Goal: Task Accomplishment & Management: Manage account settings

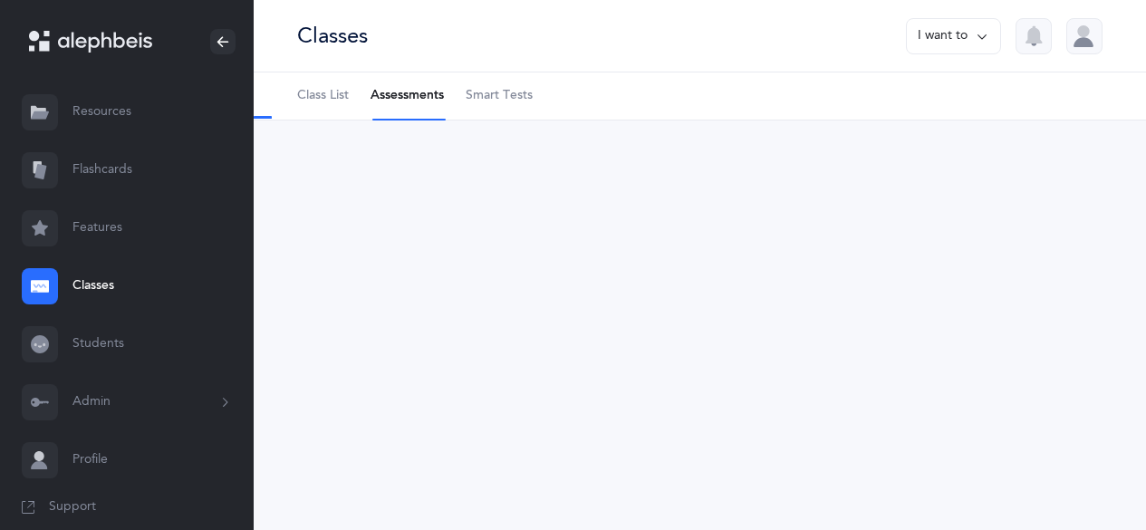
select select "9"
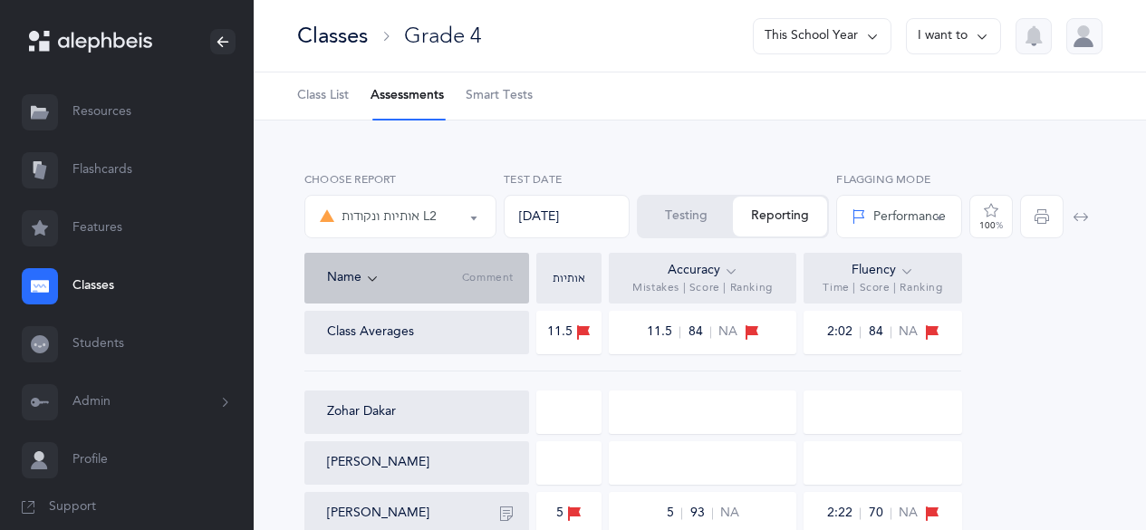
click at [708, 211] on button "Testing" at bounding box center [686, 217] width 94 height 40
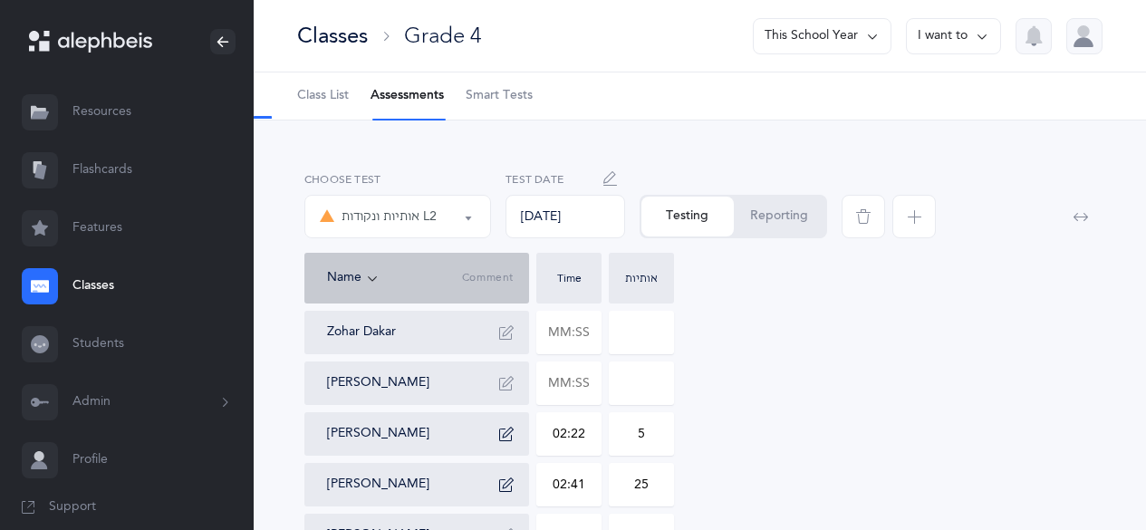
type input "01:31"
type input "12"
type input "02:40"
type input "8"
type input "02:03"
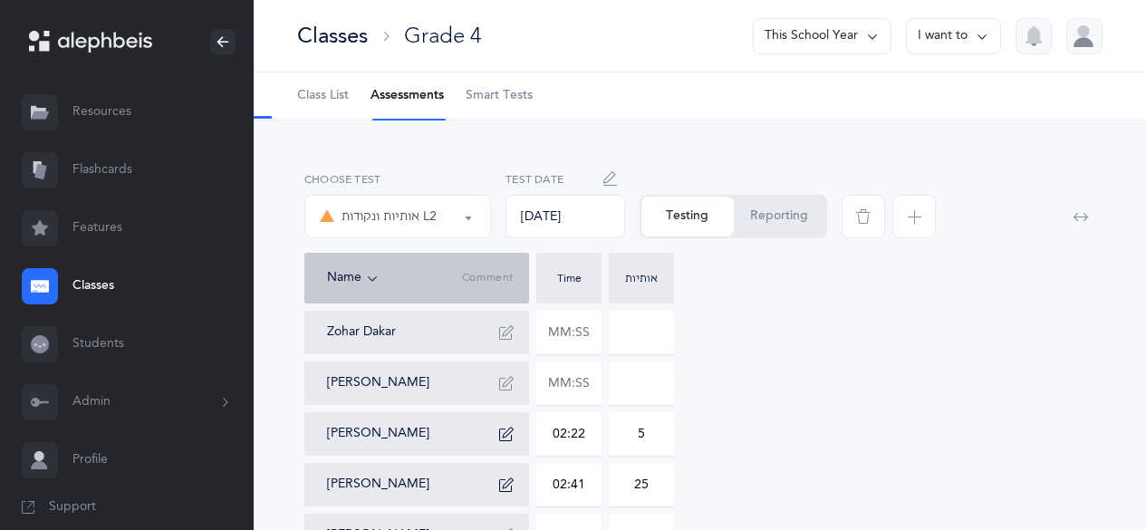
type input "10"
type input "01:45"
type input "15"
type input "02:56"
type input "16"
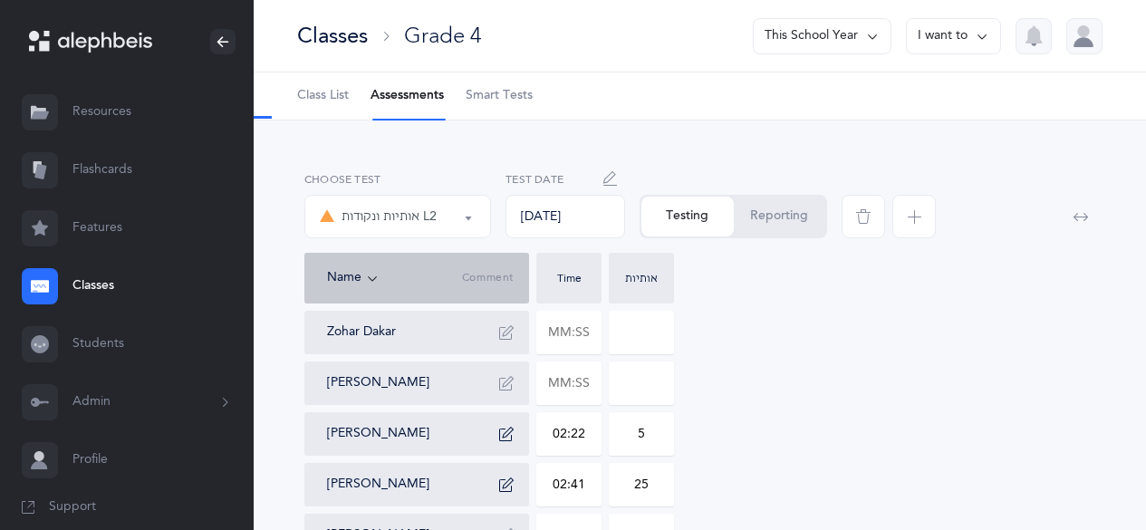
type input "04:12"
type input "21"
type input "02:17"
type input "3"
type input "01:52"
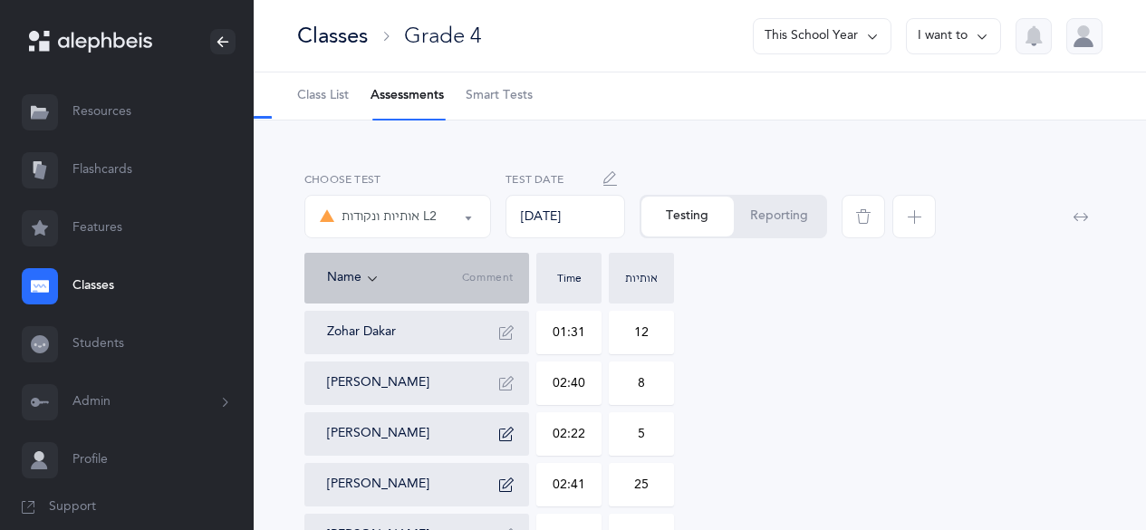
type input "23"
type input "01:30"
type input "6"
type input "01:26"
type input "5"
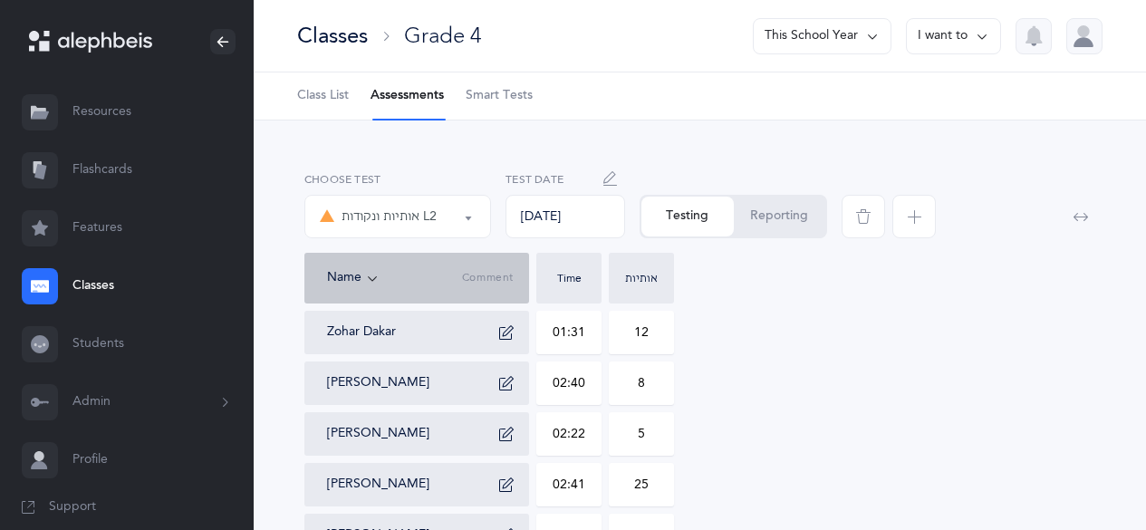
click at [777, 213] on button "Reporting" at bounding box center [780, 217] width 92 height 40
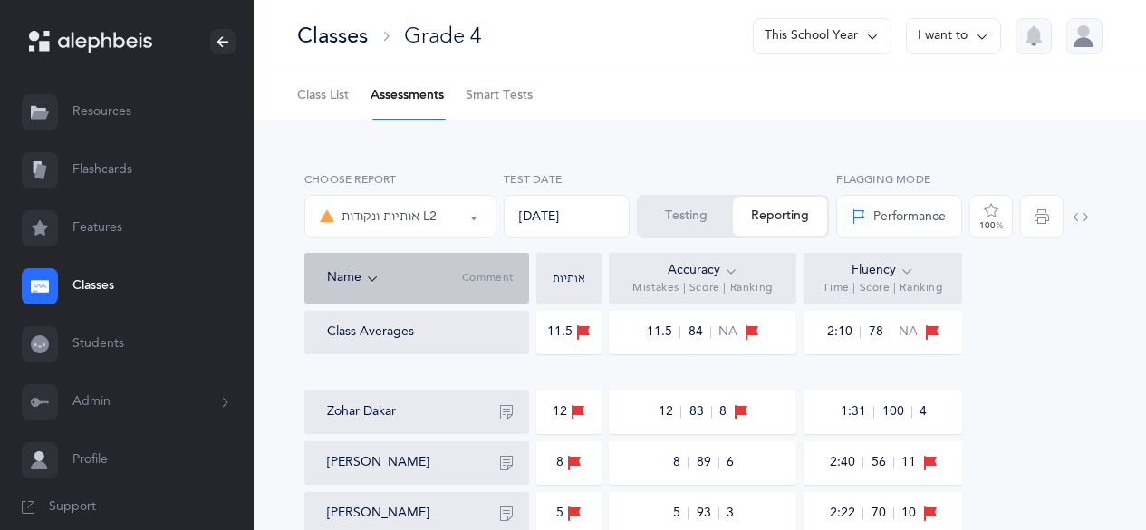
click at [730, 231] on button "Testing" at bounding box center [686, 217] width 94 height 40
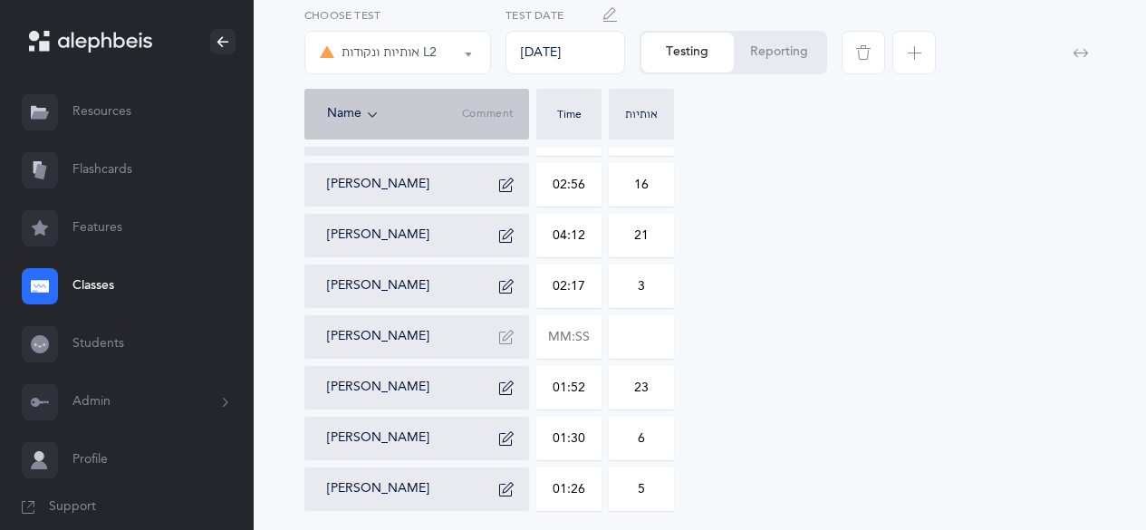
scroll to position [705, 0]
click at [561, 333] on input "text" at bounding box center [568, 338] width 63 height 42
type input "04:18"
type input "0"
type input "04:18"
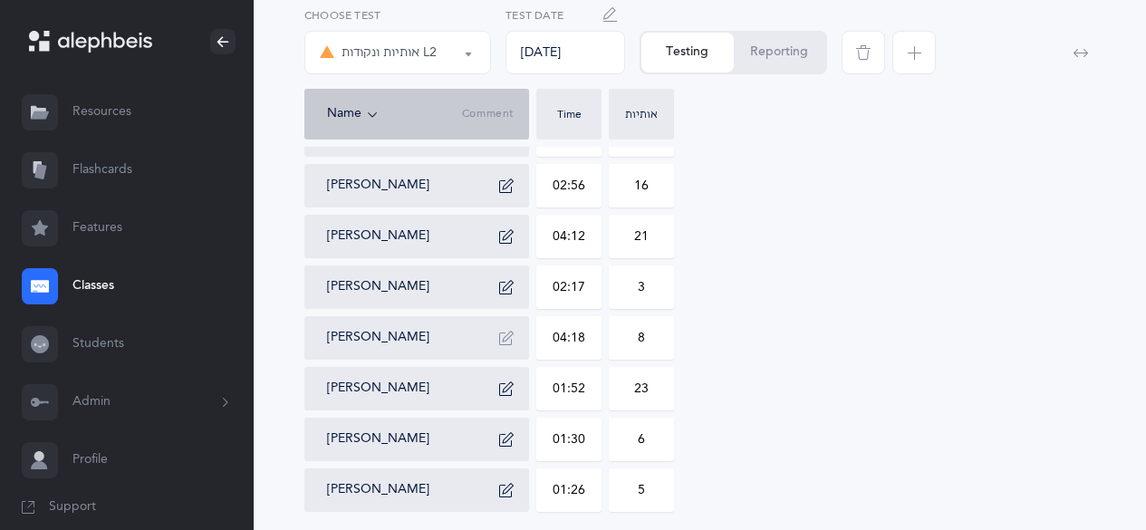
type input "8"
click at [504, 338] on icon "button" at bounding box center [506, 338] width 14 height 14
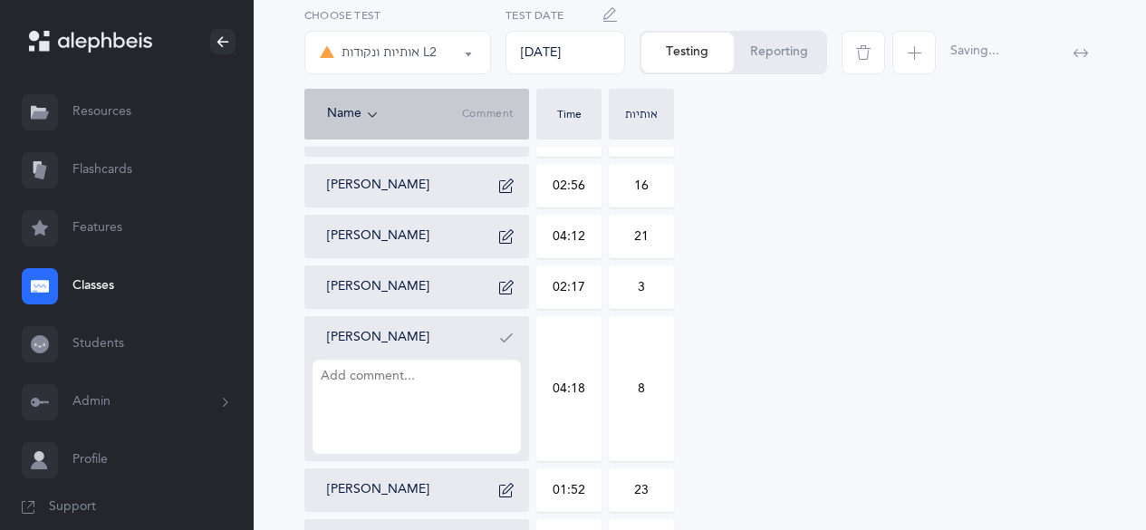
type textarea ">"
type textarea "ץ"
type textarea "ת as ט ך as ח סופית"
click at [505, 335] on icon "button" at bounding box center [506, 338] width 14 height 14
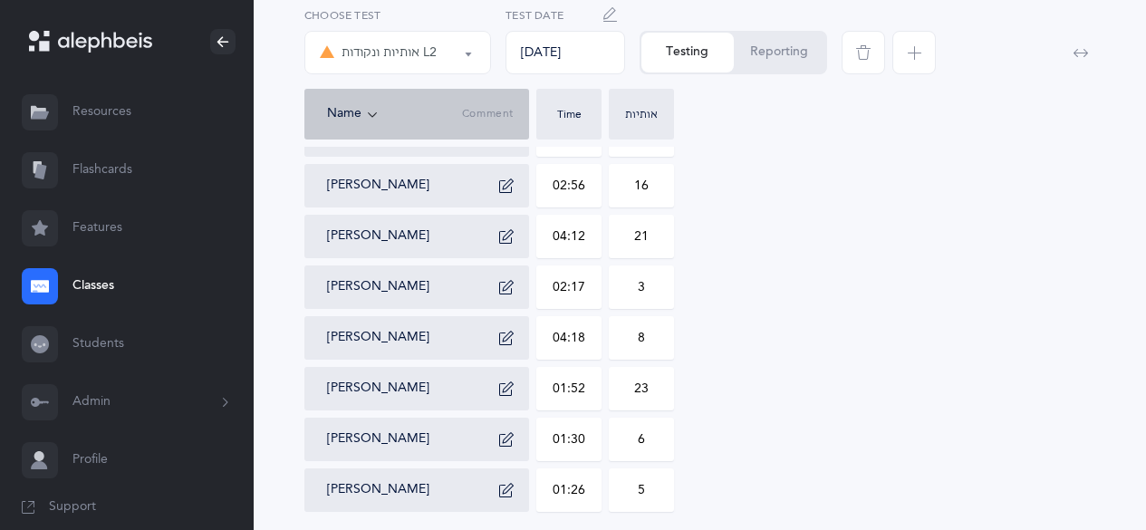
click at [546, 335] on input "04:18" at bounding box center [568, 338] width 63 height 42
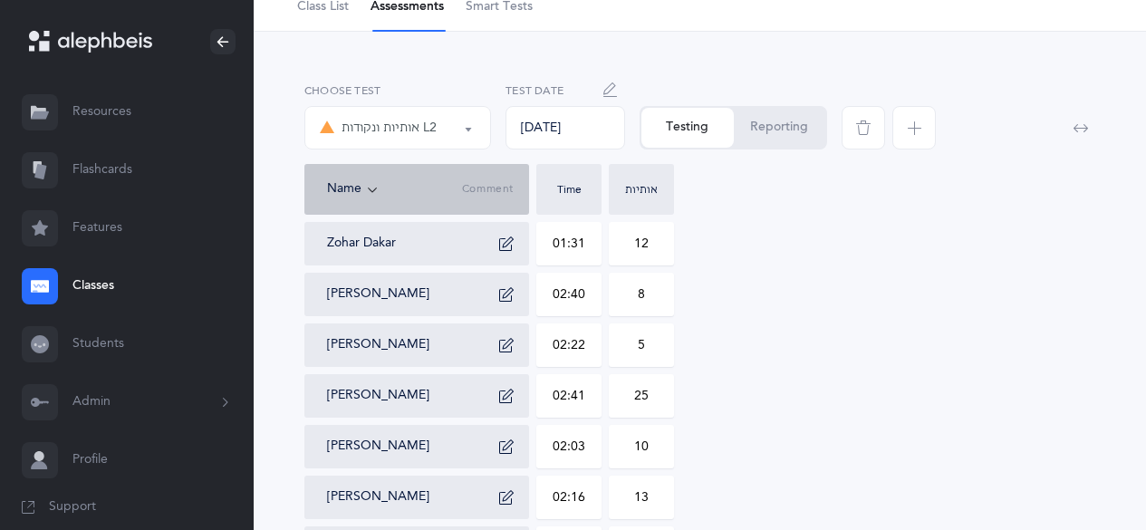
scroll to position [0, 0]
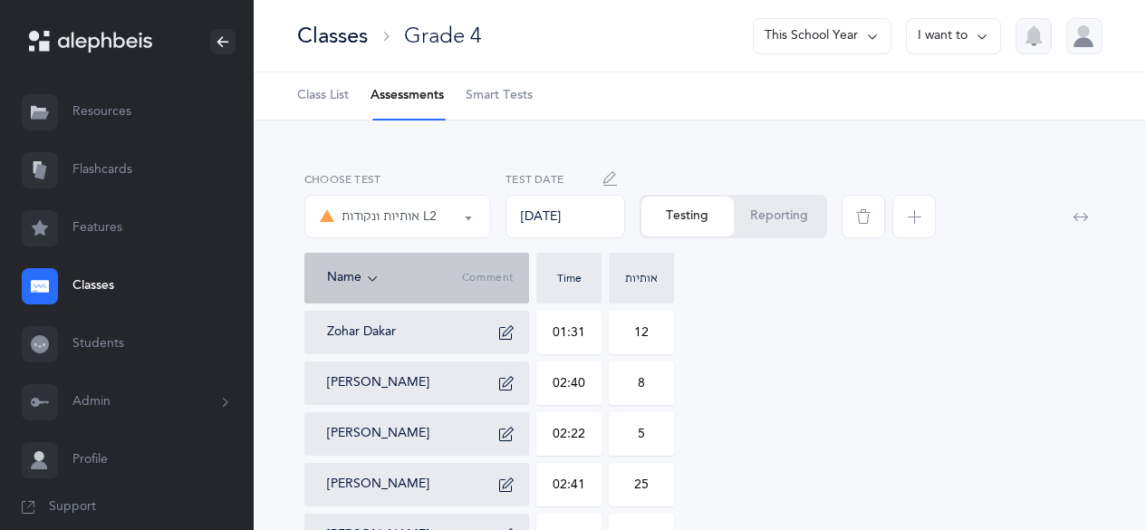
click at [467, 217] on button "אותיות ונקודות L2" at bounding box center [397, 216] width 187 height 43
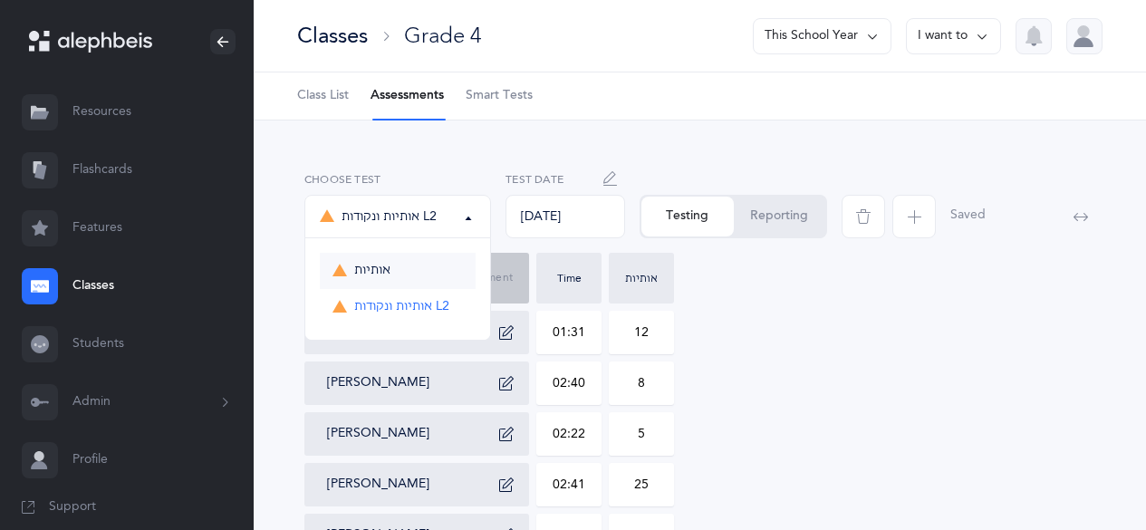
click at [408, 279] on link "אותיות" at bounding box center [398, 271] width 156 height 36
select select "2"
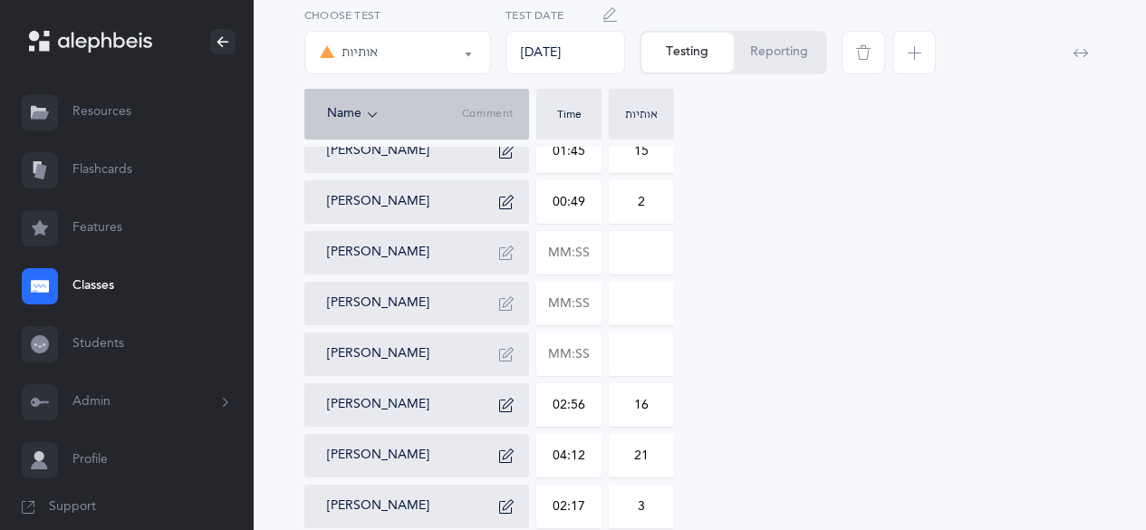
scroll to position [471, 0]
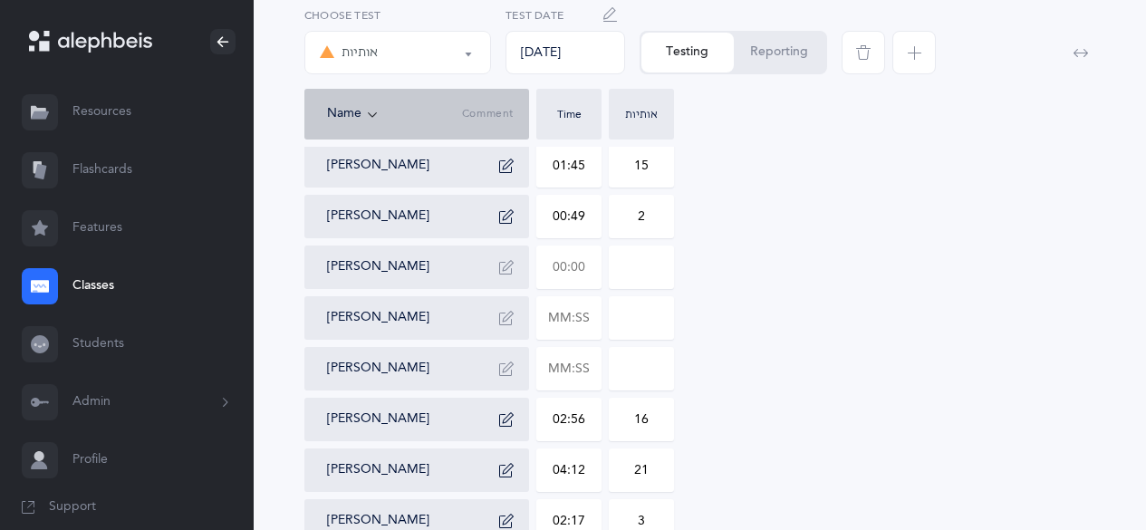
click at [562, 266] on input "text" at bounding box center [568, 267] width 63 height 42
click at [507, 322] on icon "button" at bounding box center [506, 318] width 14 height 14
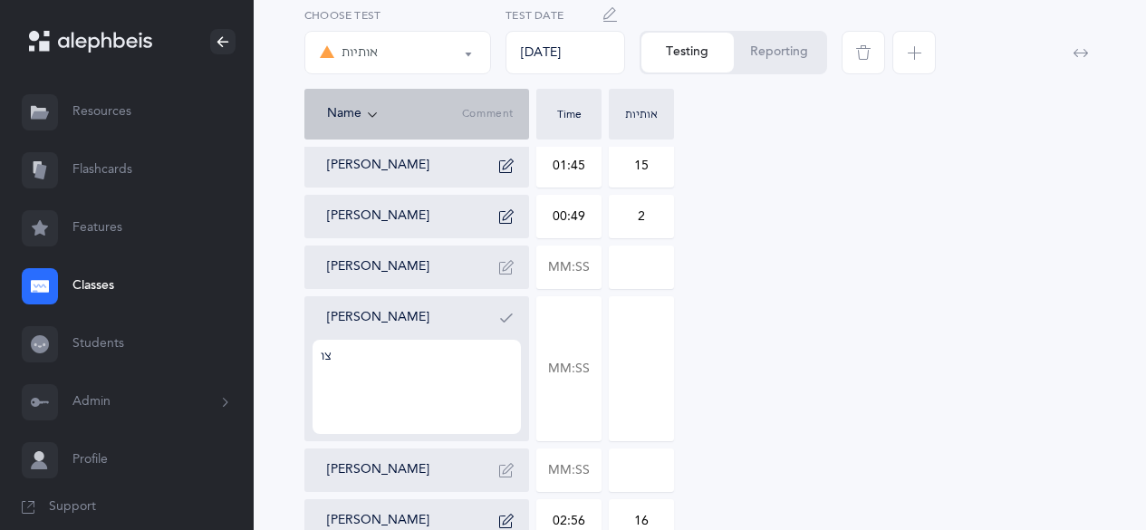
type textarea "צ"
type textarea "mumbles mistake due to rush"
click at [508, 314] on icon "button" at bounding box center [506, 318] width 14 height 14
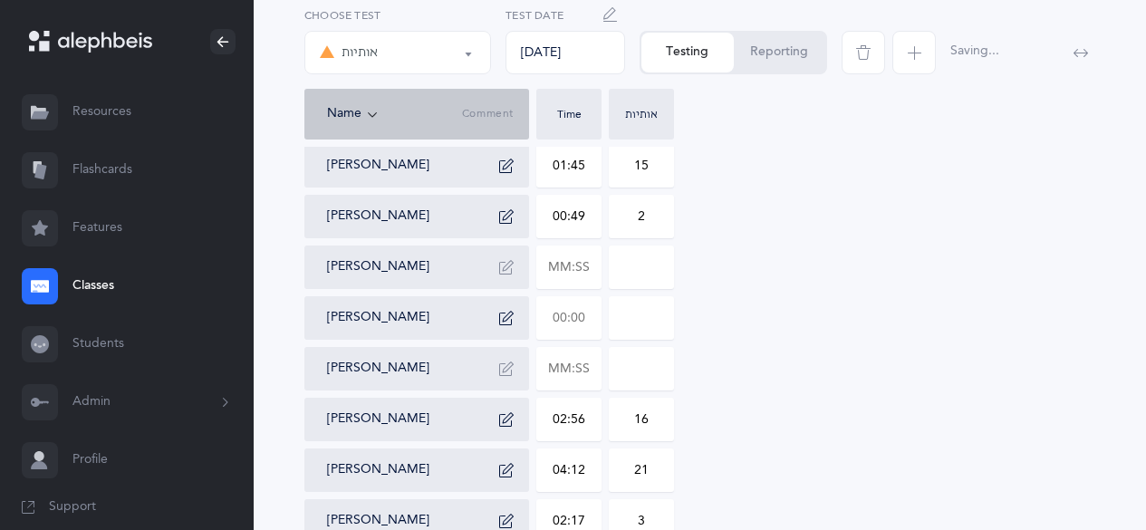
click at [557, 325] on input "text" at bounding box center [568, 318] width 63 height 42
type input "02:03"
type input "2"
click at [558, 265] on input "text" at bounding box center [568, 267] width 63 height 42
type input "02:24"
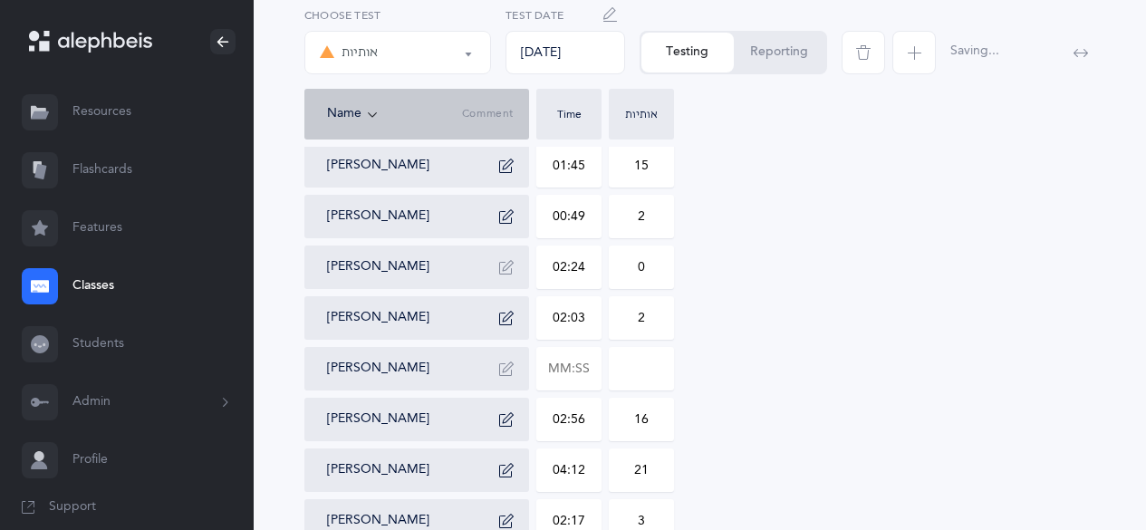
click at [619, 274] on input "0" at bounding box center [641, 267] width 63 height 42
type input "6"
click at [449, 57] on div "אותיות" at bounding box center [398, 52] width 156 height 31
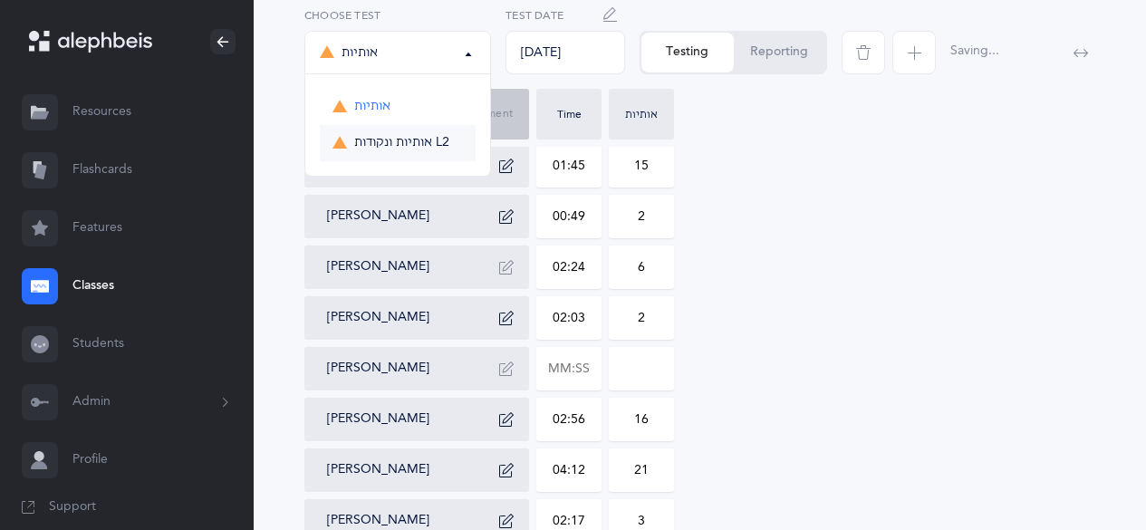
click at [402, 134] on link "אותיות ונקודות L2" at bounding box center [398, 143] width 156 height 36
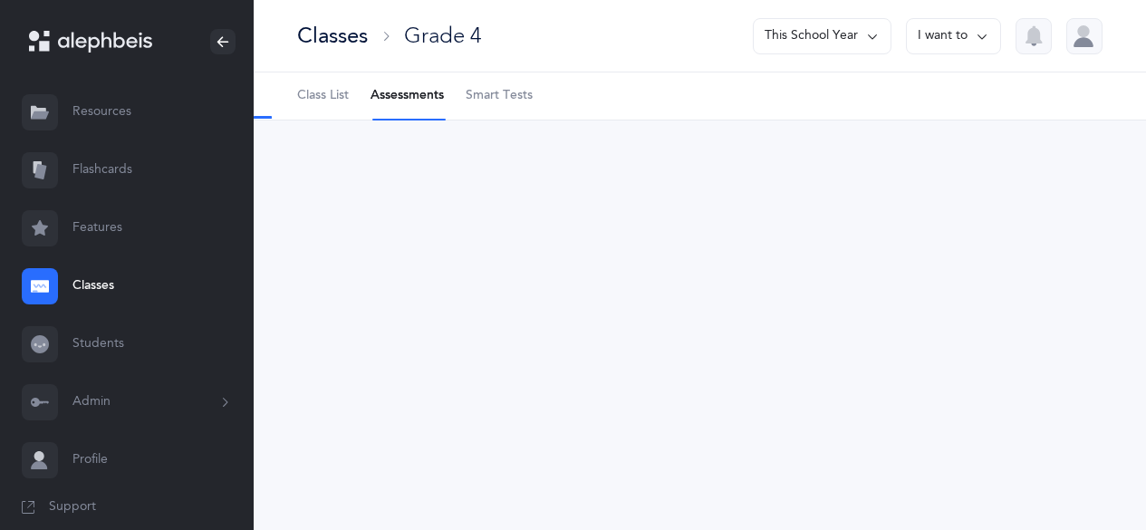
scroll to position [0, 0]
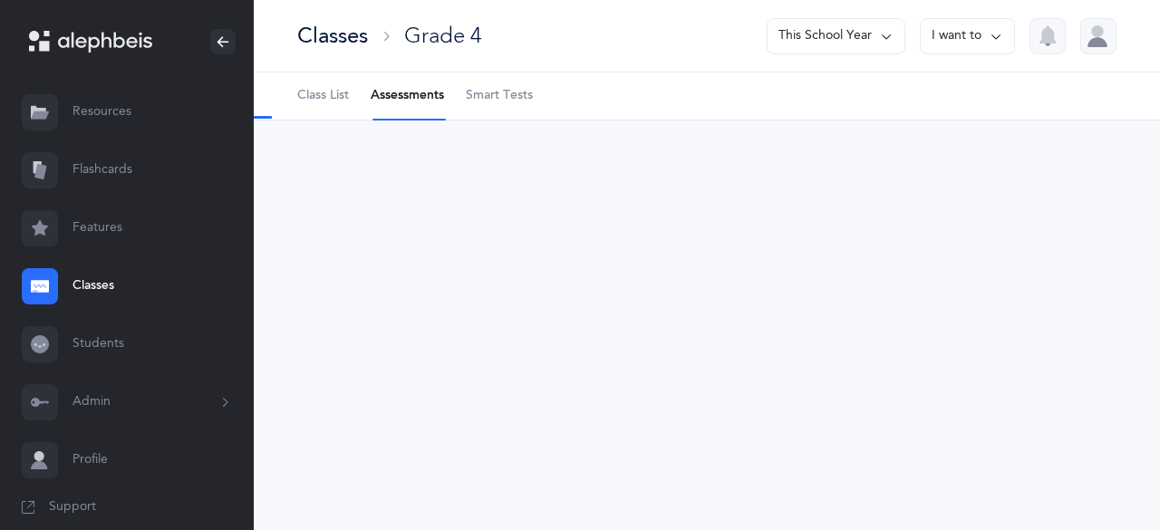
select select "9"
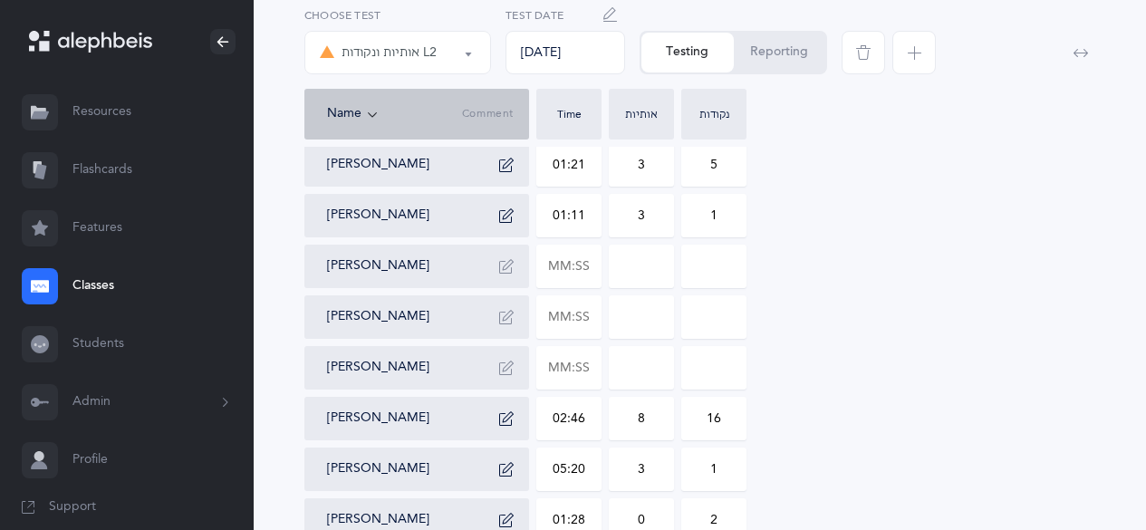
scroll to position [474, 0]
click at [567, 264] on input "text" at bounding box center [568, 265] width 63 height 42
type input "03:09"
type input "0"
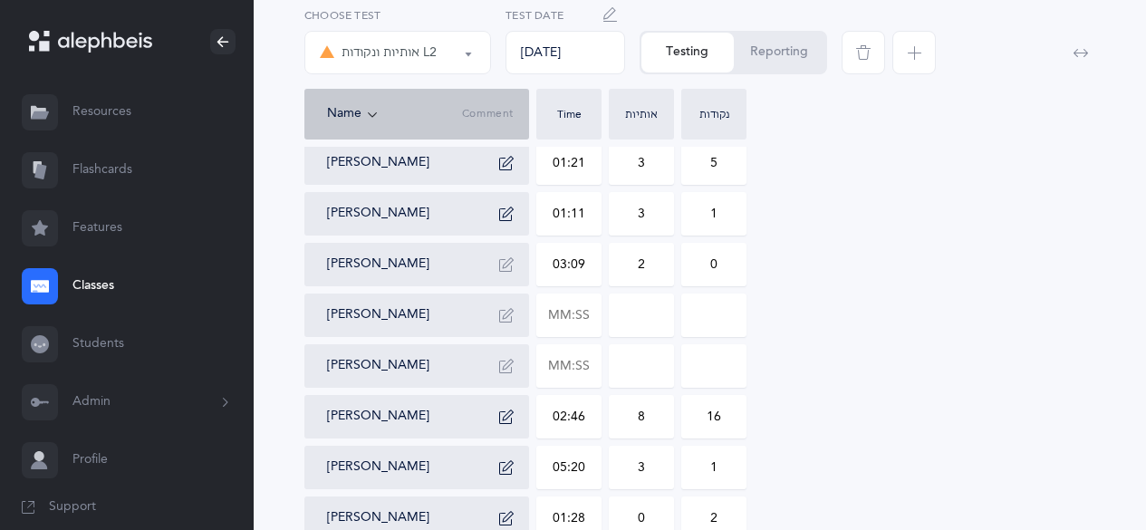
type input "2"
type input "27"
click at [563, 328] on input "text" at bounding box center [568, 315] width 63 height 42
click at [503, 265] on icon "button" at bounding box center [506, 264] width 14 height 14
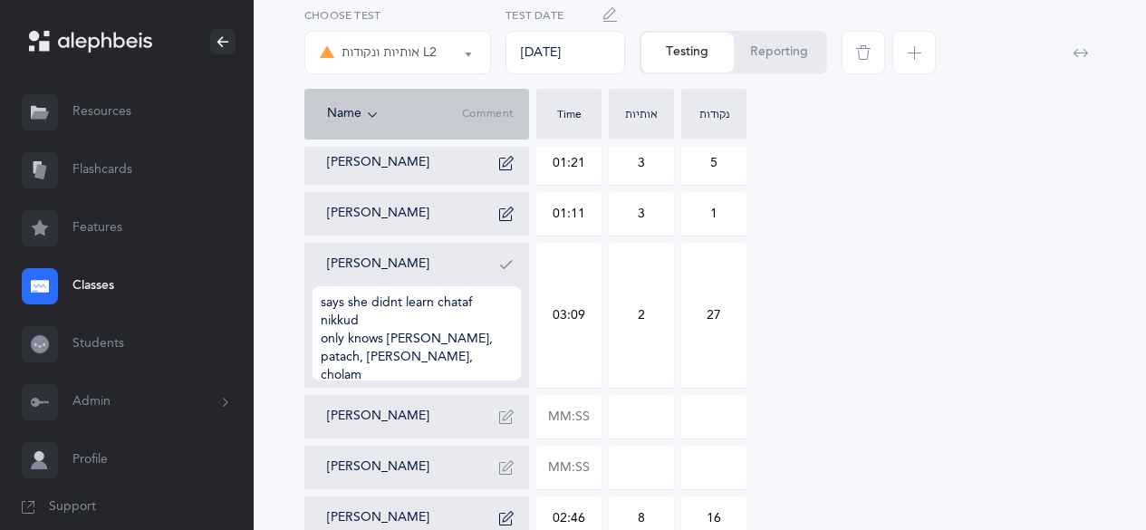
type textarea "says she didnt learn chataf nikkud only knows kamatz, patach, chirik, cholam"
click at [517, 265] on button "button" at bounding box center [506, 264] width 29 height 29
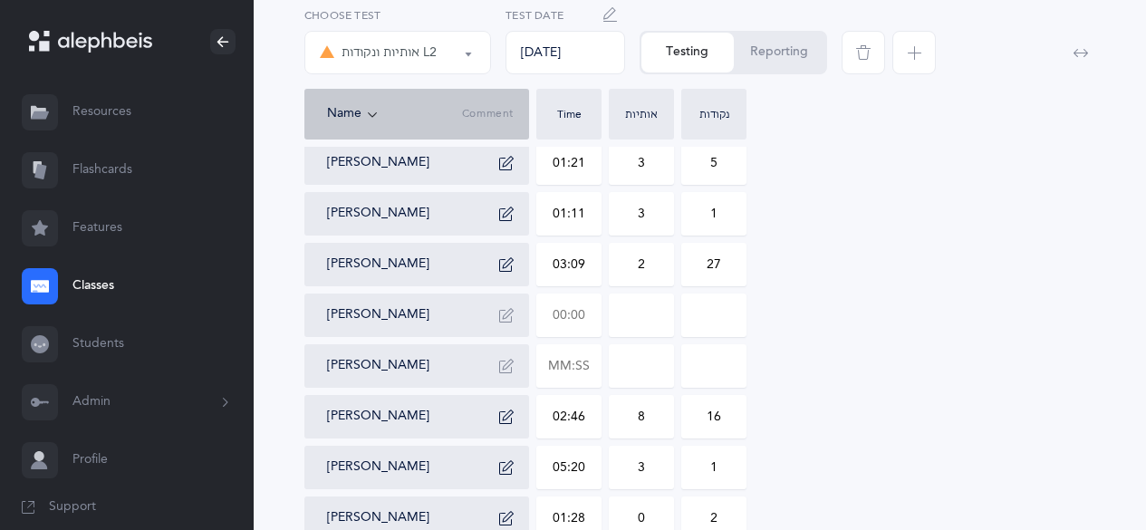
click at [560, 323] on input "text" at bounding box center [568, 315] width 63 height 42
type input "01:25"
type input "0"
click at [631, 317] on input "0" at bounding box center [641, 315] width 63 height 42
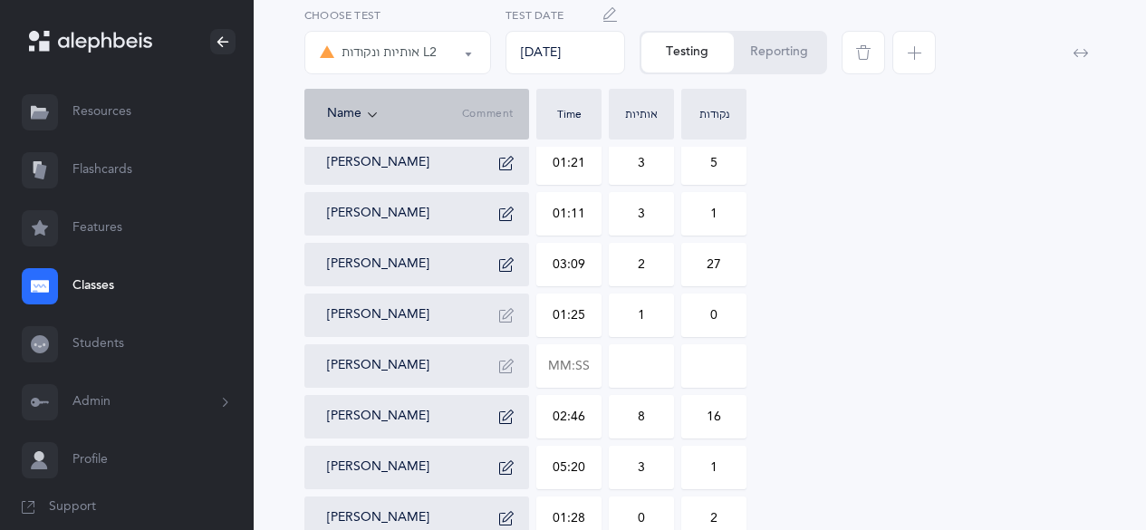
type input "1"
click at [504, 312] on icon "button" at bounding box center [506, 315] width 14 height 14
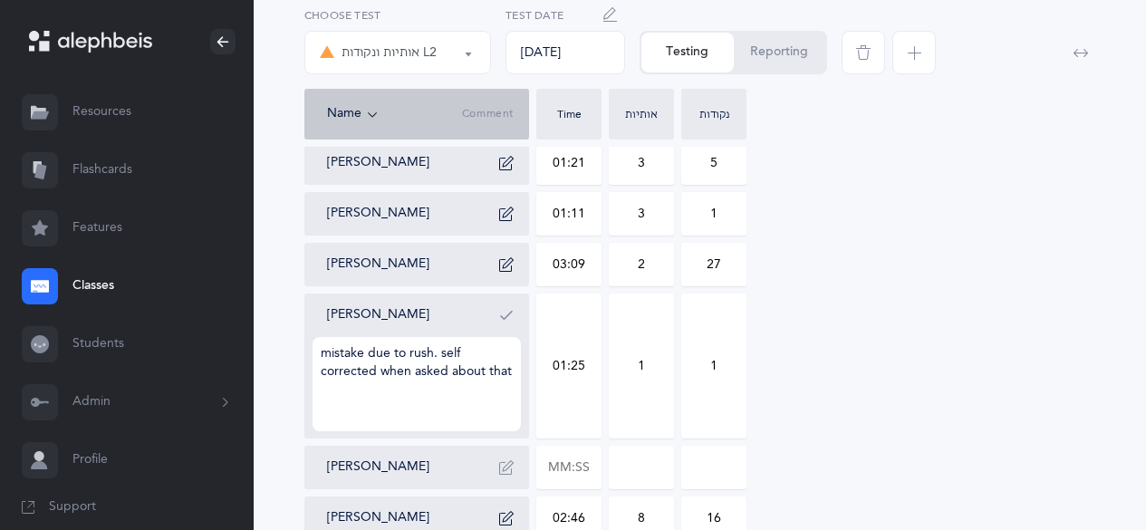
click at [439, 358] on textarea "mistake due to rush. self corrected when asked about that" at bounding box center [417, 384] width 208 height 94
click at [443, 381] on textarea "mistake due to rush. automatically self corrected when asked about that" at bounding box center [417, 384] width 208 height 94
click at [327, 352] on textarea "mistake due to rush. automatically self corrected when asked about that box aft…" at bounding box center [417, 384] width 208 height 94
click at [422, 427] on textarea "nikkud mistake due to rush. automatically self corrected when asked about that …" at bounding box center [417, 384] width 208 height 94
type textarea "nikkud mistake due to rush. automatically self corrected when asked about that …"
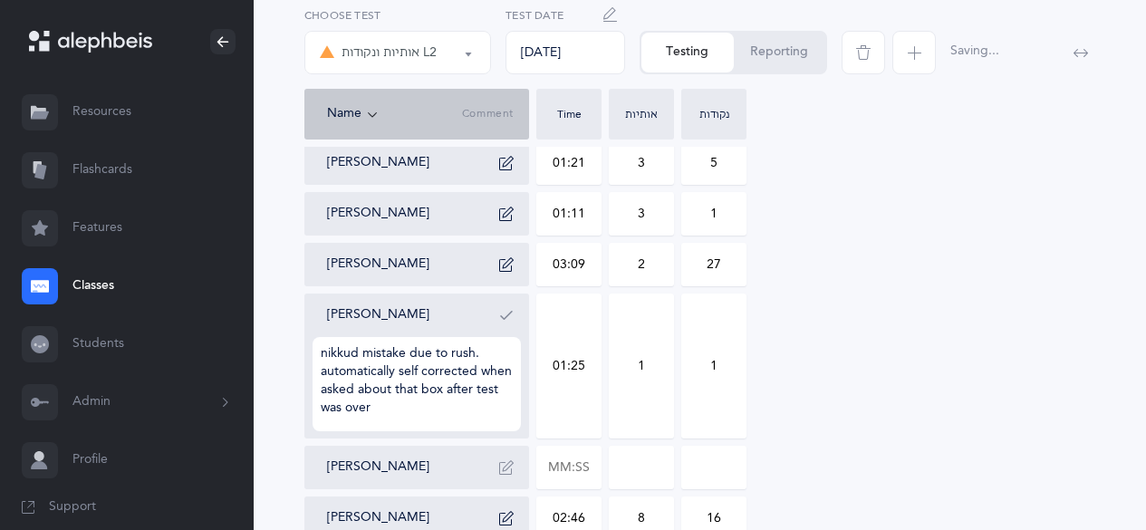
click at [507, 322] on icon "button" at bounding box center [506, 315] width 14 height 14
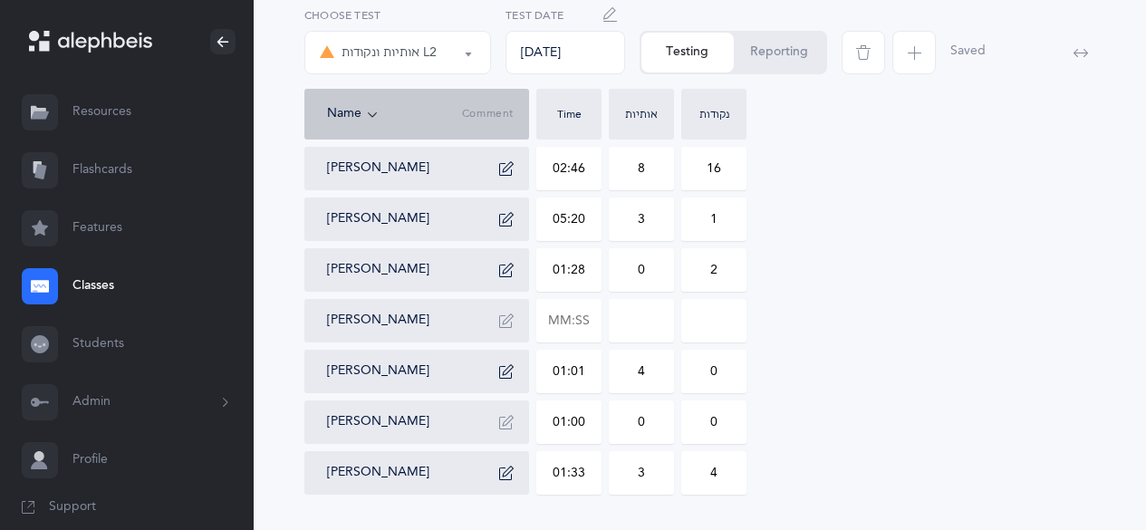
scroll to position [774, 0]
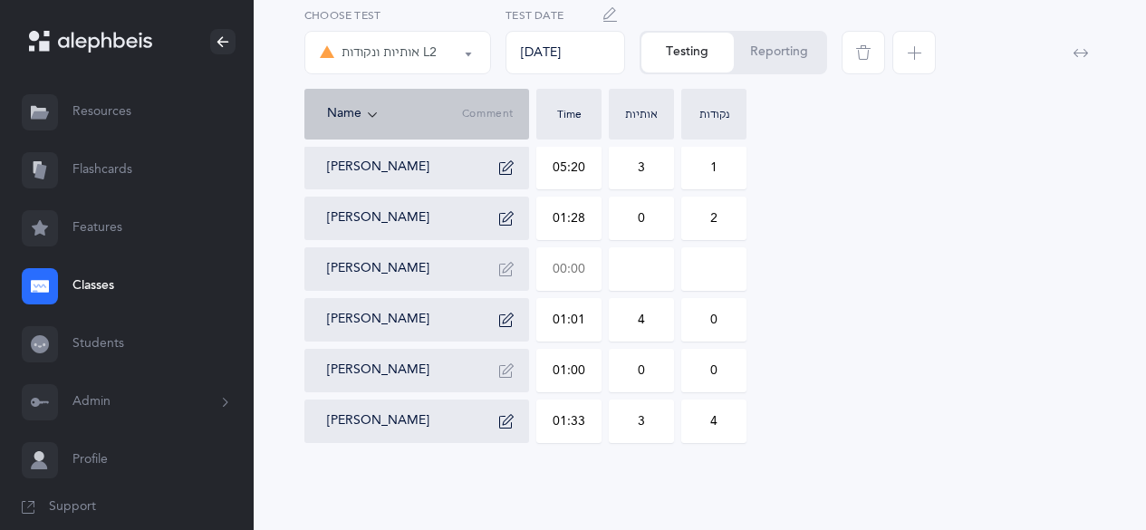
click at [569, 277] on input "text" at bounding box center [568, 269] width 63 height 42
type input "04:16"
type input "0"
type input "04:16"
type input "0"
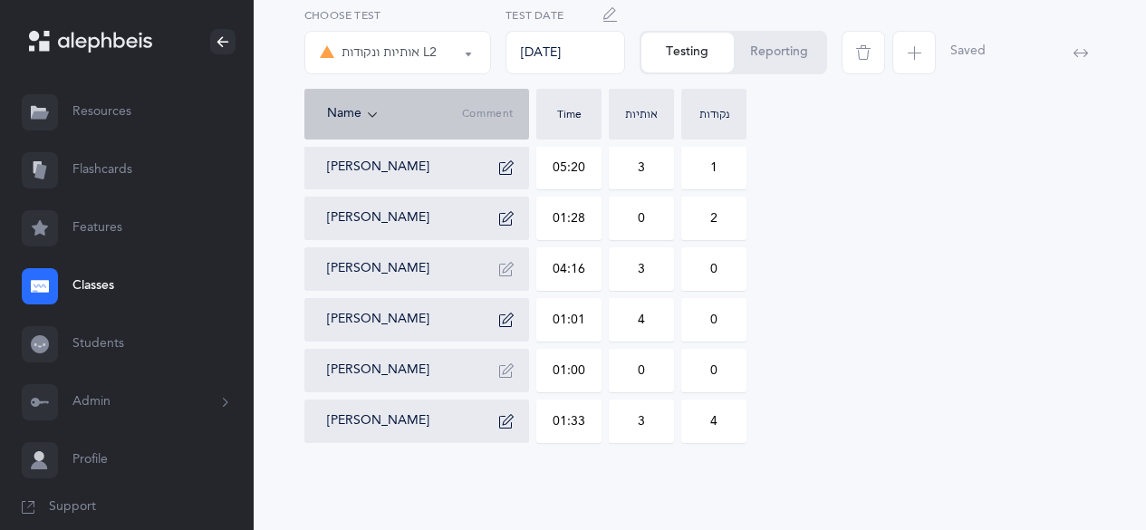
type input "3"
type input "9"
click at [508, 274] on icon "button" at bounding box center [506, 269] width 14 height 14
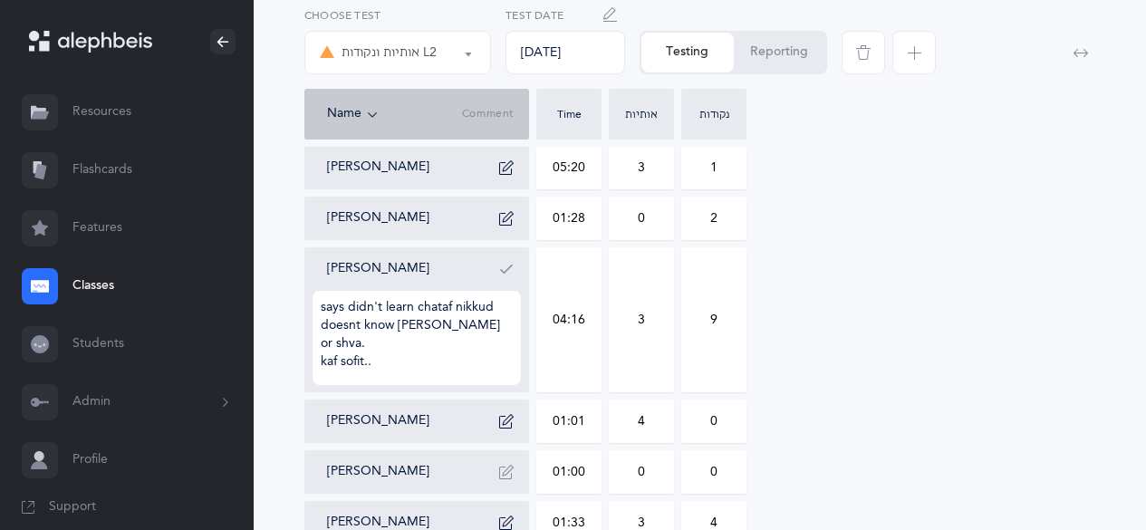
type textarea "says didn't learn chataf nikkud doesnt know koobootz or shva. kaf sofit.."
click at [508, 274] on icon "button" at bounding box center [506, 269] width 14 height 14
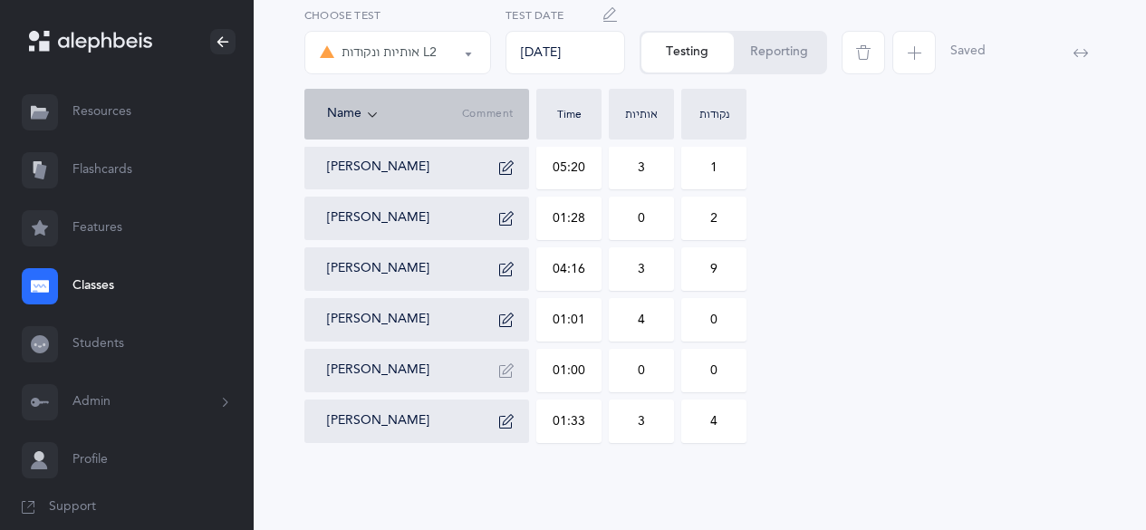
click at [771, 59] on button "Reporting" at bounding box center [780, 53] width 92 height 40
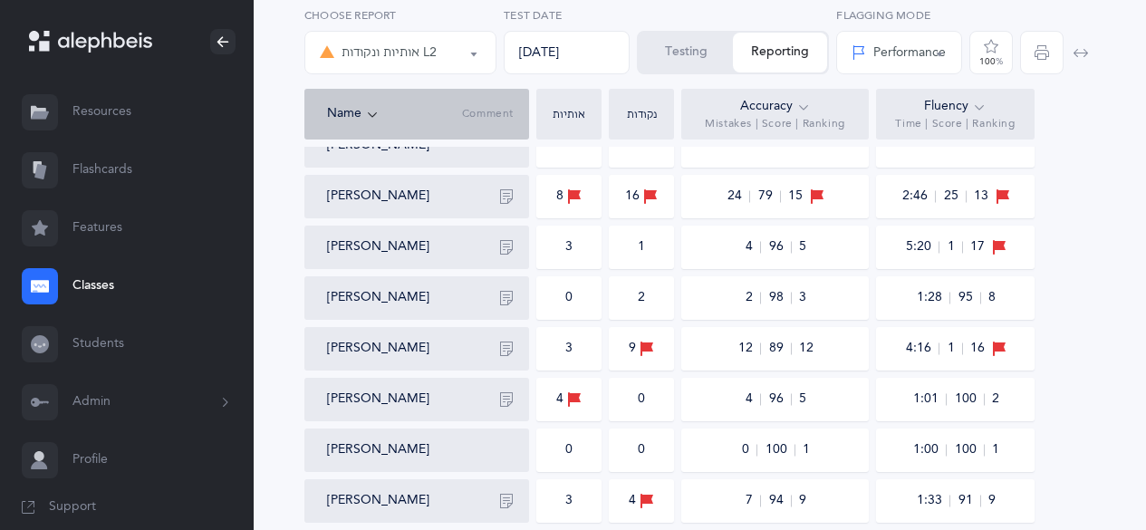
click at [989, 62] on div "100 %" at bounding box center [991, 61] width 24 height 9
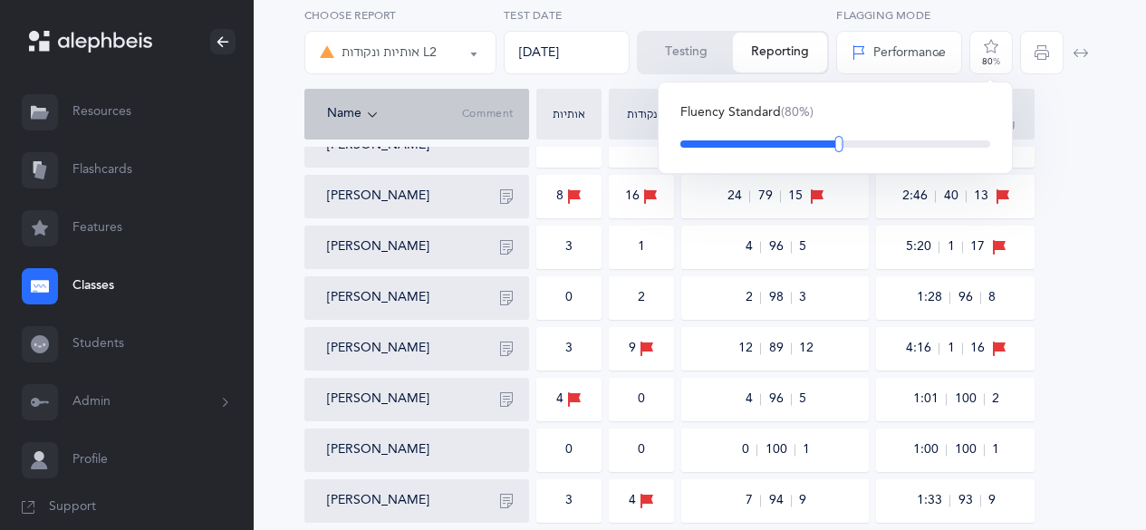
drag, startPoint x: 895, startPoint y: 138, endPoint x: 839, endPoint y: 143, distance: 56.4
click at [839, 143] on div at bounding box center [839, 144] width 8 height 16
click at [902, 60] on div "Performance" at bounding box center [899, 52] width 94 height 19
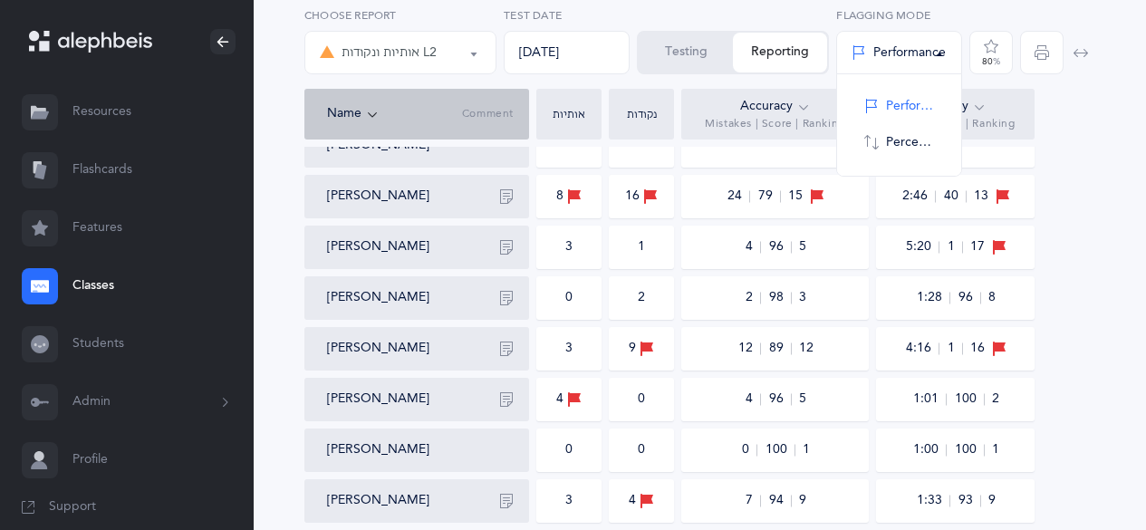
click at [902, 60] on div "Performance" at bounding box center [899, 52] width 94 height 19
click at [893, 138] on span "Percentile" at bounding box center [910, 143] width 48 height 16
select select "2"
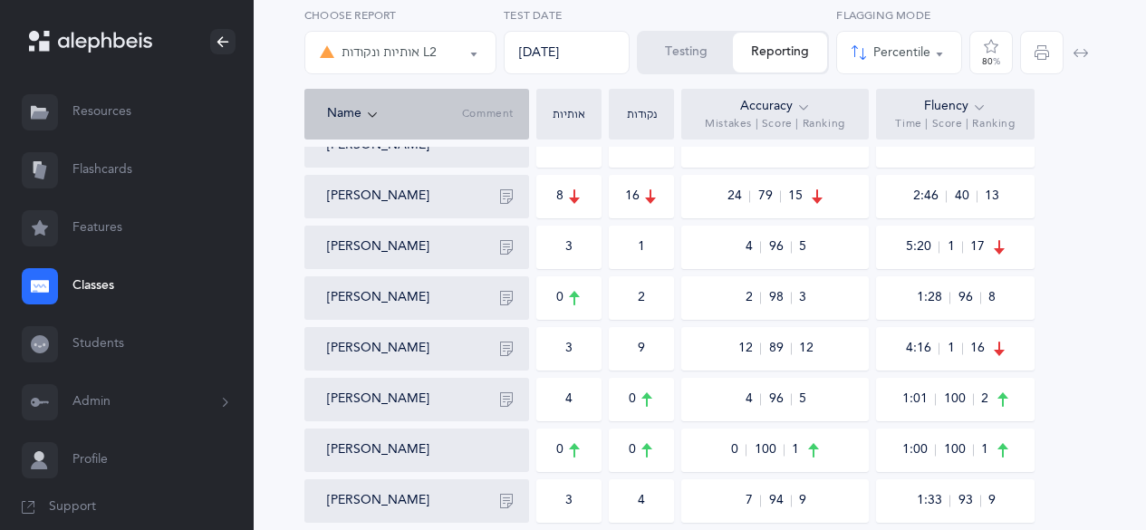
click at [802, 104] on icon at bounding box center [803, 107] width 14 height 20
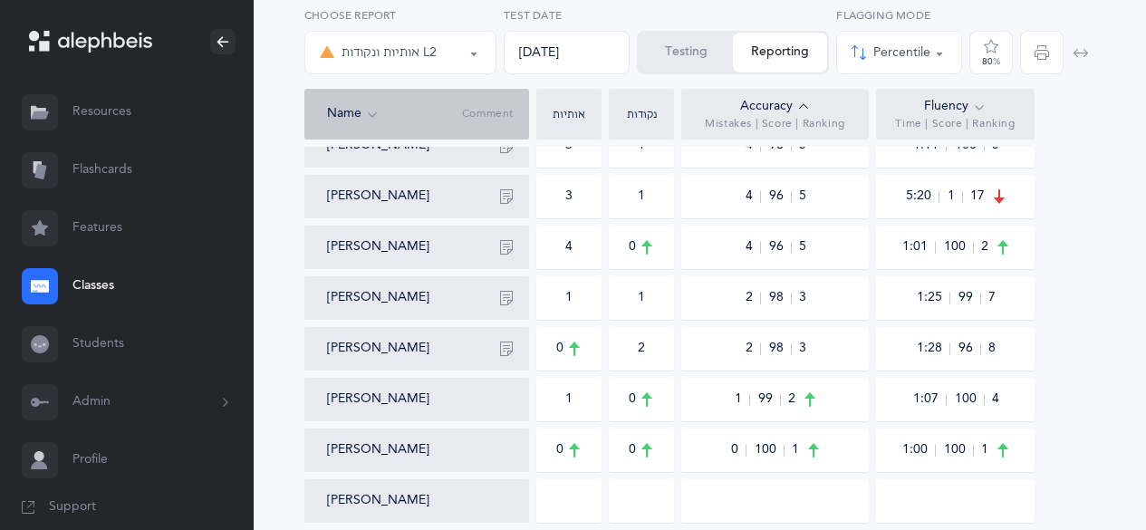
scroll to position [854, 0]
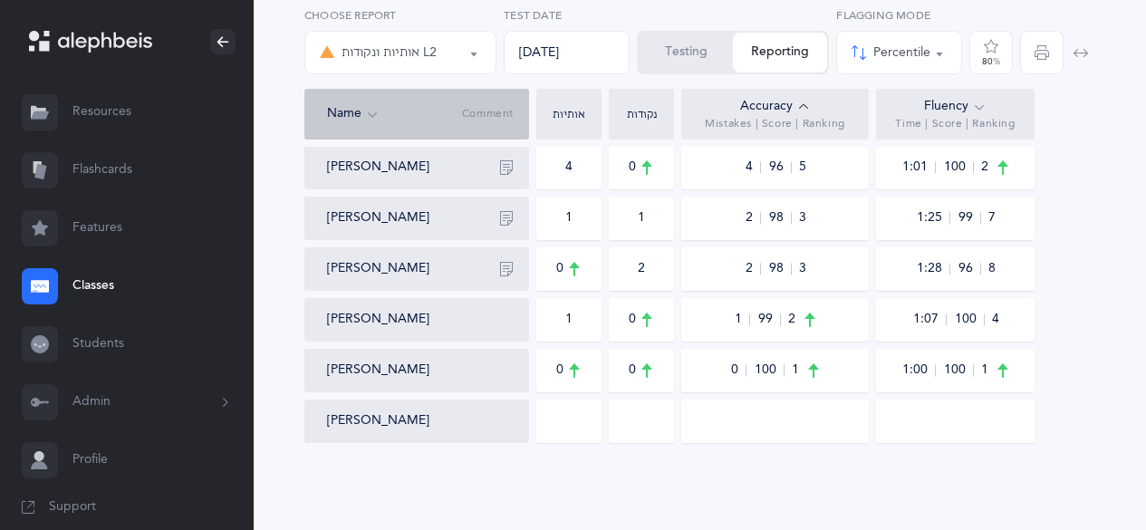
click at [802, 104] on icon at bounding box center [803, 107] width 14 height 20
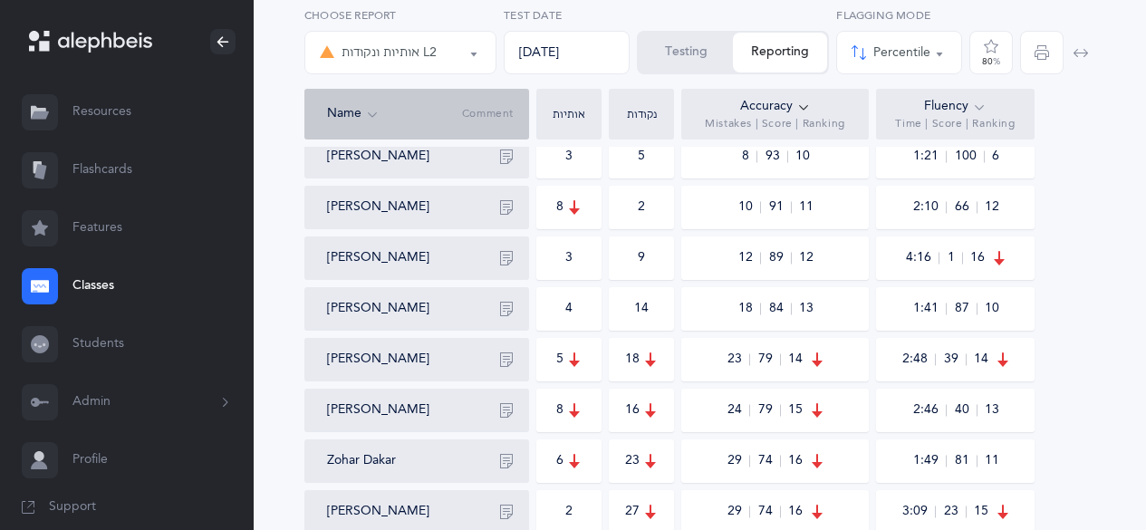
scroll to position [713, 0]
click at [498, 315] on button "button" at bounding box center [506, 308] width 29 height 29
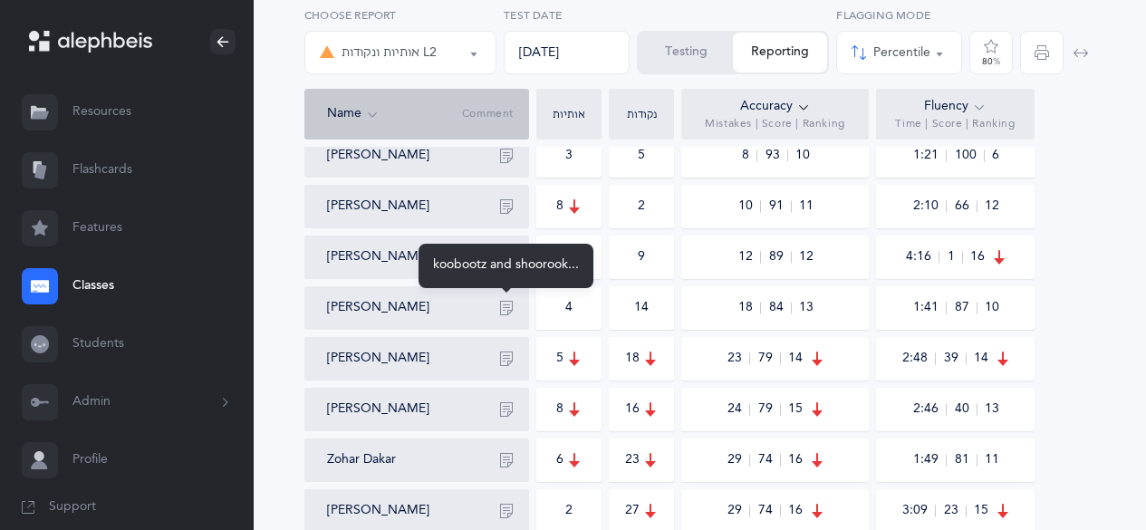
click at [498, 315] on button "button" at bounding box center [506, 308] width 29 height 29
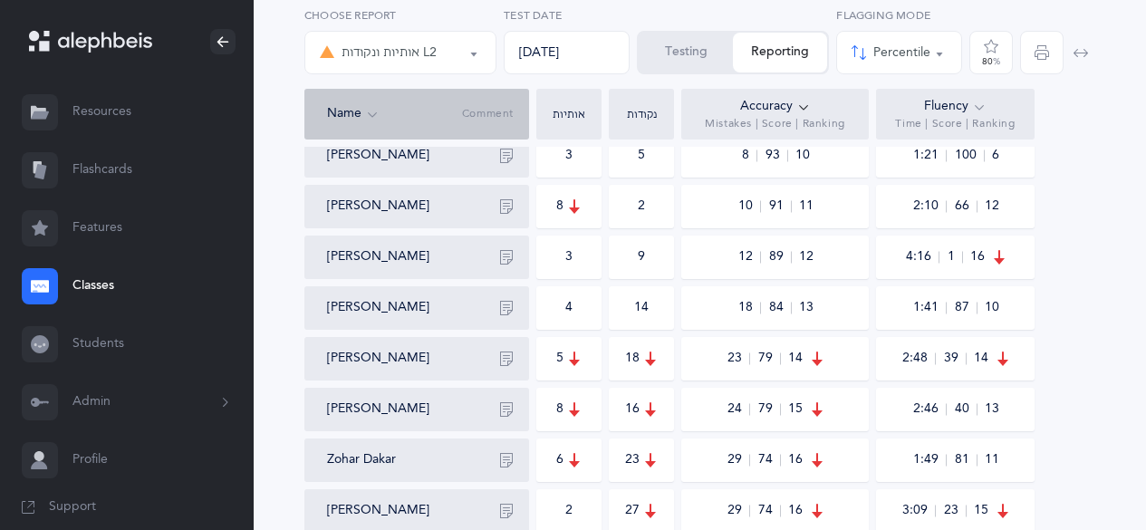
click at [501, 354] on icon "button" at bounding box center [506, 359] width 14 height 14
click at [503, 410] on icon "button" at bounding box center [506, 409] width 14 height 14
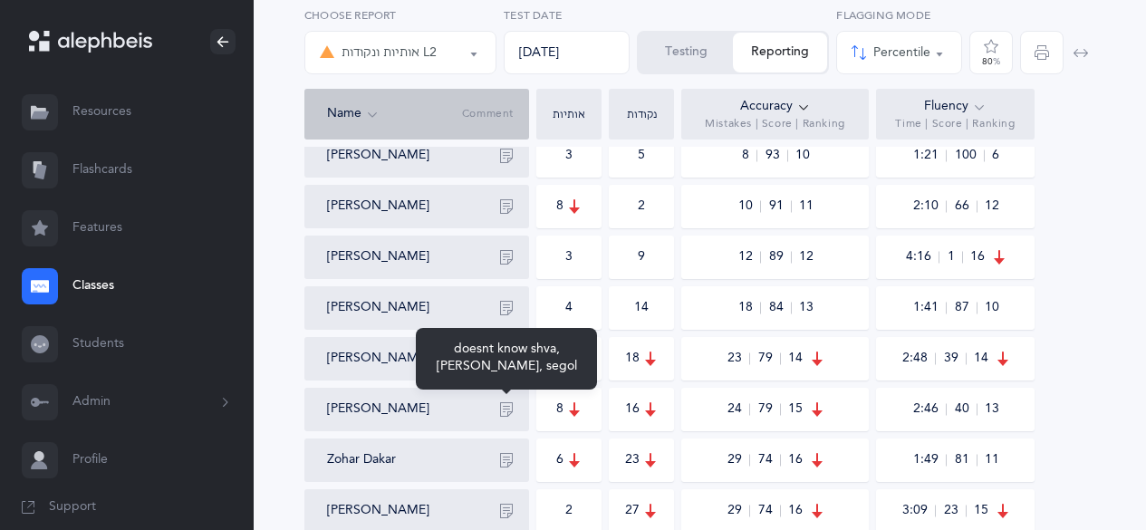
click at [503, 410] on icon "button" at bounding box center [506, 409] width 14 height 14
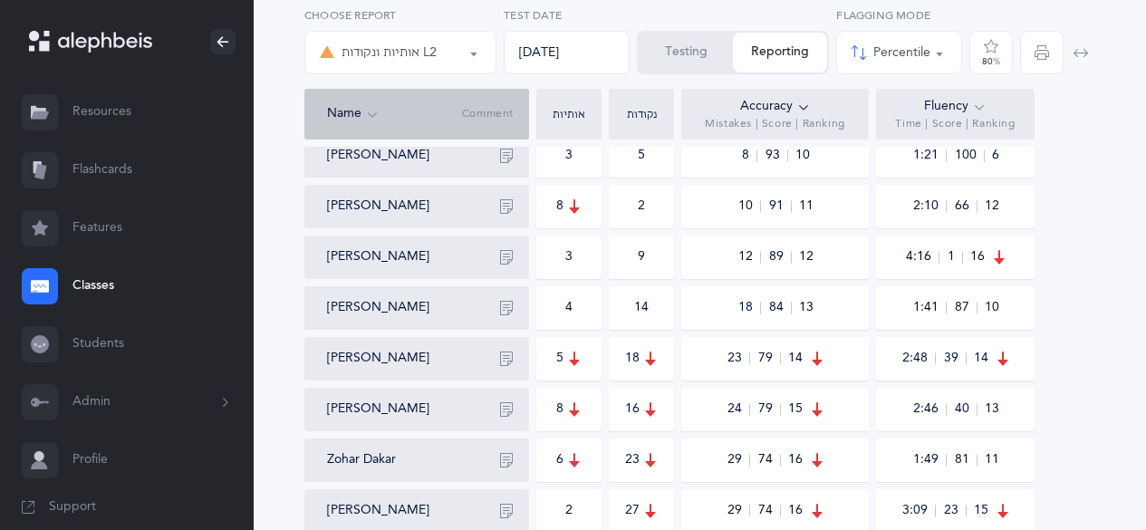
click at [504, 463] on icon "button" at bounding box center [506, 460] width 14 height 14
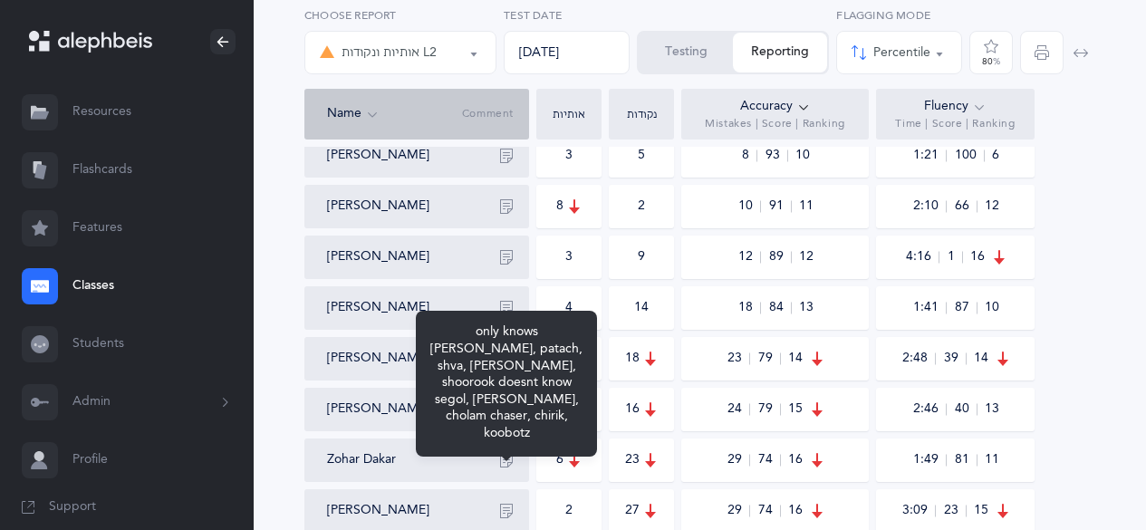
click at [504, 463] on icon "button" at bounding box center [506, 460] width 14 height 14
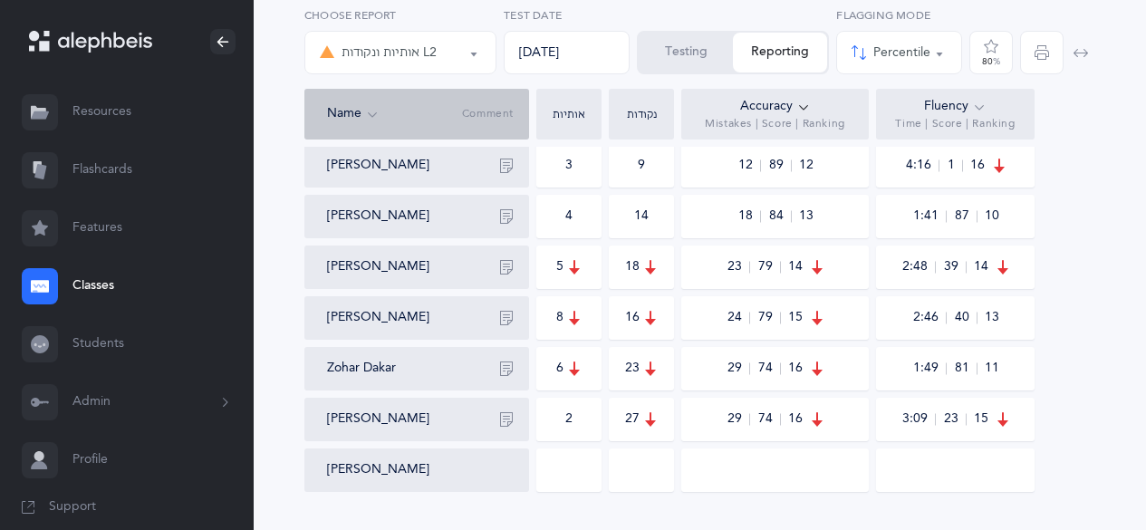
scroll to position [770, 0]
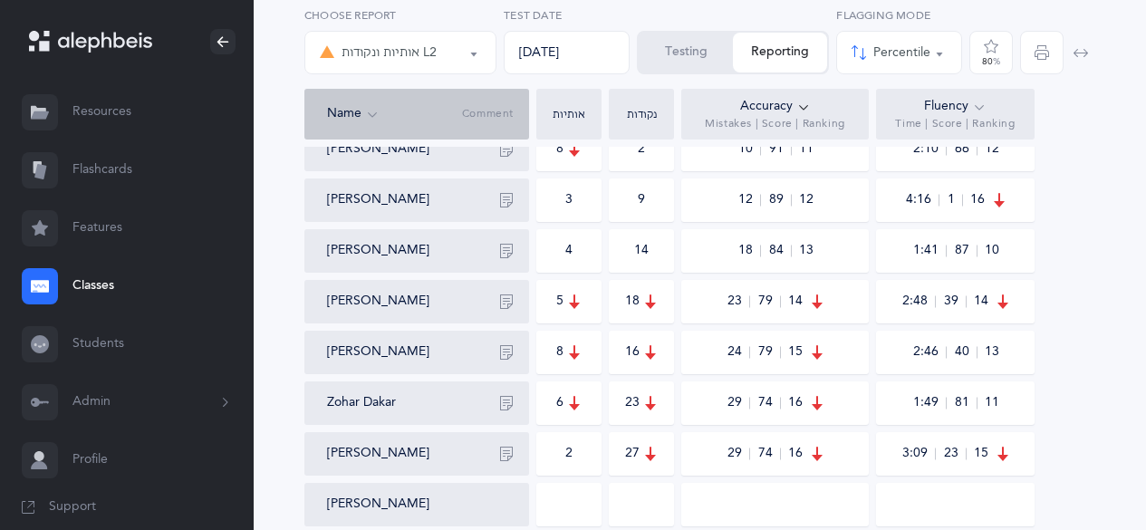
click at [506, 303] on icon "button" at bounding box center [506, 301] width 14 height 14
click at [501, 350] on icon "button" at bounding box center [506, 352] width 14 height 14
click at [505, 398] on icon "button" at bounding box center [506, 403] width 14 height 14
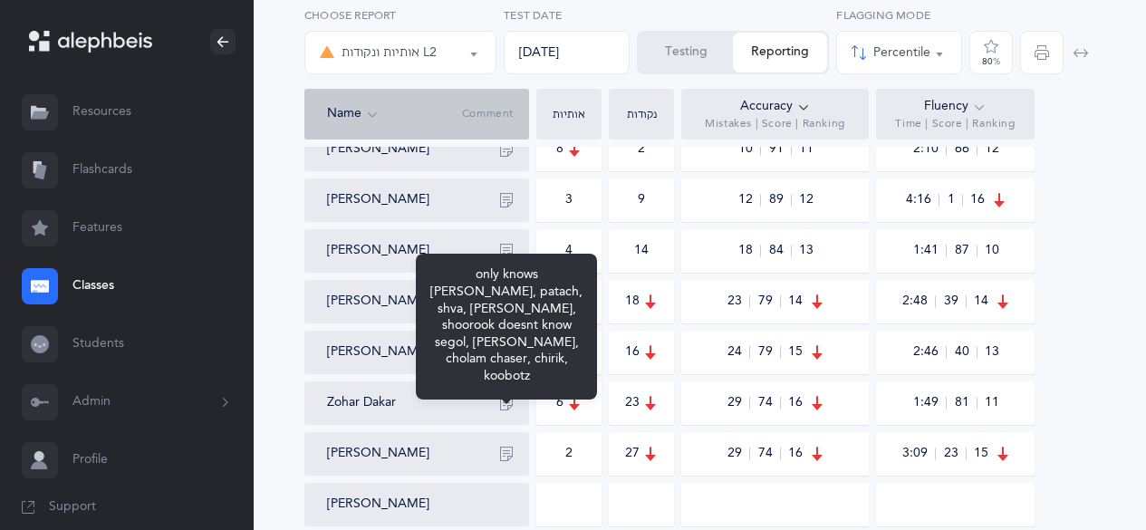
click at [505, 398] on icon "button" at bounding box center [506, 403] width 14 height 14
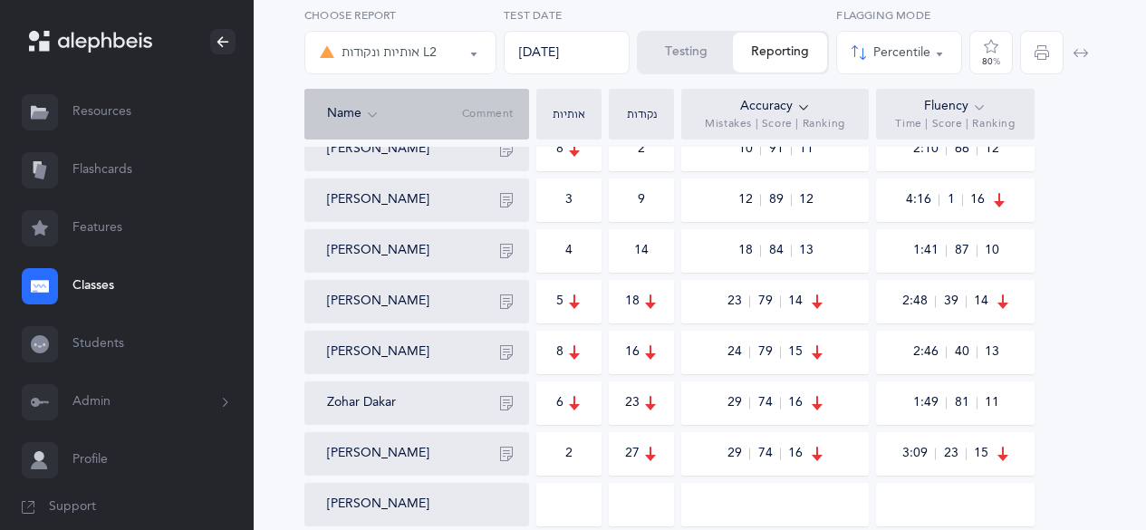
click at [507, 246] on icon "button" at bounding box center [506, 251] width 14 height 14
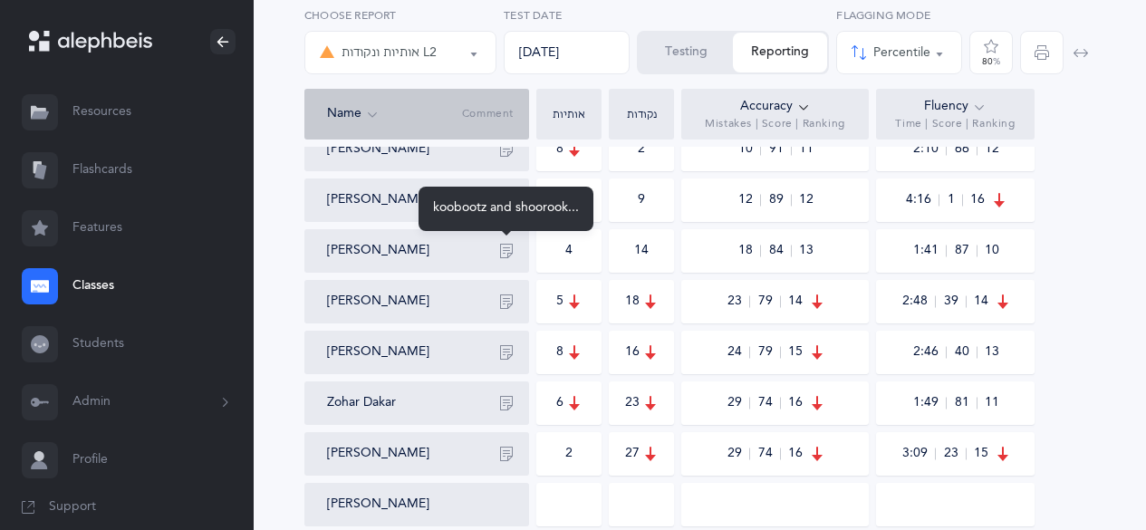
click at [507, 246] on icon "button" at bounding box center [506, 251] width 14 height 14
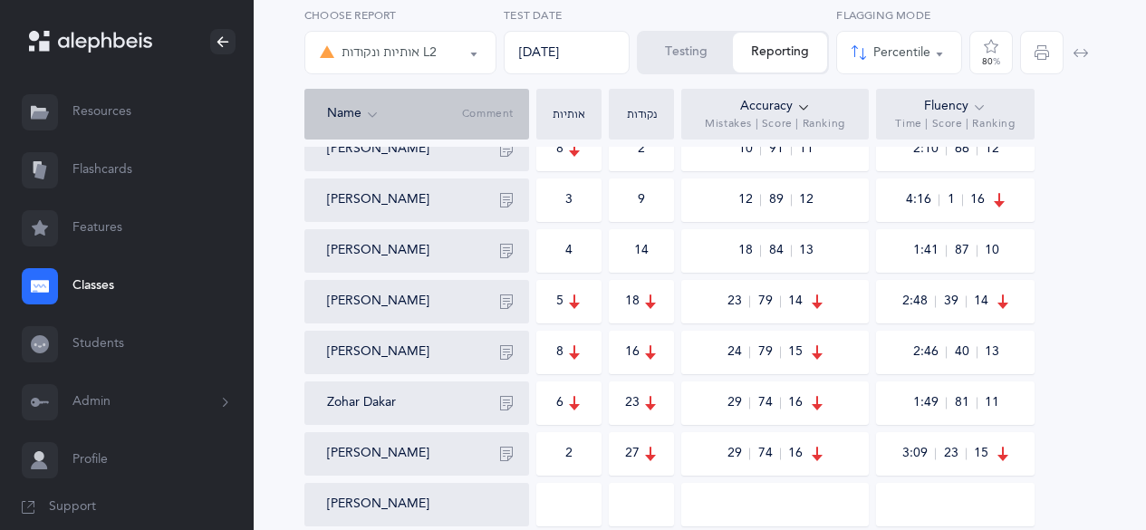
click at [503, 312] on button "button" at bounding box center [506, 301] width 29 height 29
click at [507, 310] on button "button" at bounding box center [506, 301] width 29 height 29
click at [481, 64] on button "אותיות ונקודות L2" at bounding box center [400, 52] width 192 height 43
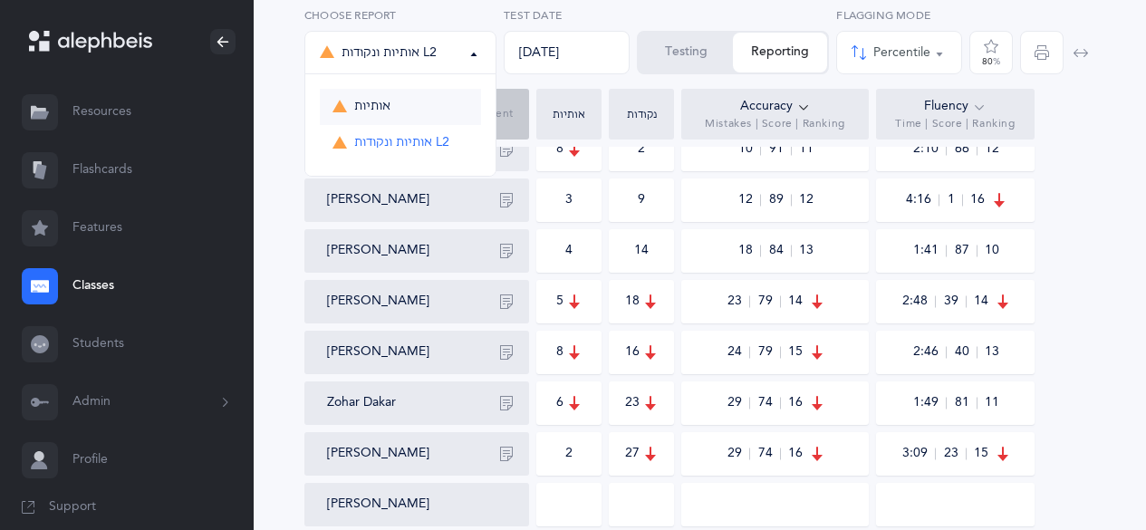
click at [419, 117] on link "אותיות" at bounding box center [400, 107] width 161 height 36
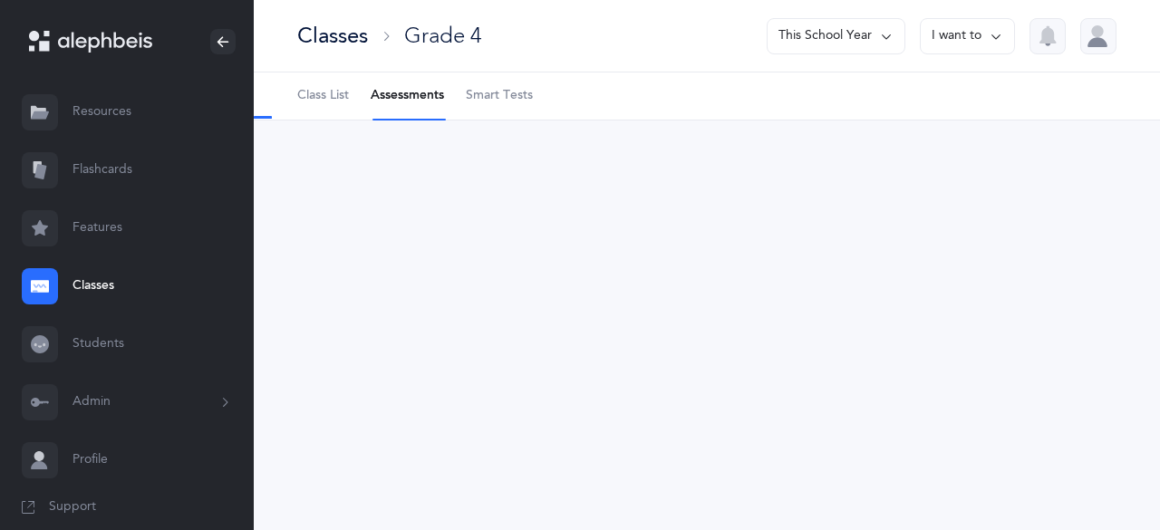
select select "2"
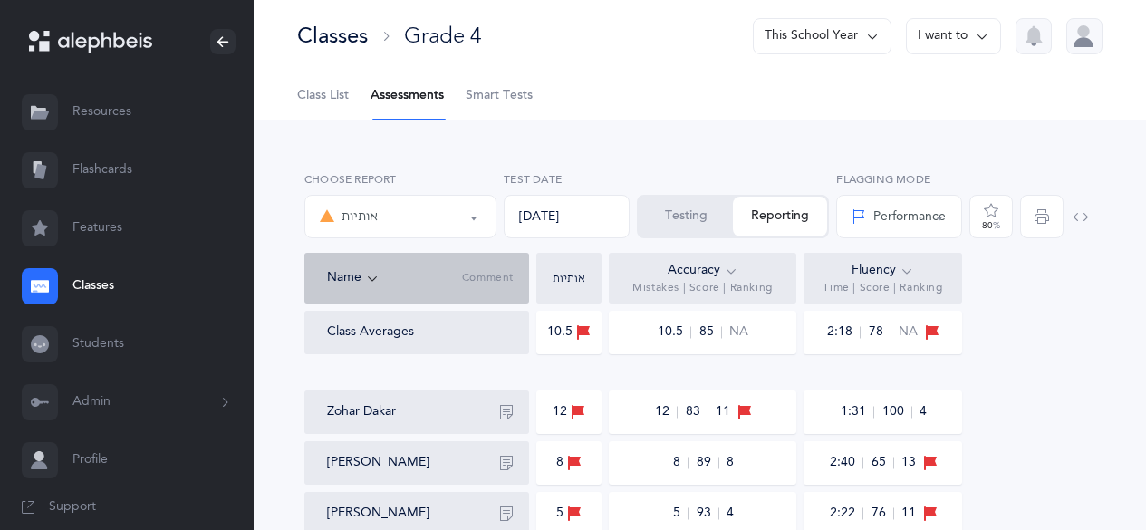
click at [896, 217] on div "Performance" at bounding box center [899, 216] width 94 height 19
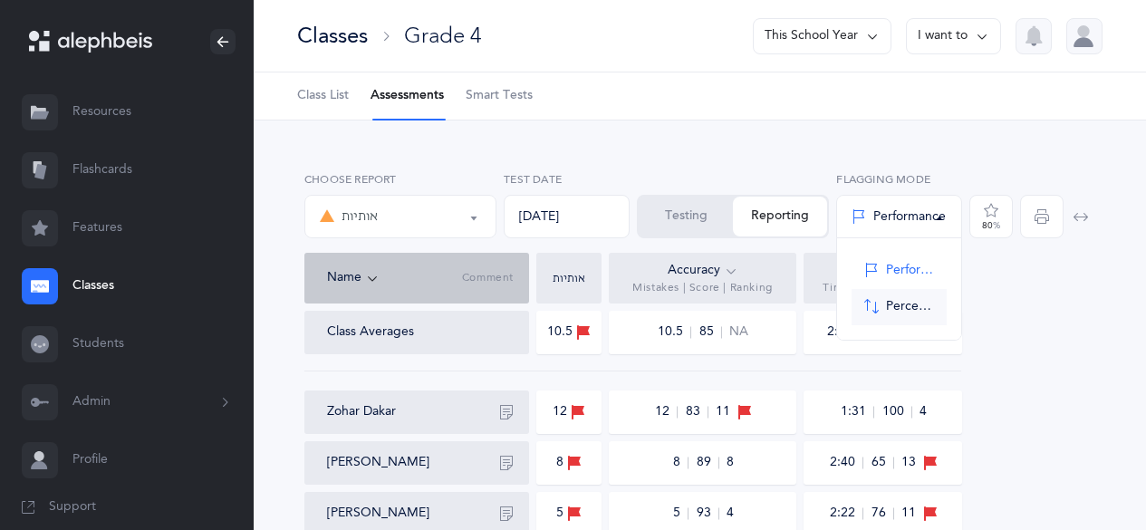
click at [885, 305] on link "Percentile" at bounding box center [899, 307] width 95 height 36
select select "2"
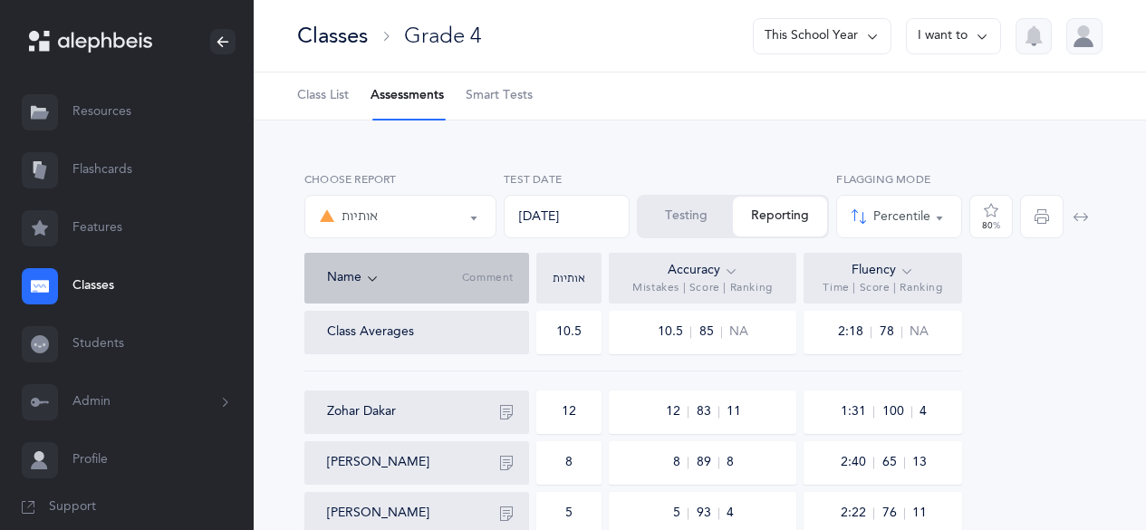
click at [726, 277] on icon at bounding box center [731, 271] width 14 height 20
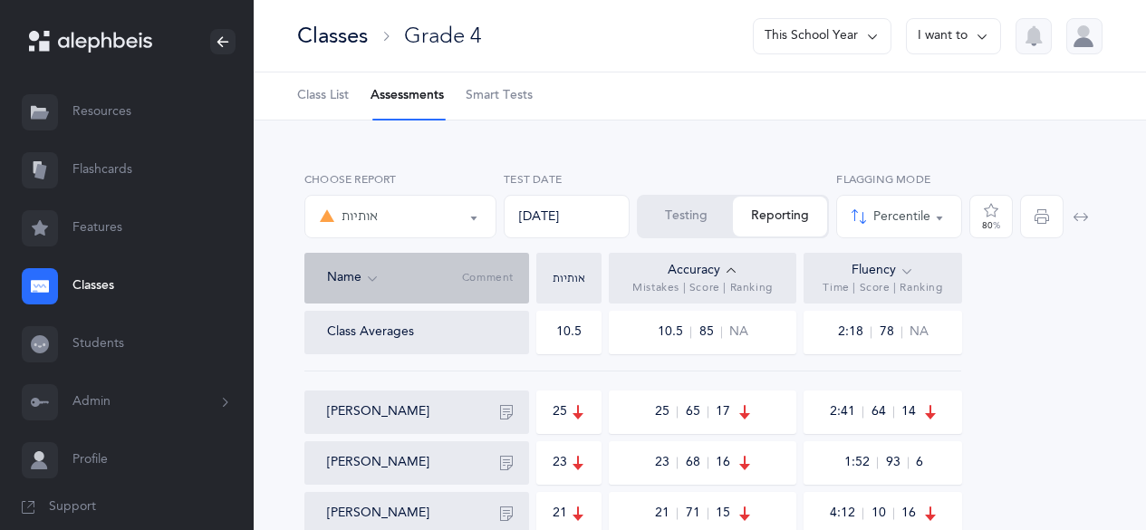
click at [726, 277] on icon at bounding box center [731, 271] width 14 height 20
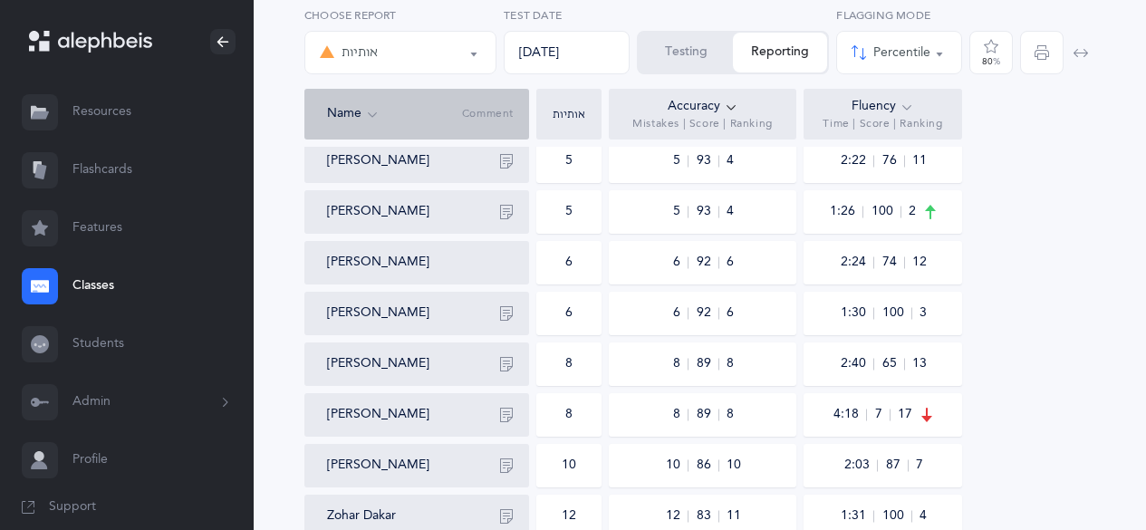
scroll to position [383, 0]
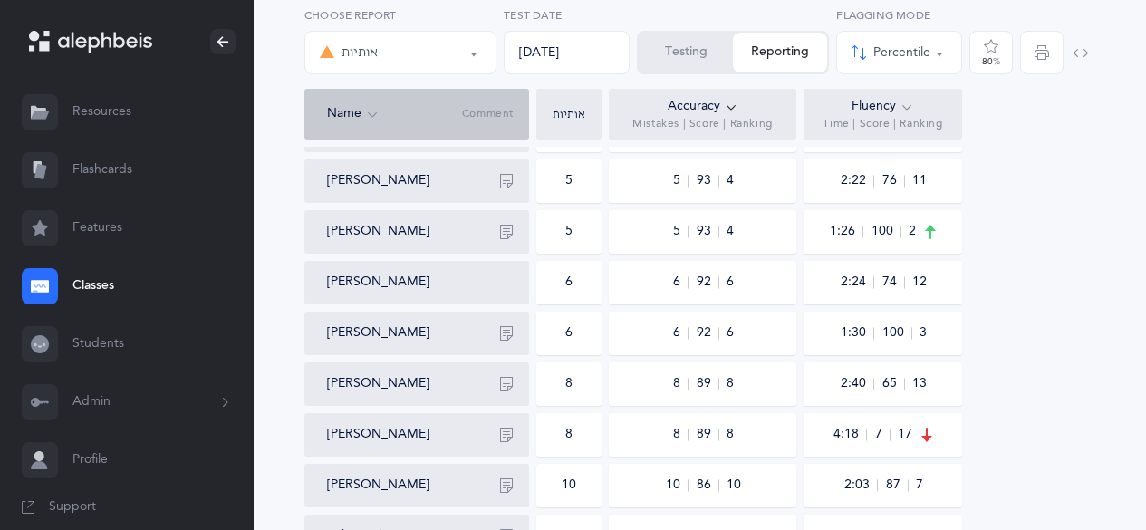
click at [501, 328] on icon "button" at bounding box center [506, 333] width 14 height 14
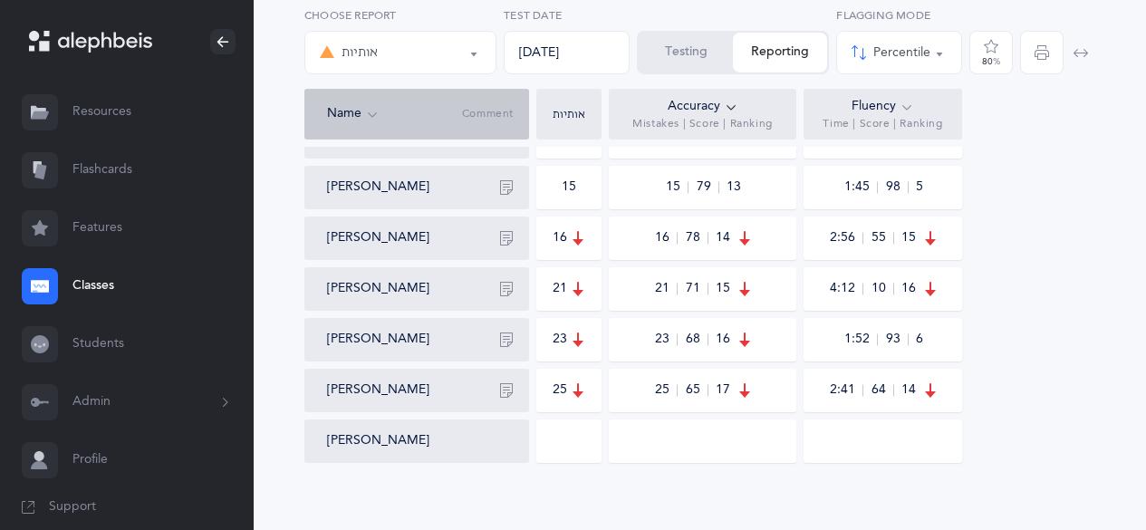
scroll to position [854, 0]
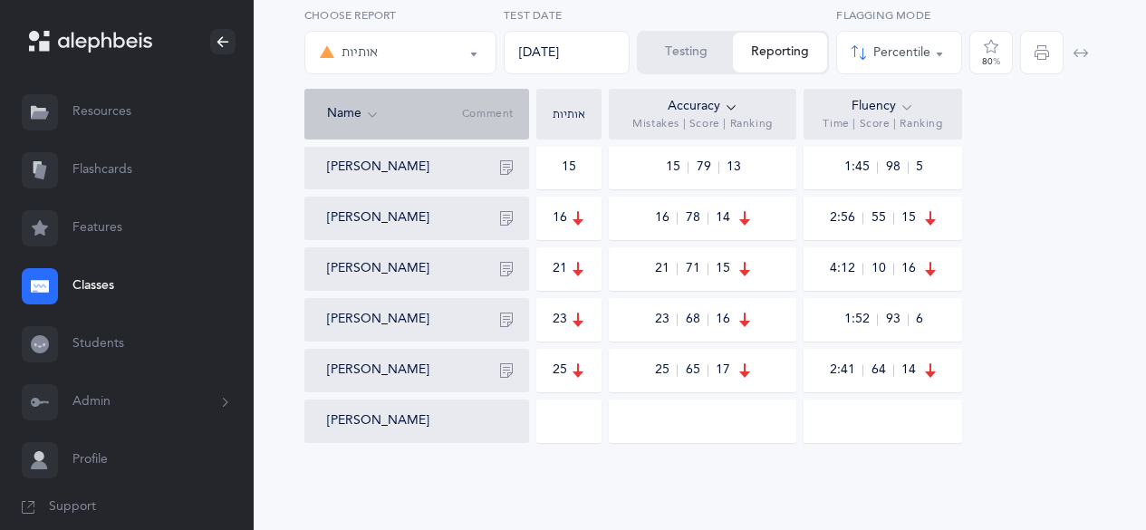
click at [509, 315] on icon "button" at bounding box center [506, 320] width 14 height 14
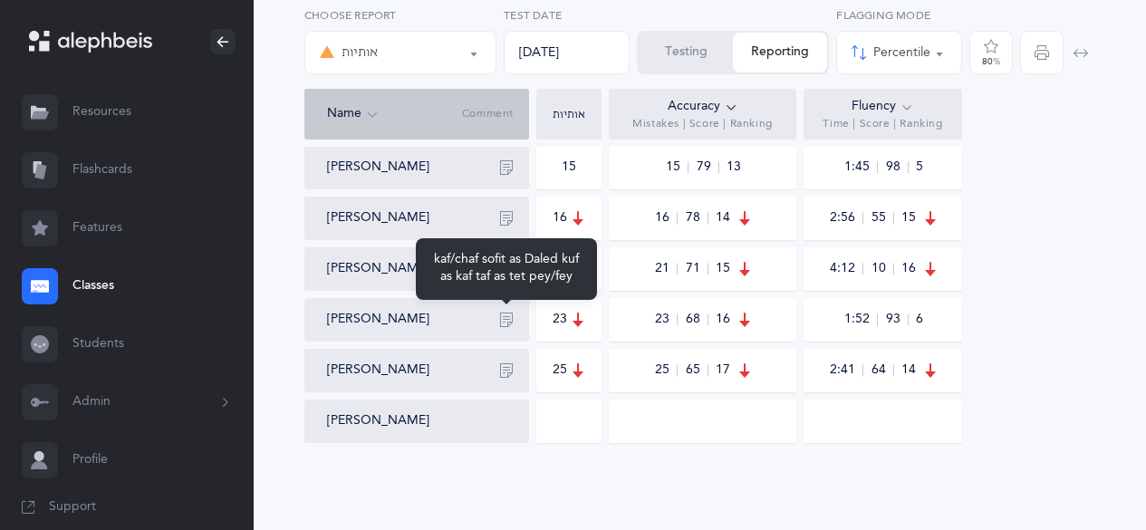
click at [509, 315] on icon "button" at bounding box center [506, 320] width 14 height 14
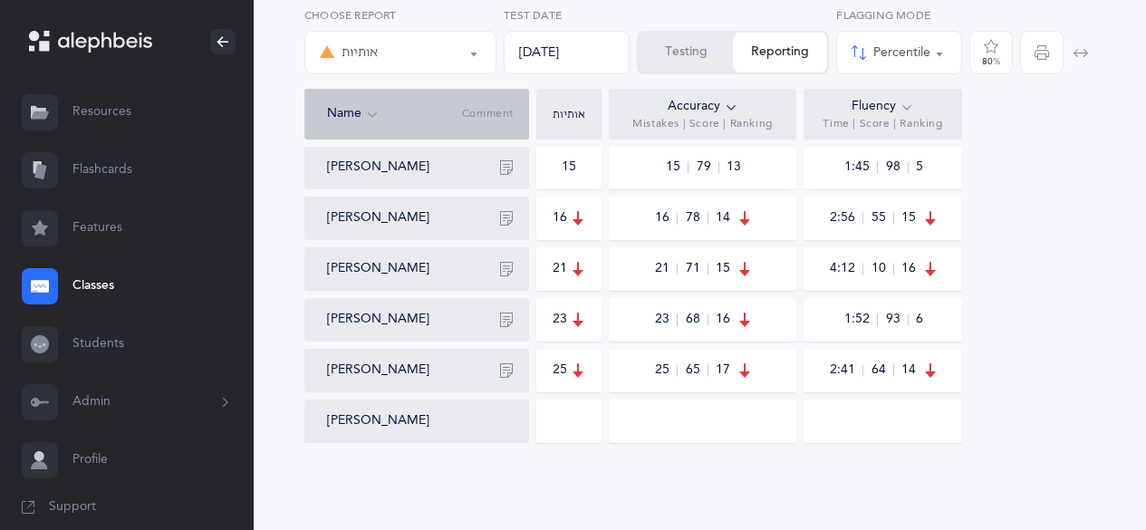
click at [467, 65] on div "אותיות" at bounding box center [400, 52] width 161 height 31
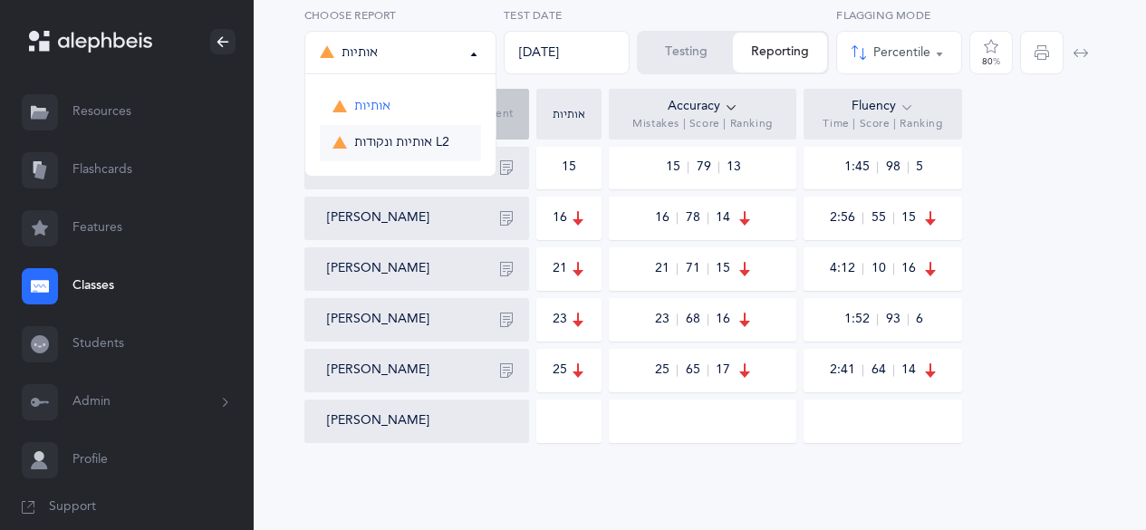
click at [408, 158] on link "אותיות ונקודות L2" at bounding box center [400, 143] width 161 height 36
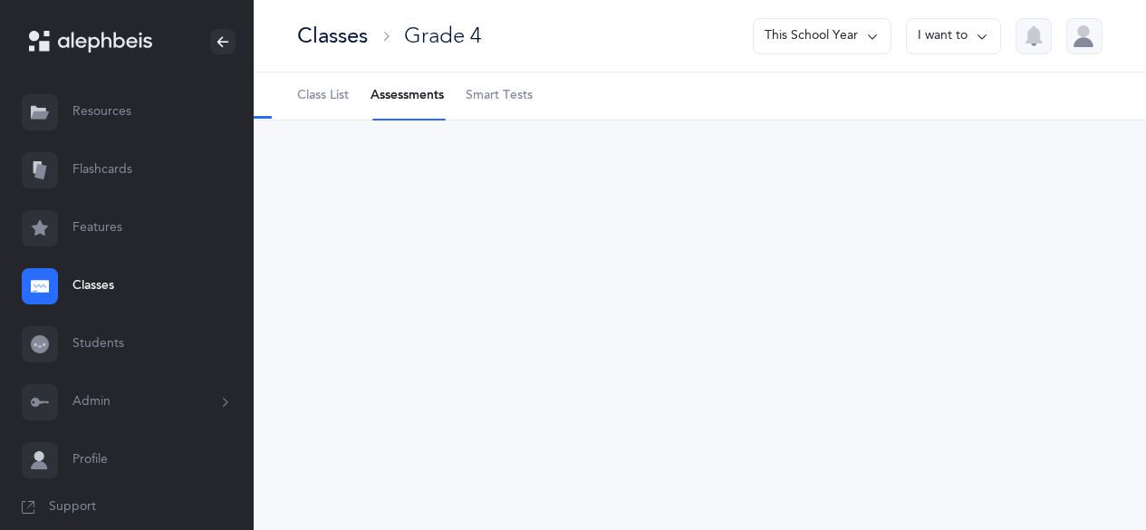
scroll to position [0, 0]
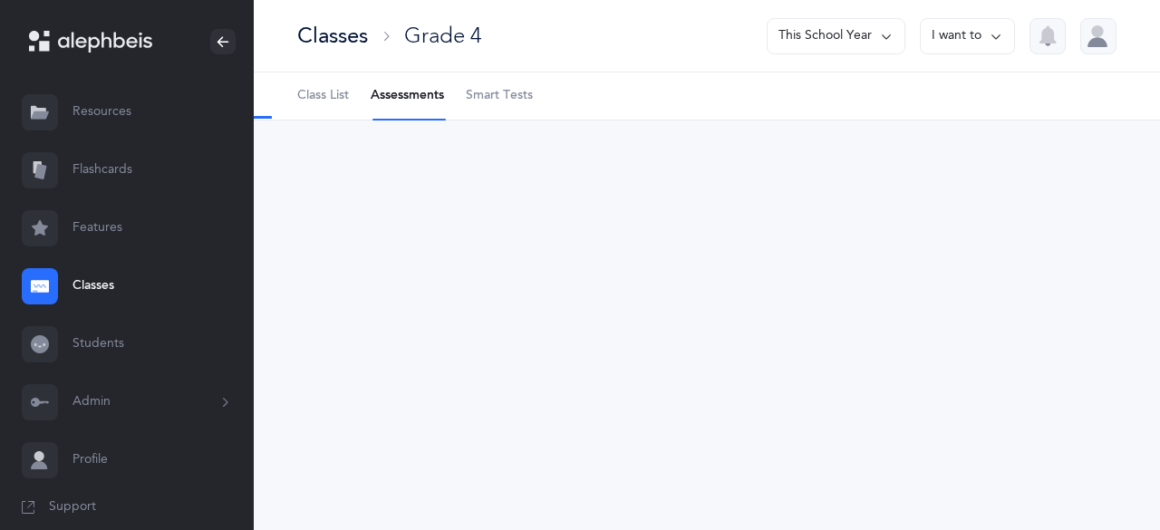
select select "9"
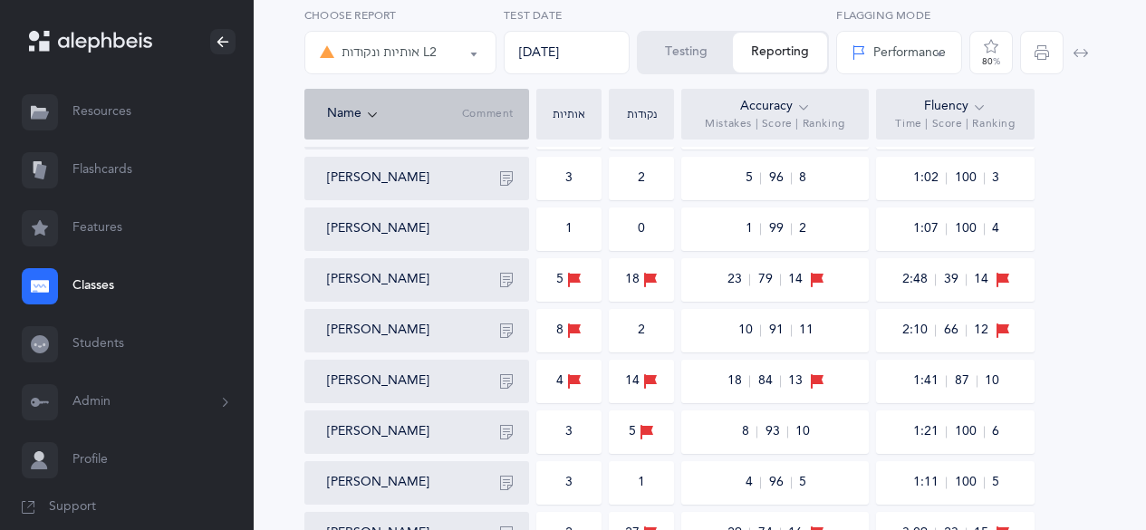
scroll to position [229, 0]
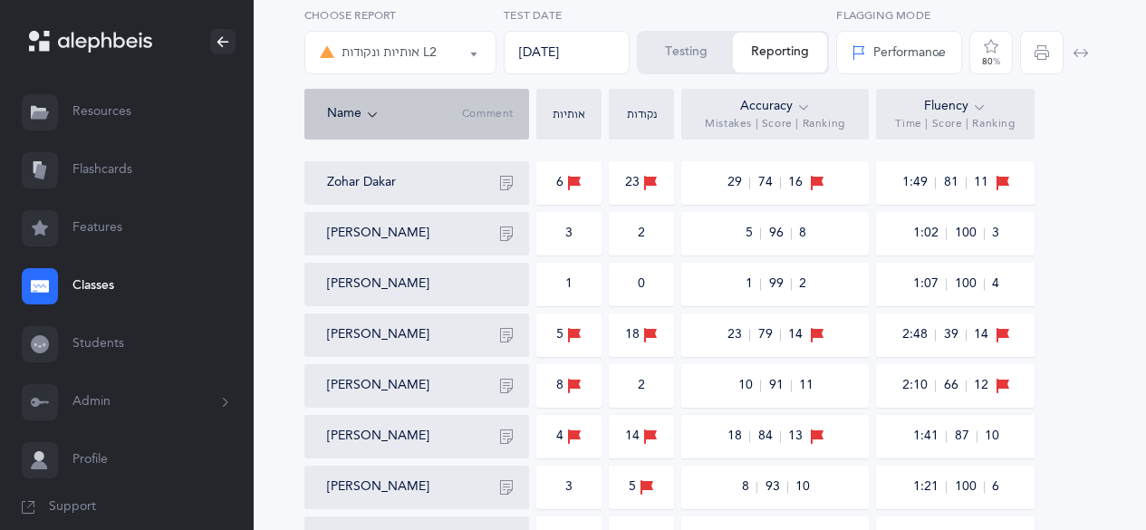
click at [808, 106] on icon at bounding box center [803, 107] width 14 height 20
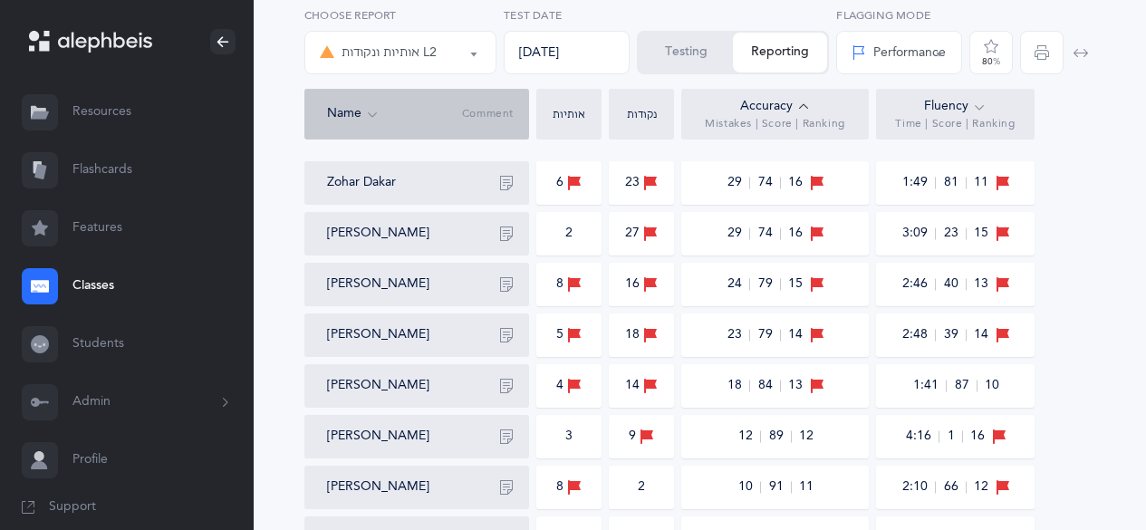
click at [808, 106] on icon at bounding box center [803, 107] width 14 height 20
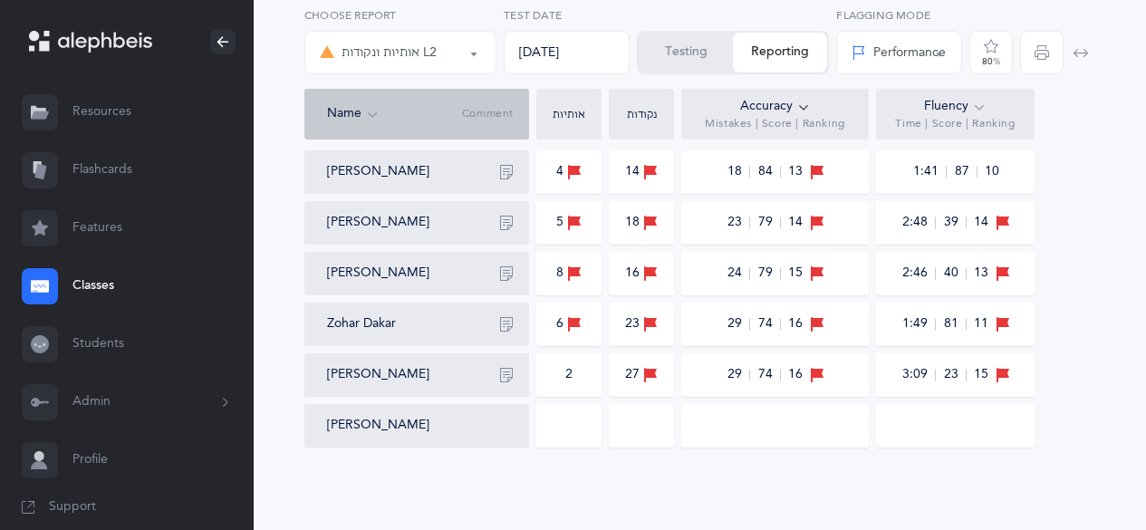
scroll to position [854, 0]
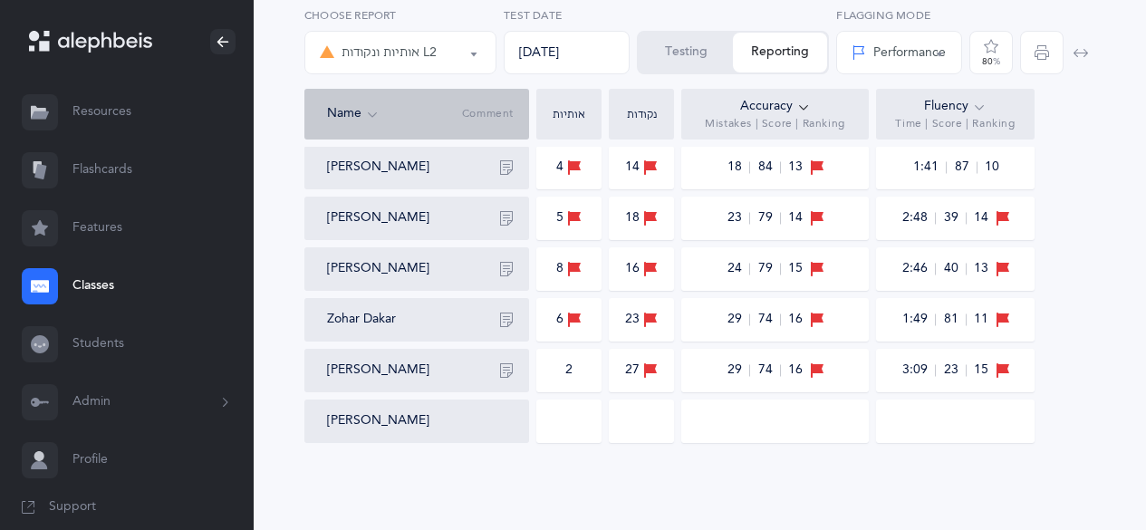
click at [907, 61] on div "Performance" at bounding box center [899, 52] width 94 height 19
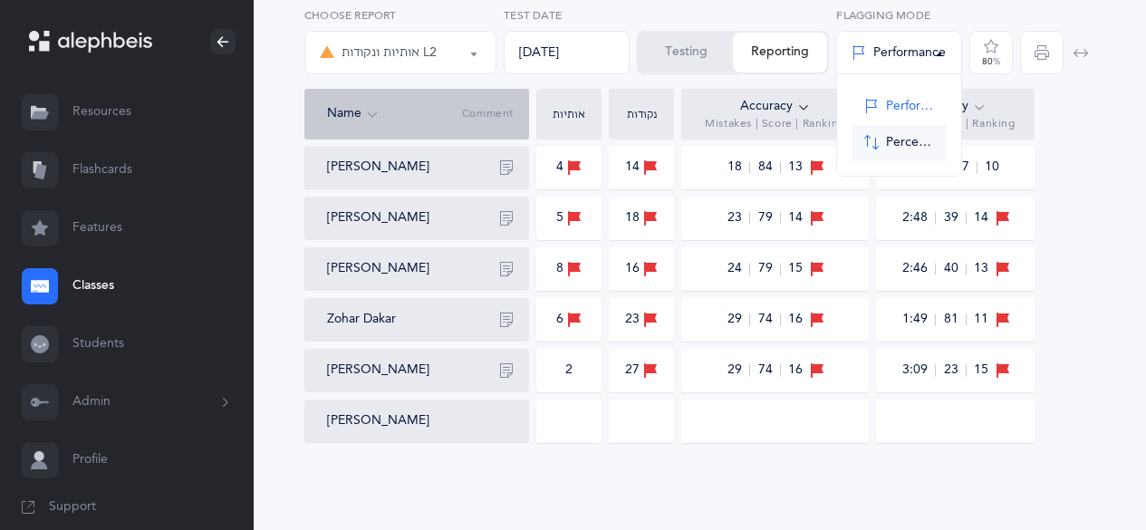
click at [889, 143] on span "Percentile" at bounding box center [910, 143] width 48 height 16
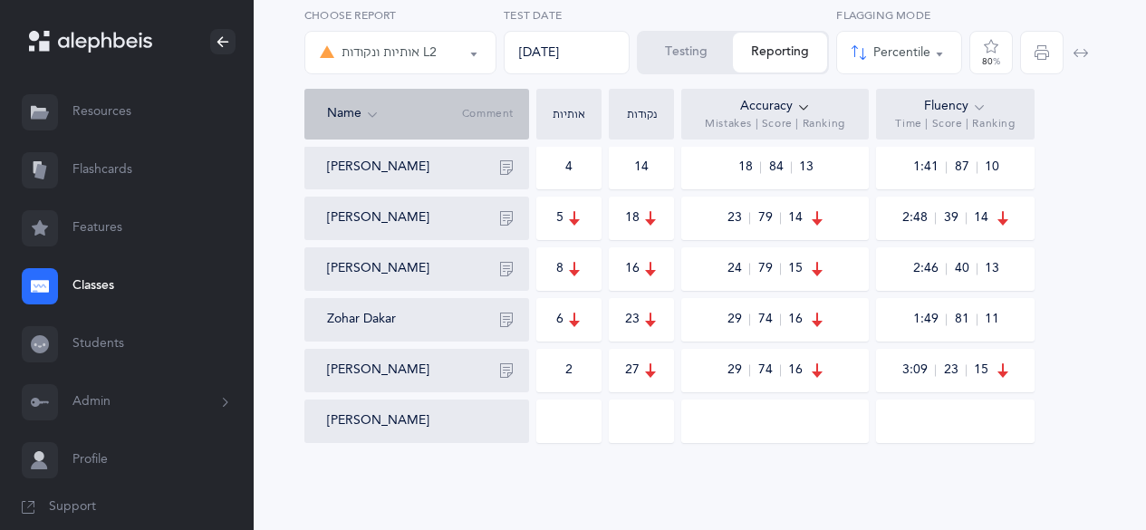
click at [934, 61] on button "Percentile" at bounding box center [899, 52] width 126 height 43
click at [924, 63] on div "Percentile" at bounding box center [899, 52] width 95 height 31
click at [890, 100] on span "Performance" at bounding box center [910, 107] width 48 height 16
select select "1"
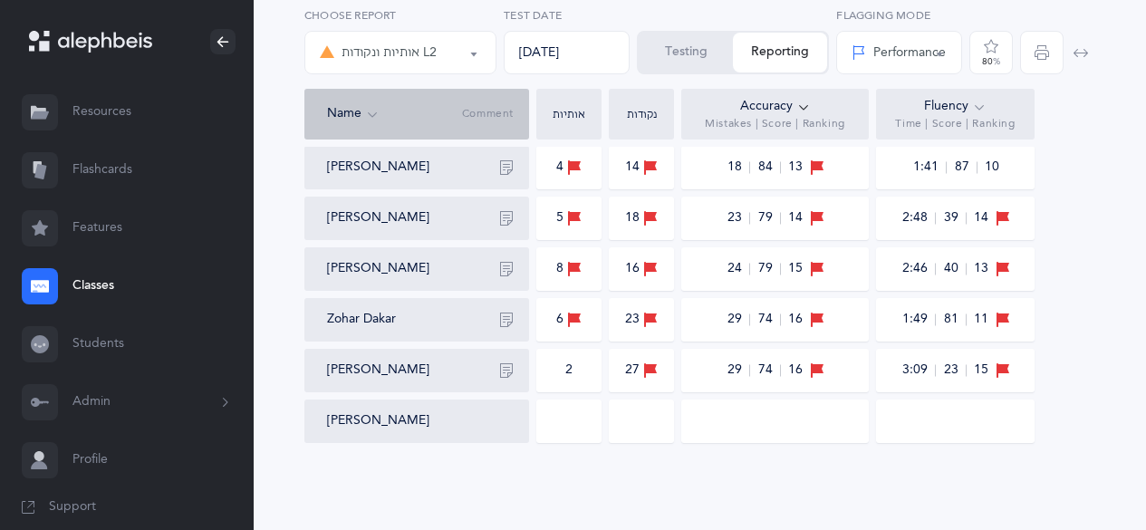
click at [94, 122] on link "Resources" at bounding box center [127, 112] width 254 height 58
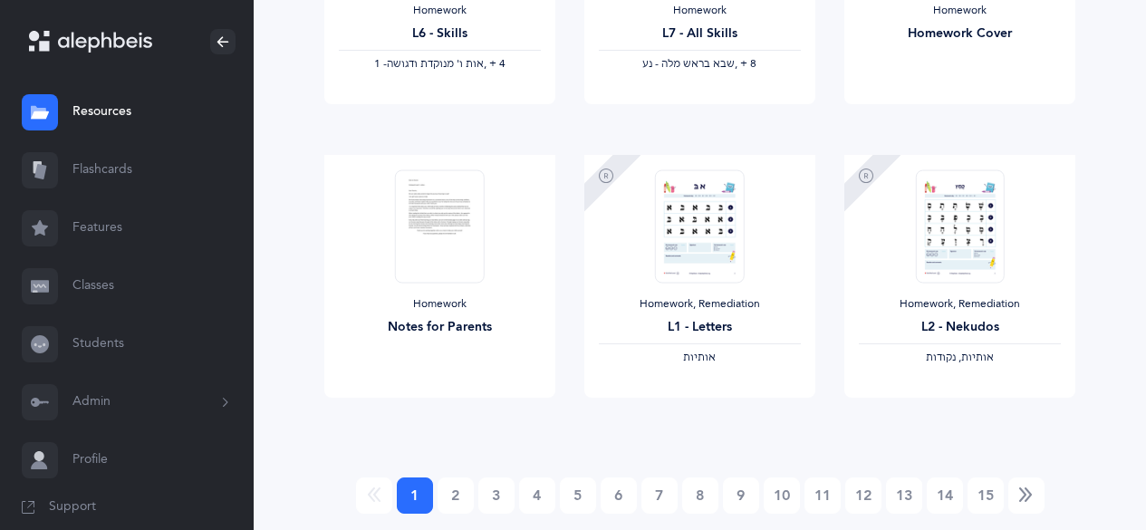
scroll to position [1628, 0]
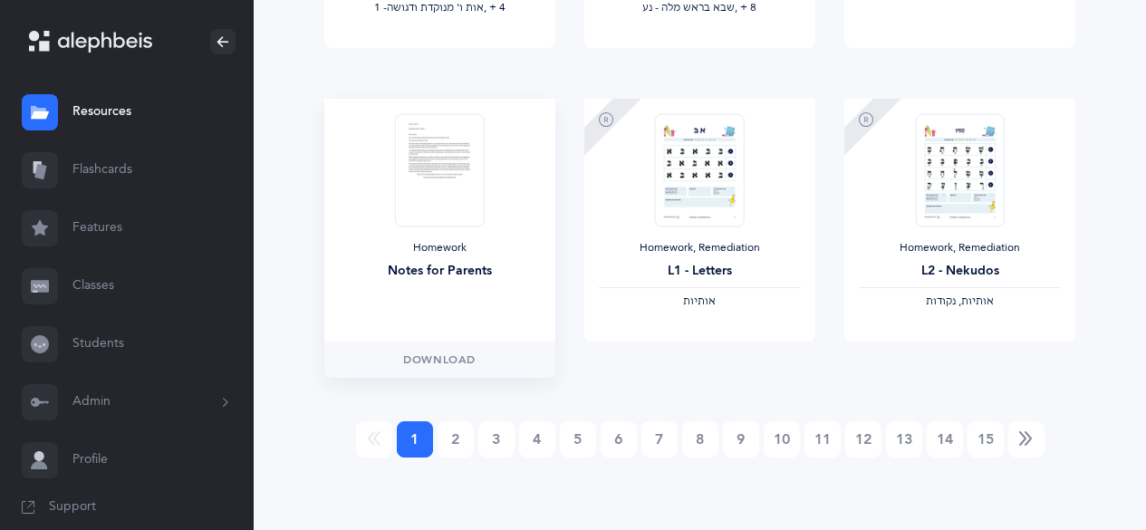
click at [420, 155] on img at bounding box center [439, 169] width 89 height 113
click at [439, 359] on span "Download" at bounding box center [439, 360] width 72 height 16
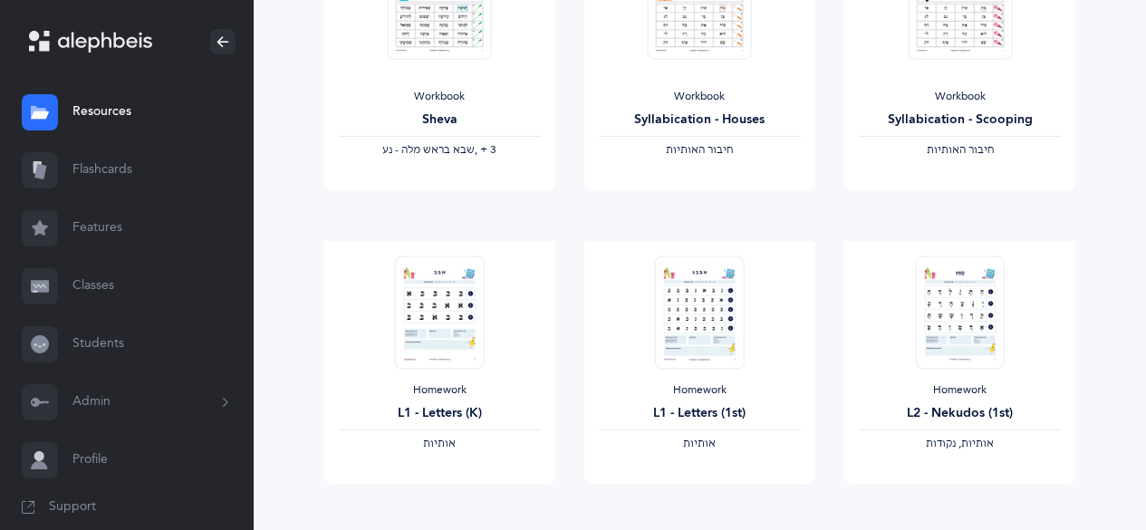
scroll to position [105, 0]
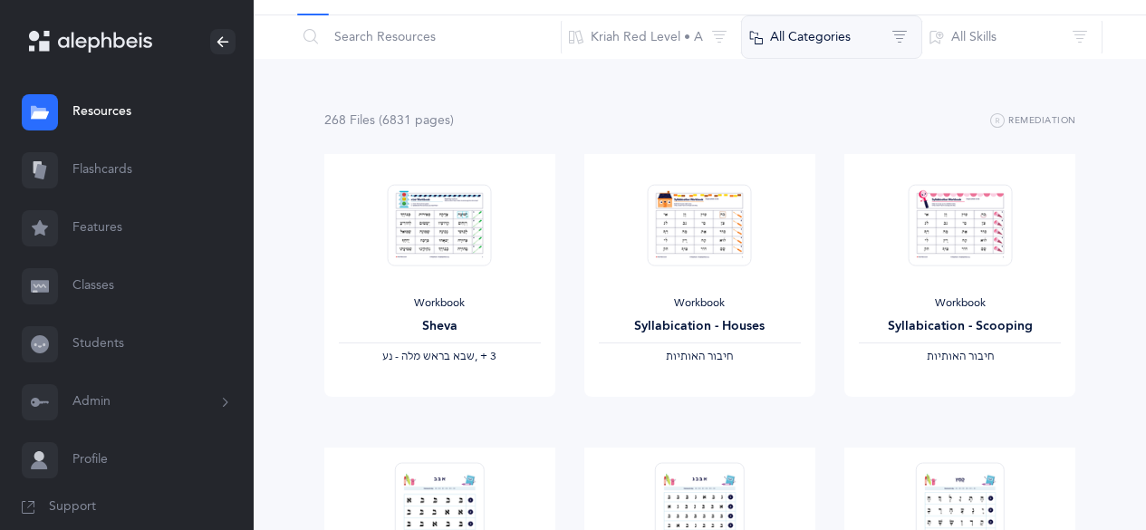
click at [799, 16] on button "All Categories" at bounding box center [831, 36] width 181 height 43
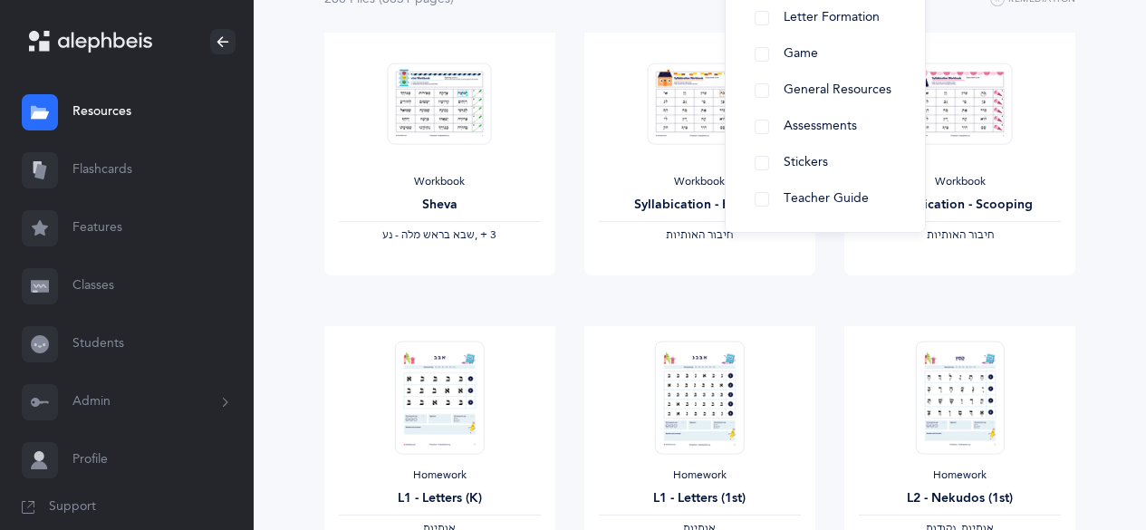
scroll to position [227, 0]
click at [765, 211] on button "Teacher Guide" at bounding box center [825, 198] width 170 height 36
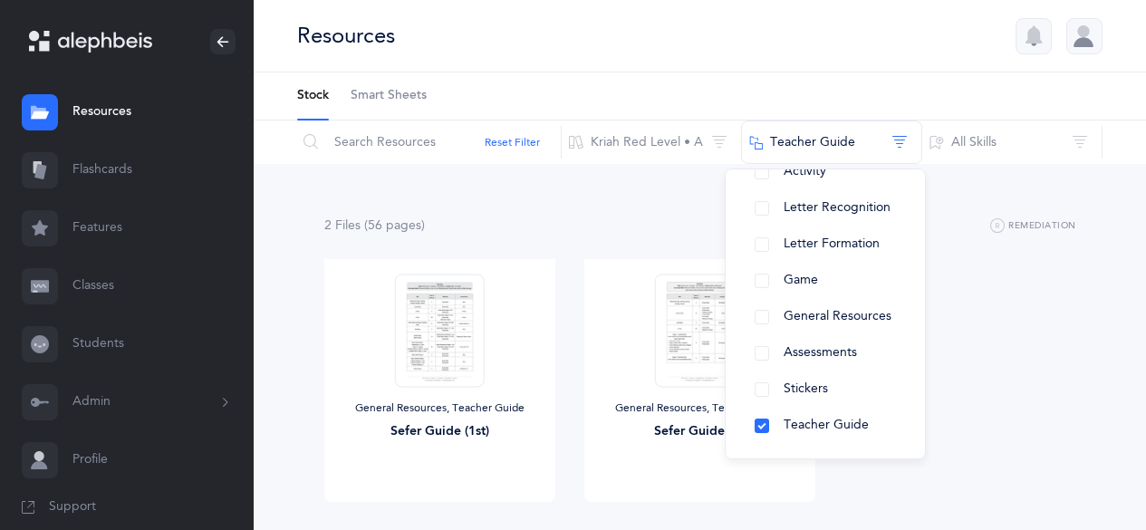
scroll to position [95, 0]
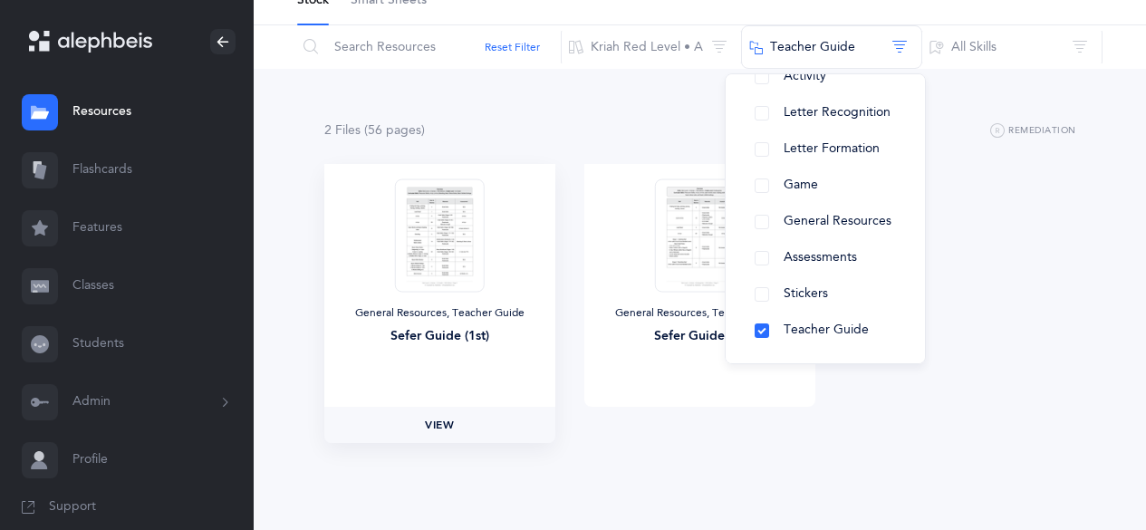
click at [547, 433] on link "View" at bounding box center [439, 425] width 231 height 36
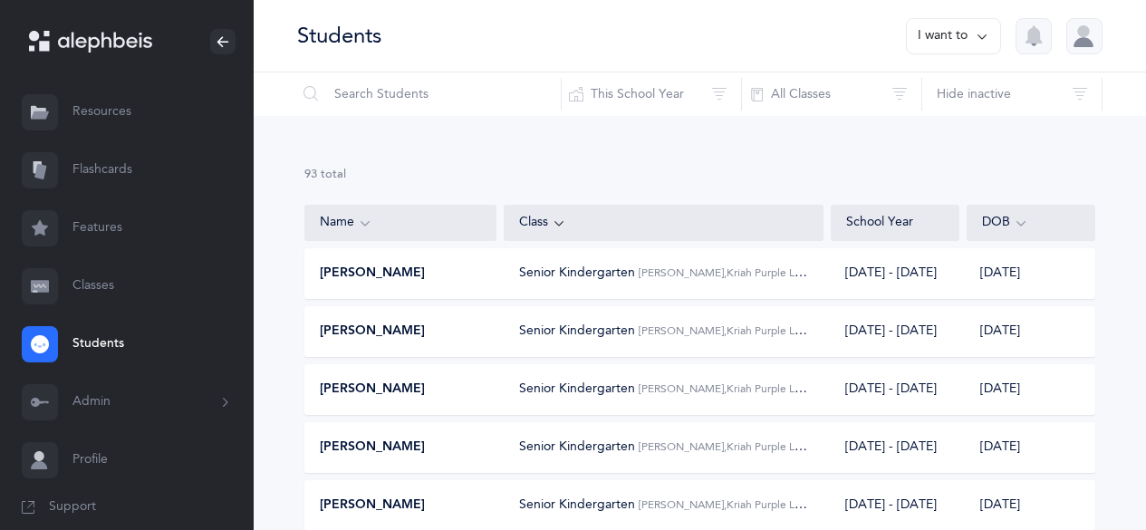
click at [115, 226] on button "Admin" at bounding box center [127, 402] width 254 height 58
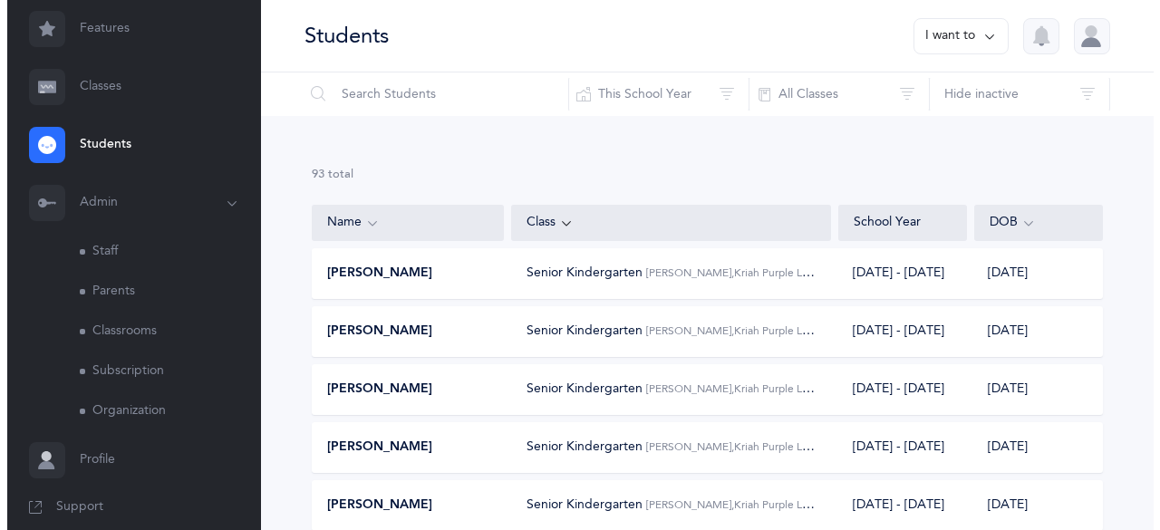
scroll to position [217, 0]
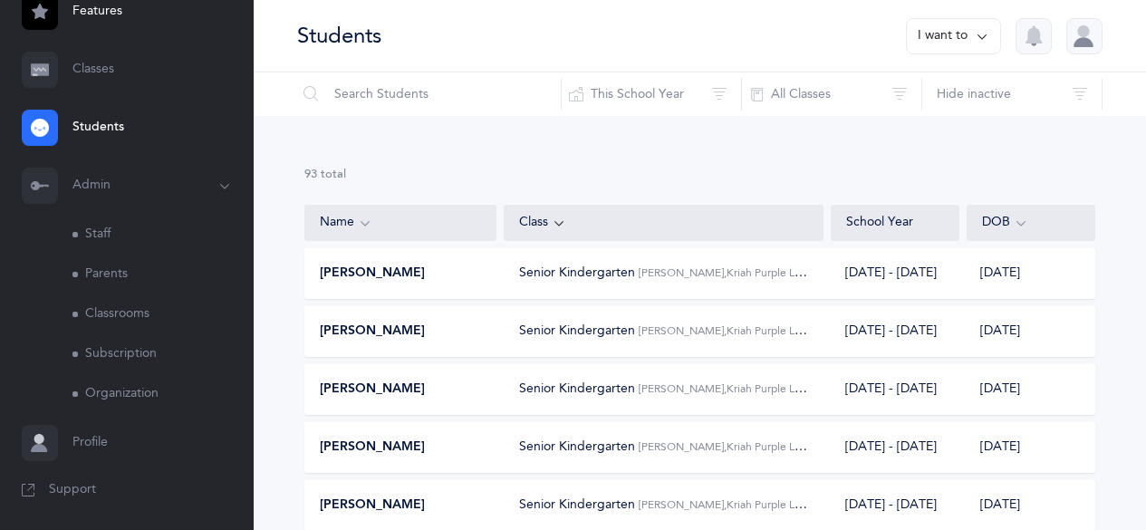
click at [92, 226] on link "Staff" at bounding box center [162, 235] width 181 height 40
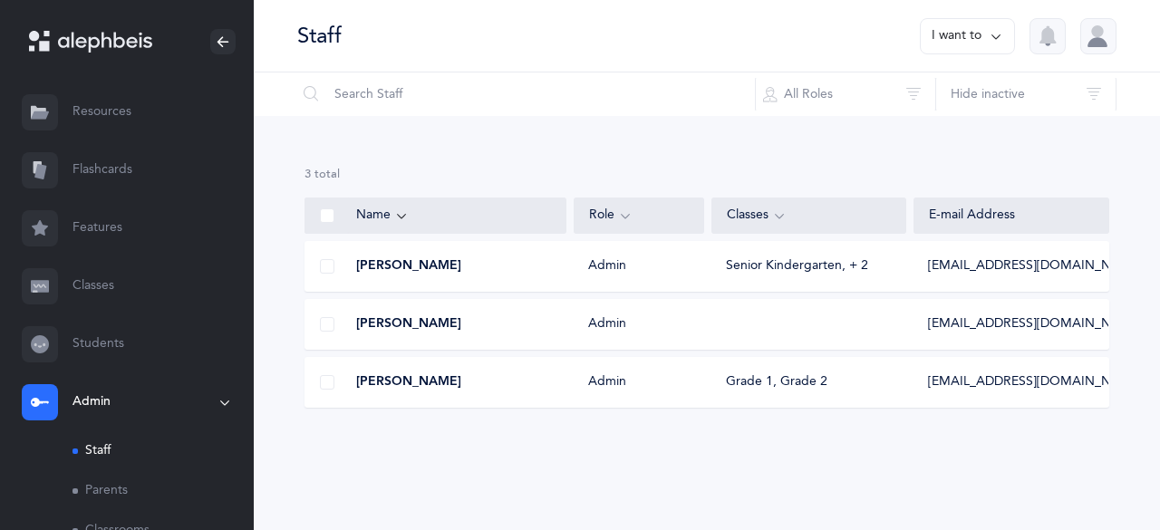
click at [560, 43] on button "I want to" at bounding box center [967, 36] width 95 height 36
click at [560, 81] on button "Add staff member" at bounding box center [932, 93] width 134 height 33
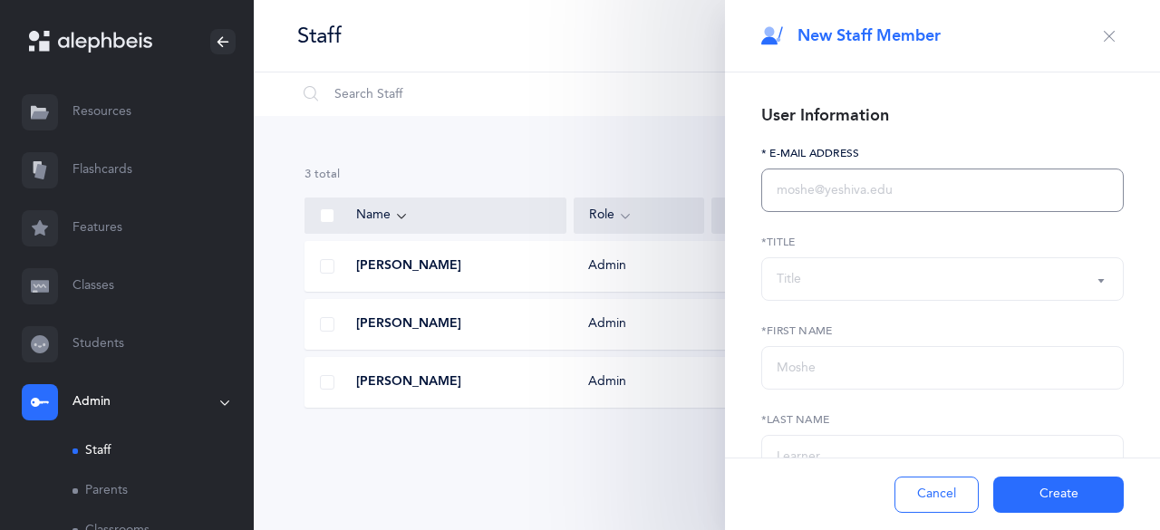
click at [560, 185] on input "text" at bounding box center [942, 190] width 362 height 43
type input "[PERSON_NAME][EMAIL_ADDRESS][DOMAIN_NAME]"
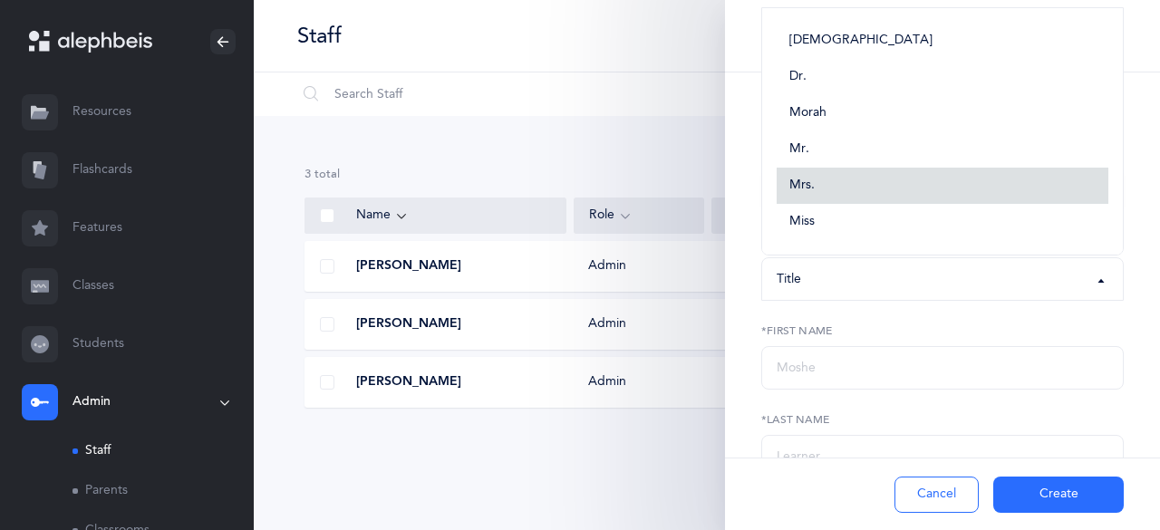
click at [560, 185] on link "Mrs." at bounding box center [943, 186] width 332 height 36
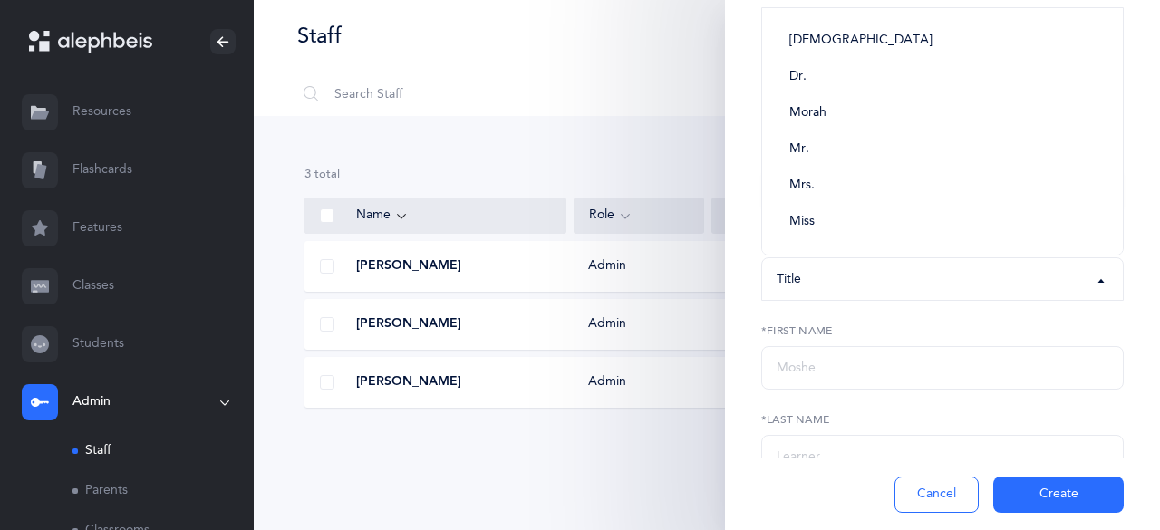
select select "4"
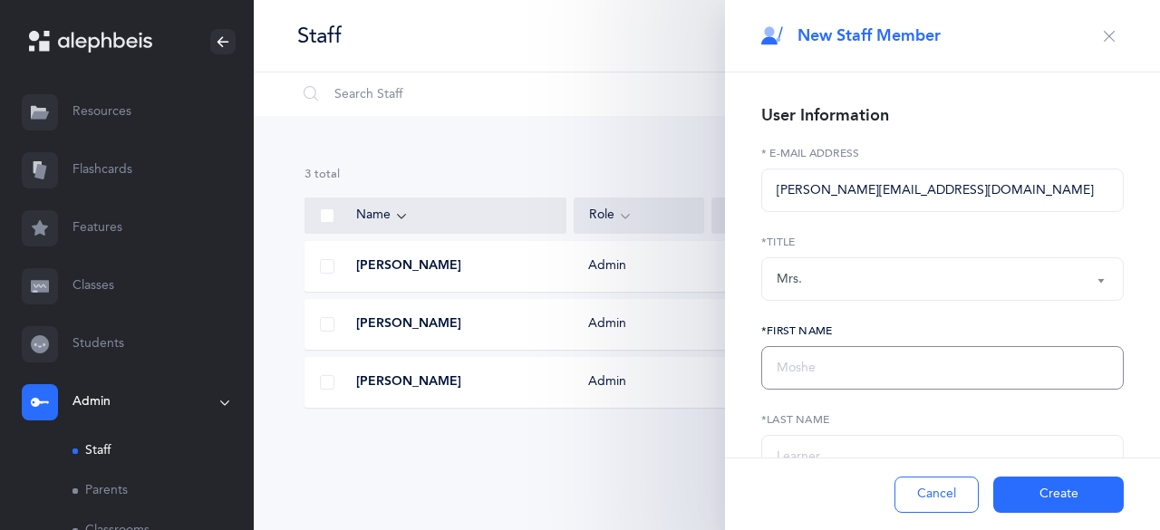
click at [560, 226] on input "text" at bounding box center [942, 367] width 362 height 43
type input "Joy"
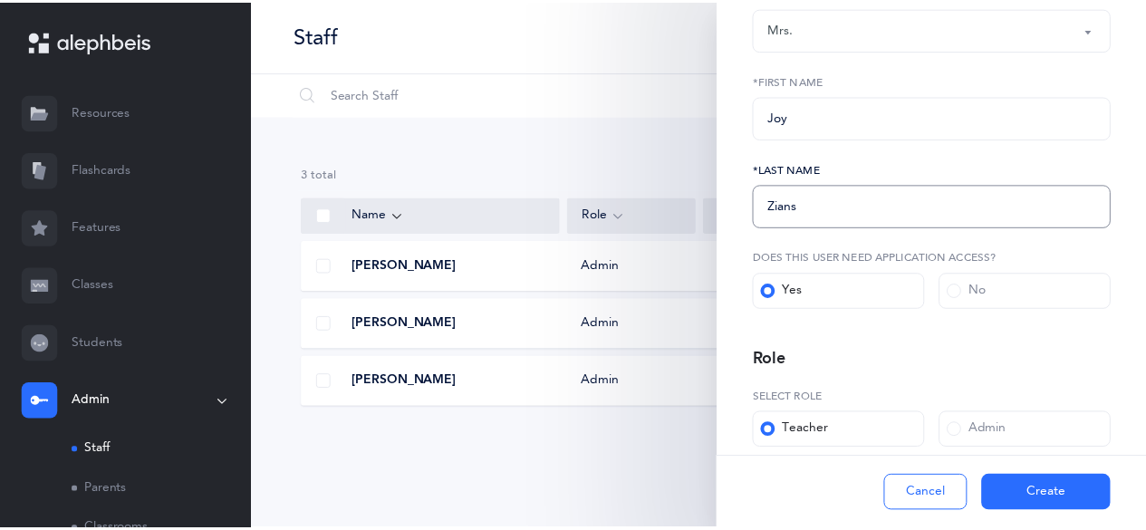
scroll to position [326, 0]
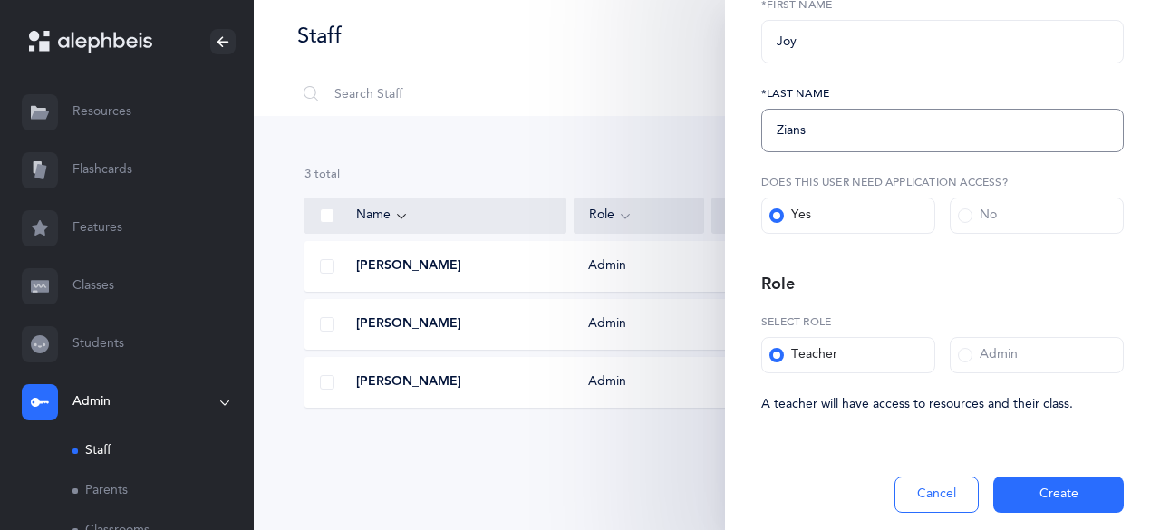
type input "Zians"
click at [560, 226] on button "Create" at bounding box center [1058, 495] width 130 height 36
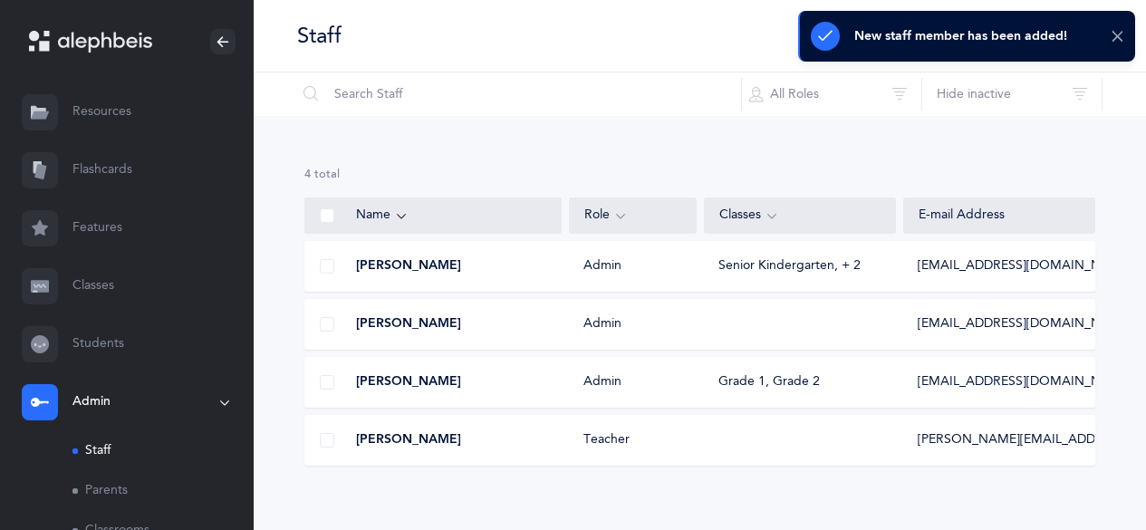
click at [560, 43] on icon at bounding box center [1118, 36] width 14 height 15
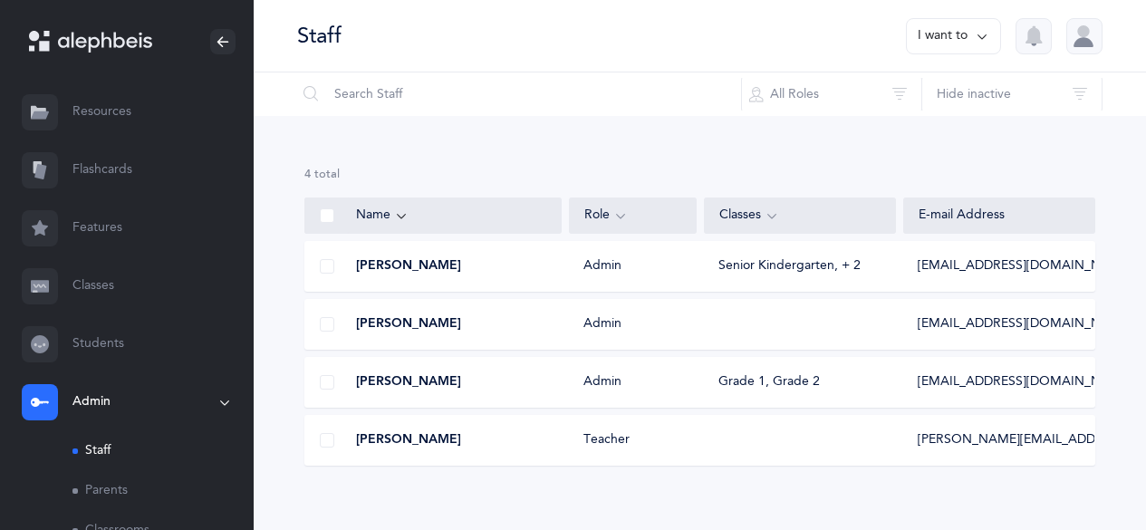
click at [560, 27] on icon at bounding box center [982, 36] width 14 height 20
click at [560, 105] on button "Add staff member" at bounding box center [919, 93] width 134 height 33
select select
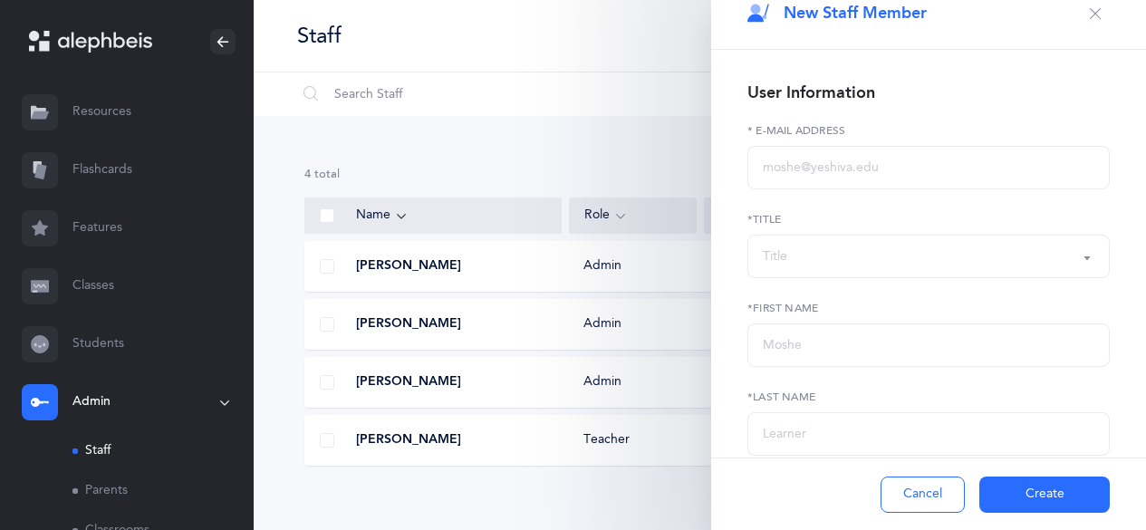
scroll to position [14, 0]
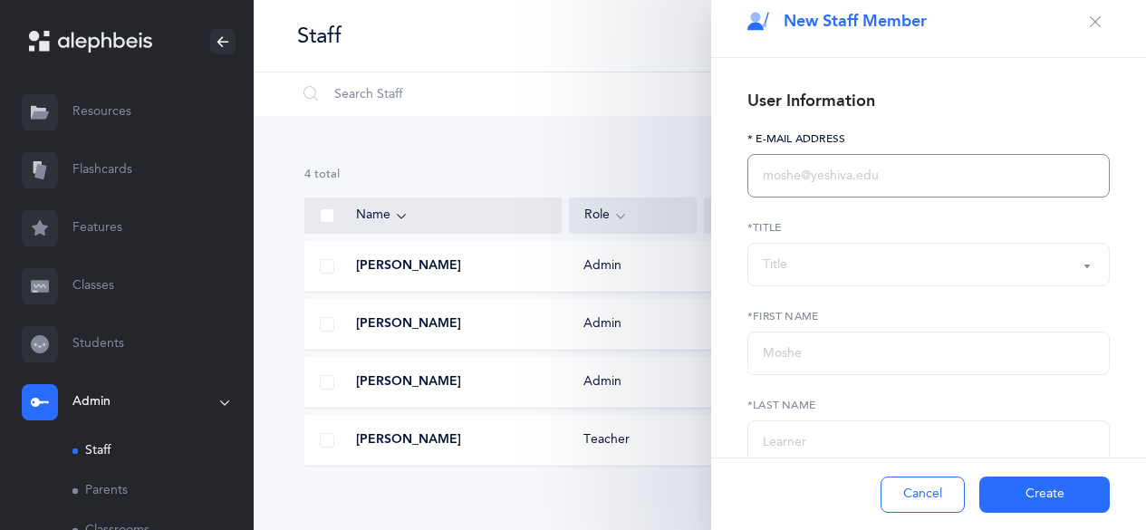
click at [560, 168] on input "text" at bounding box center [929, 175] width 362 height 43
type input "[EMAIL_ADDRESS][DOMAIN_NAME]"
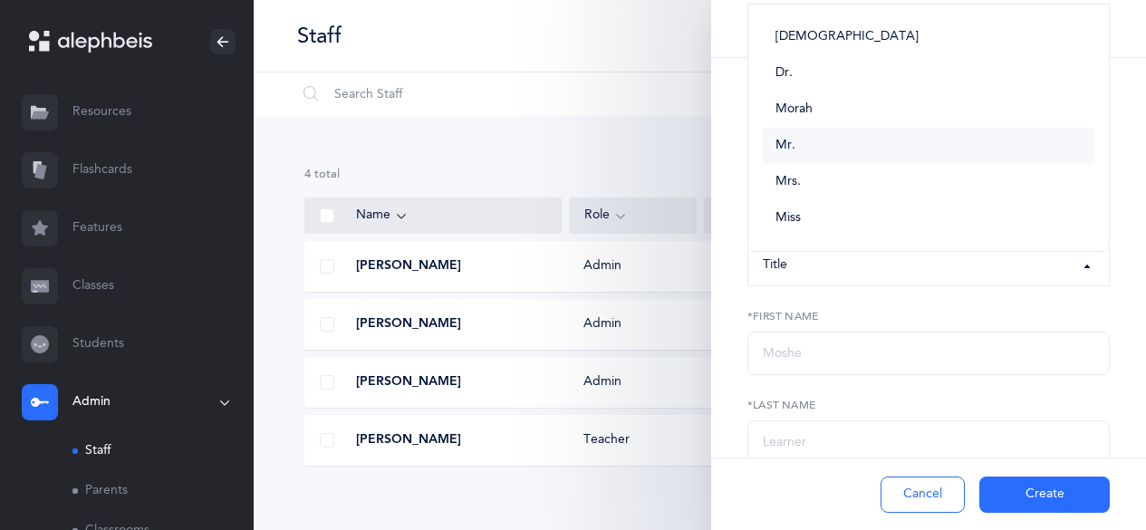
click at [560, 136] on link "Mr." at bounding box center [929, 146] width 332 height 36
select select "3"
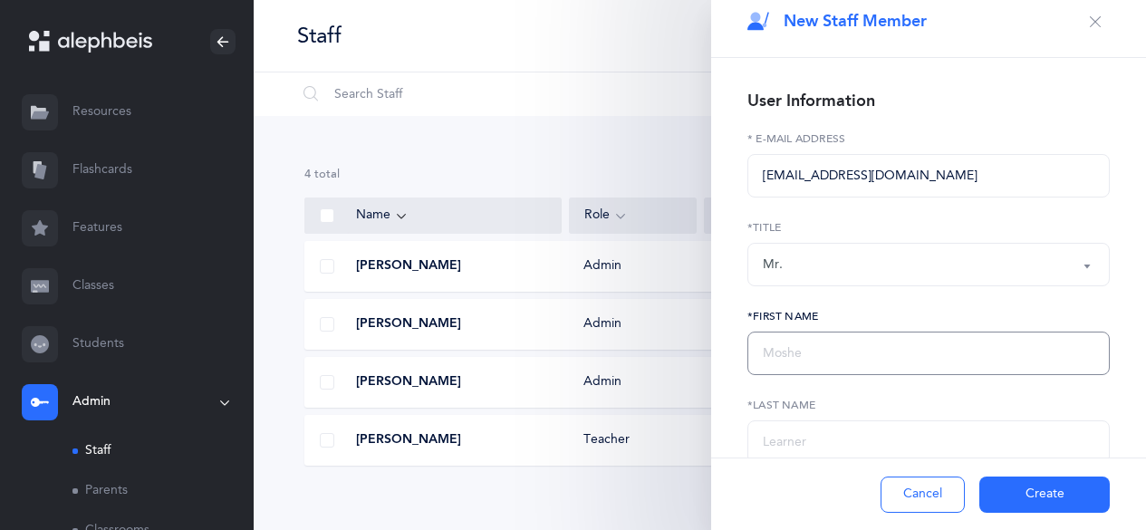
click at [560, 226] on input "text" at bounding box center [929, 353] width 362 height 43
type input "Rafi"
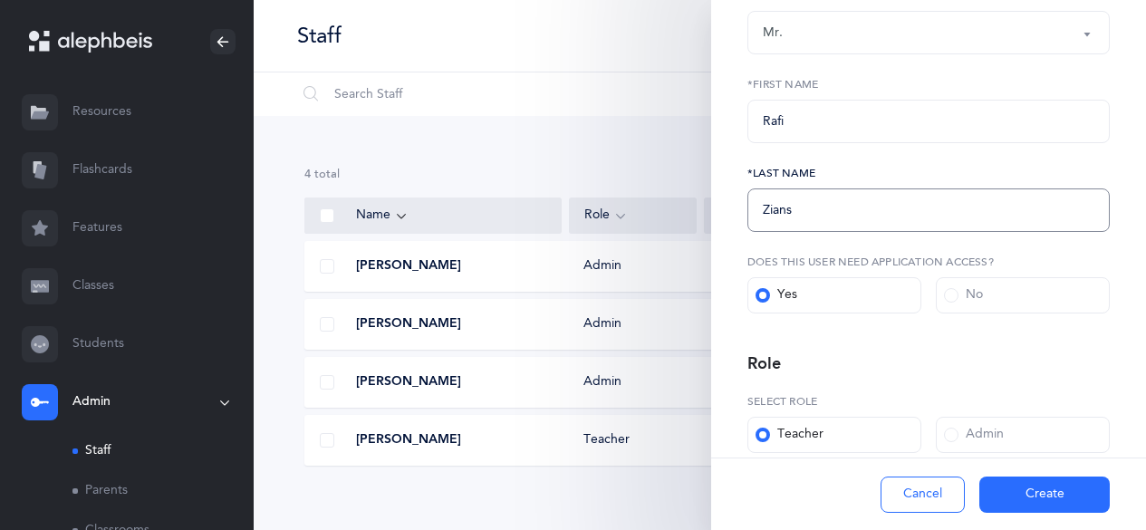
scroll to position [326, 0]
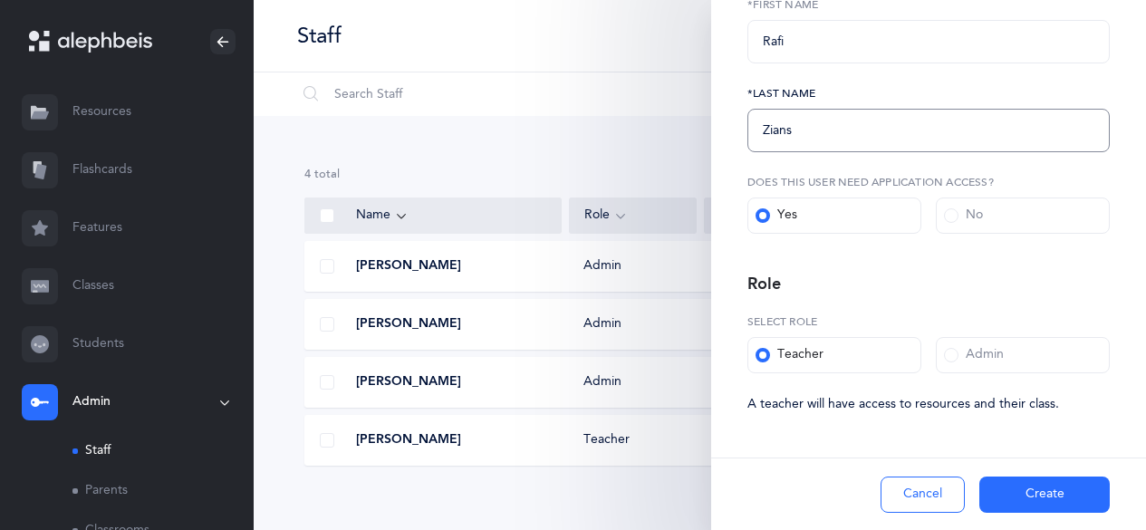
type input "Zians"
click at [560, 226] on button "Create" at bounding box center [1044, 495] width 130 height 36
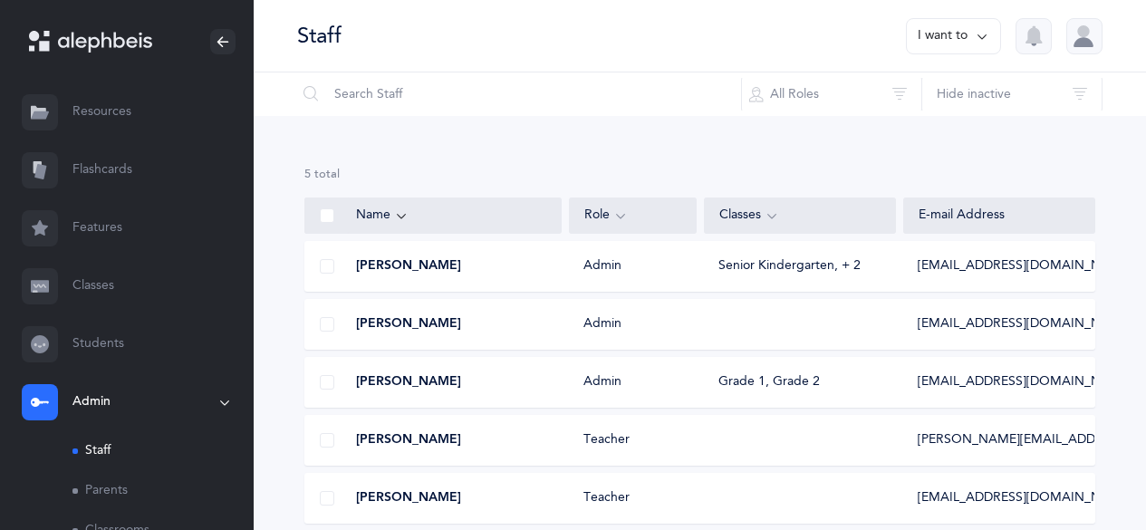
click at [560, 36] on icon at bounding box center [982, 36] width 14 height 20
click at [560, 110] on div "Add staff member" at bounding box center [918, 93] width 165 height 63
click at [560, 95] on button "Add staff member" at bounding box center [919, 93] width 134 height 33
select select
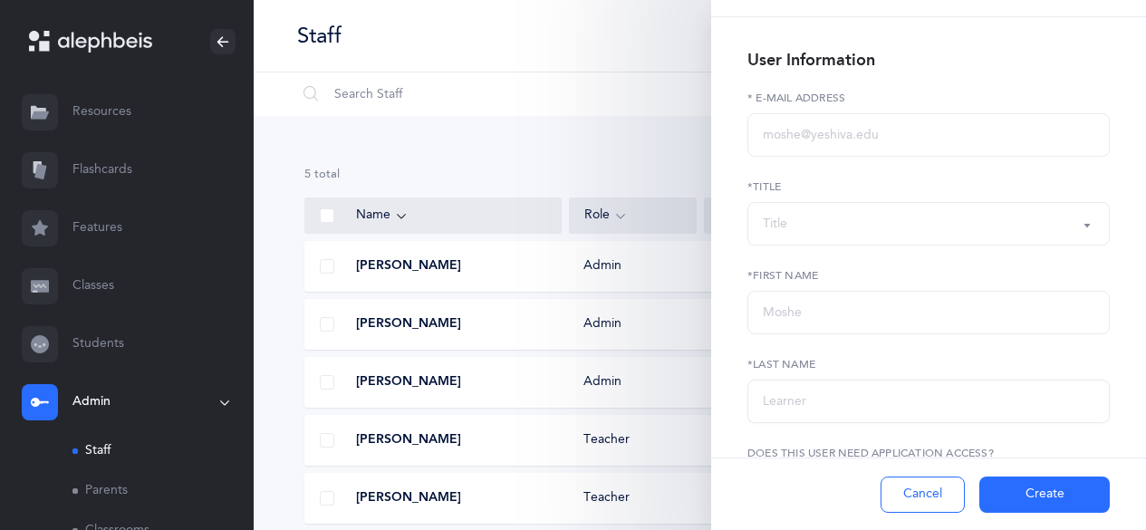
scroll to position [0, 0]
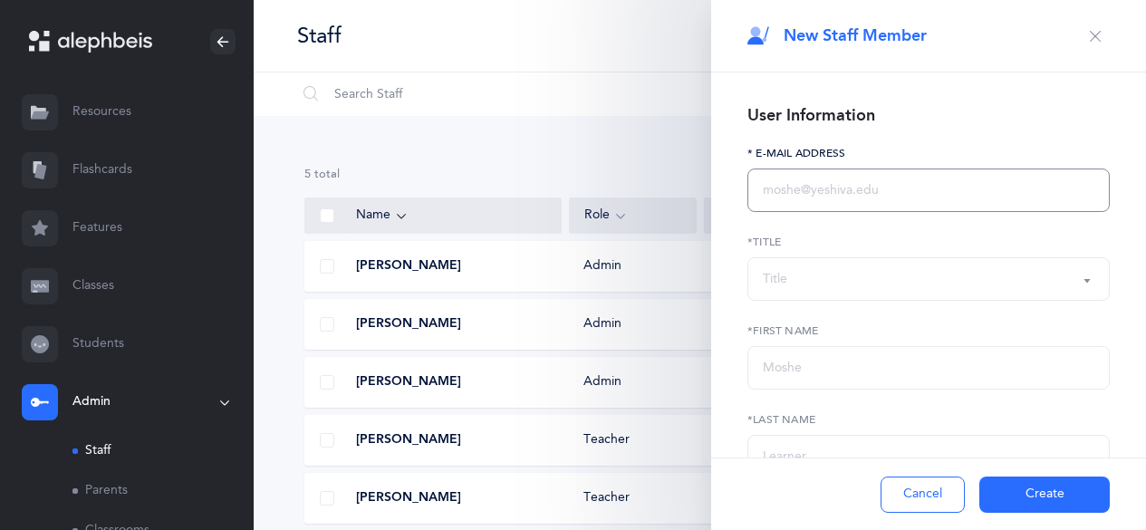
click at [560, 193] on input "text" at bounding box center [929, 190] width 362 height 43
type input "[EMAIL_ADDRESS][DOMAIN_NAME]"
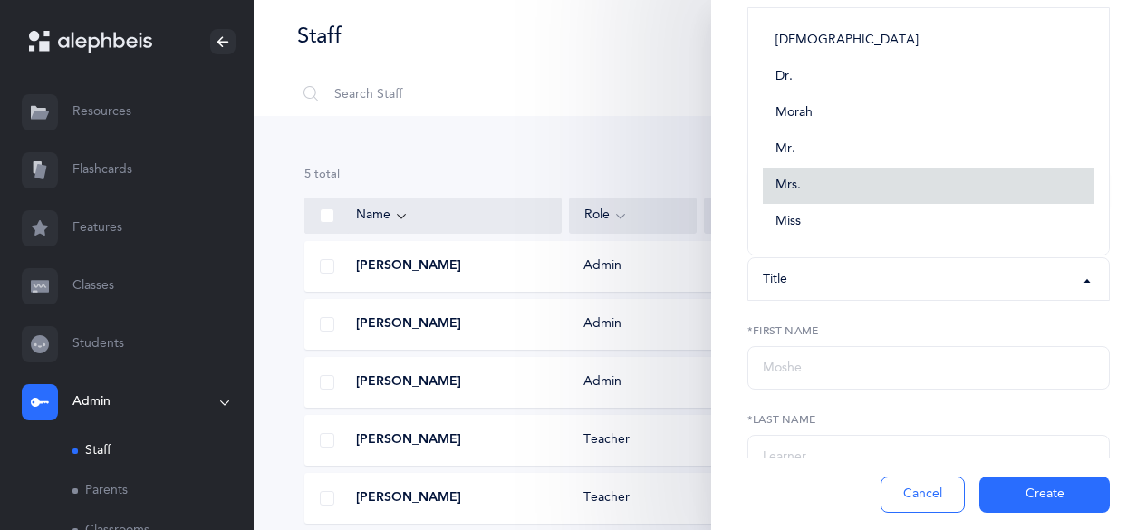
click at [560, 193] on link "Mrs." at bounding box center [929, 186] width 332 height 36
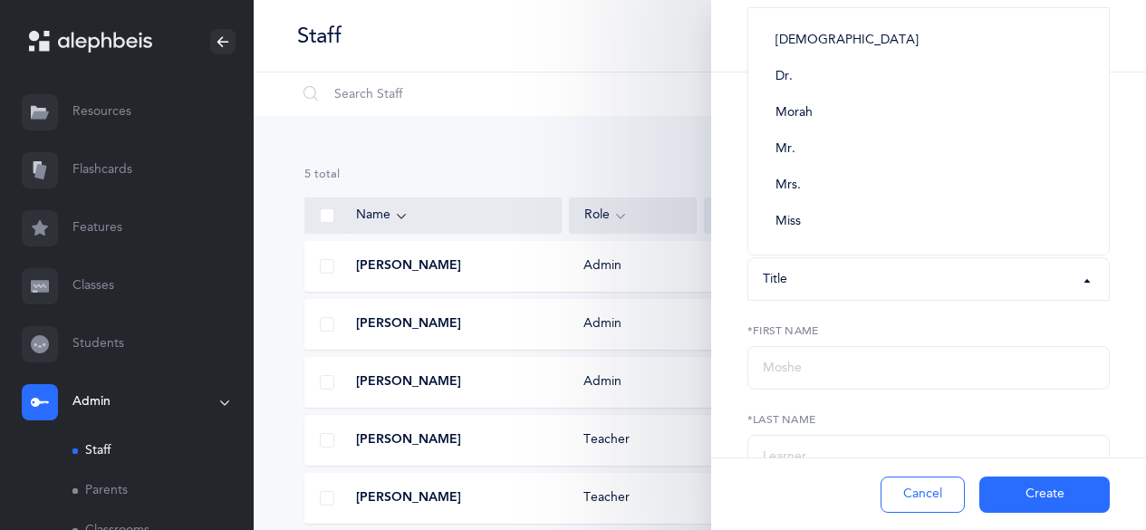
select select "4"
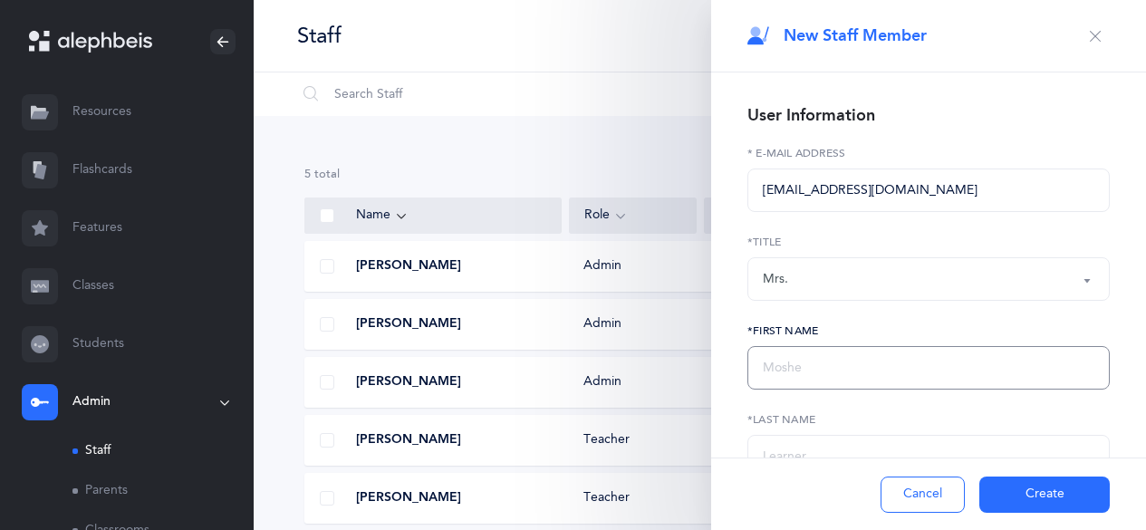
click at [560, 226] on input "text" at bounding box center [929, 367] width 362 height 43
type input "[PERSON_NAME]"
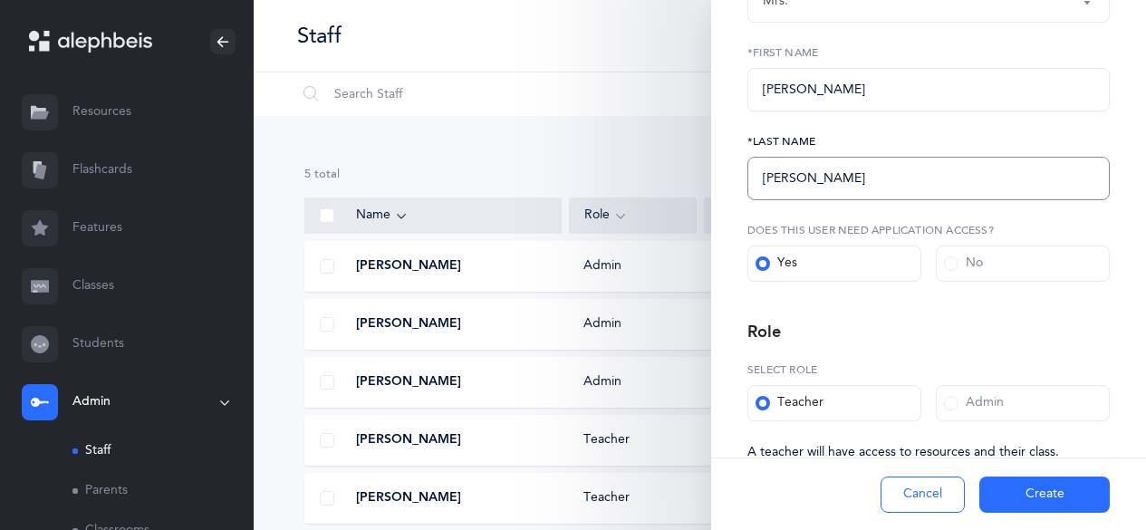
scroll to position [326, 0]
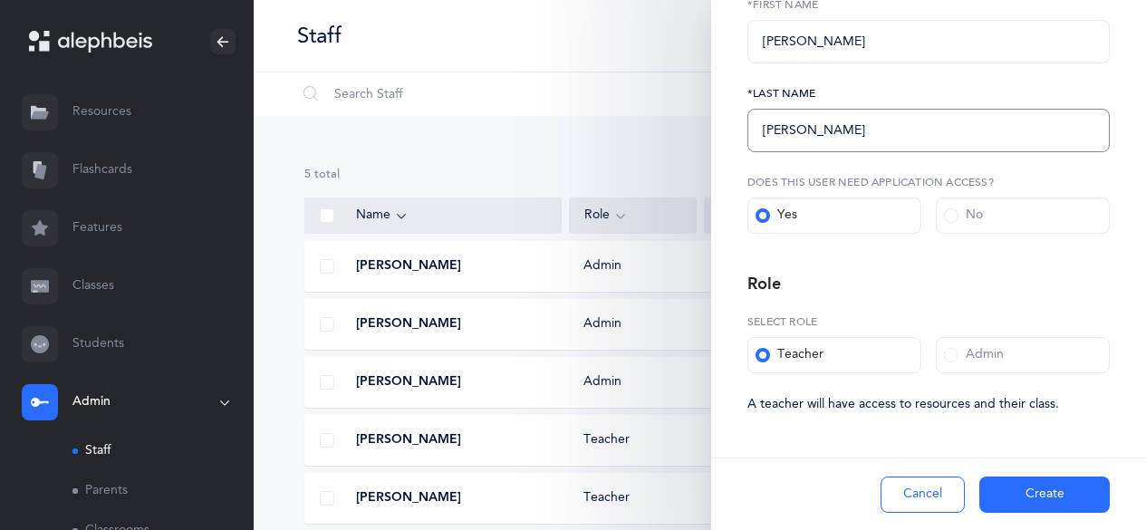
type input "[PERSON_NAME]"
click at [560, 226] on button "Create" at bounding box center [1044, 495] width 130 height 36
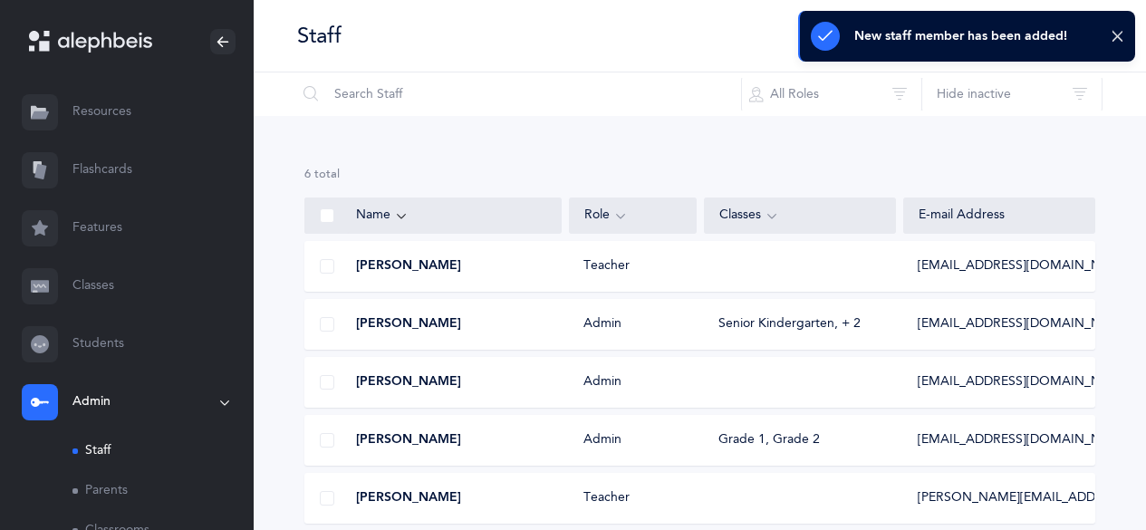
click at [560, 44] on div "New staff member has been added!" at bounding box center [966, 36] width 337 height 51
click at [560, 32] on icon at bounding box center [1118, 36] width 14 height 15
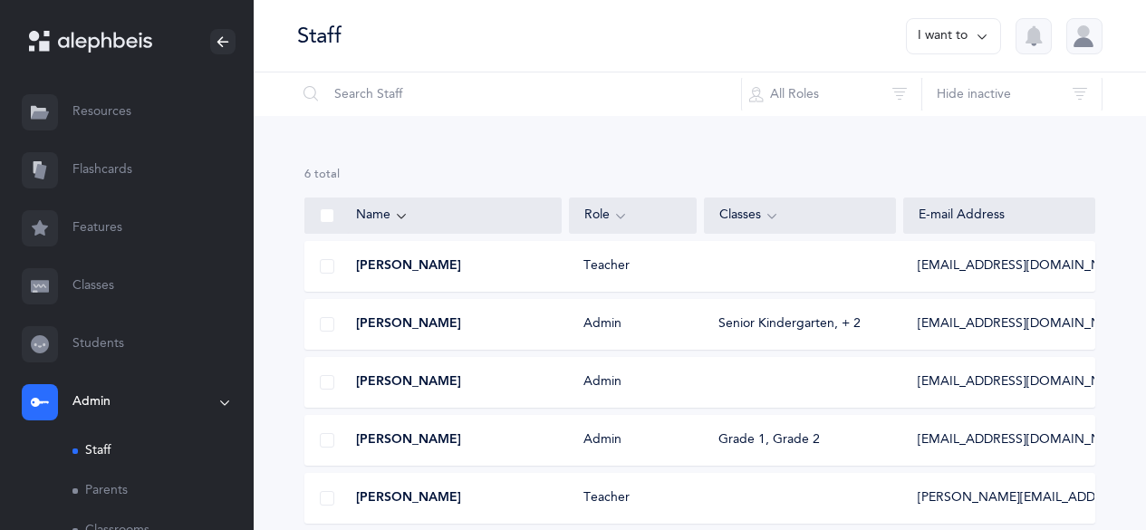
click at [560, 34] on icon at bounding box center [982, 36] width 14 height 20
click at [560, 88] on button "Add staff member" at bounding box center [919, 93] width 134 height 33
select select
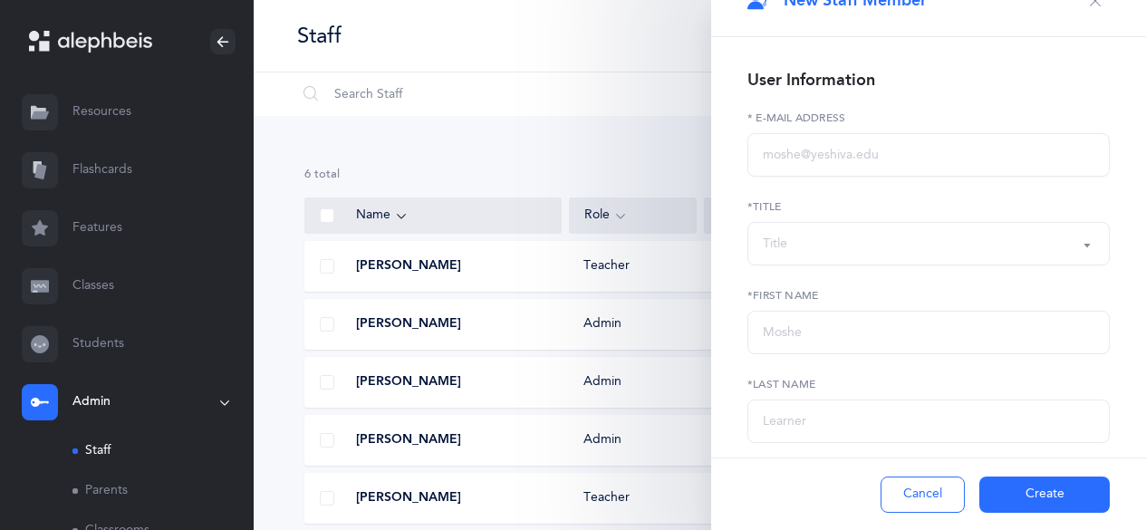
scroll to position [34, 0]
click at [560, 144] on input "text" at bounding box center [929, 156] width 362 height 43
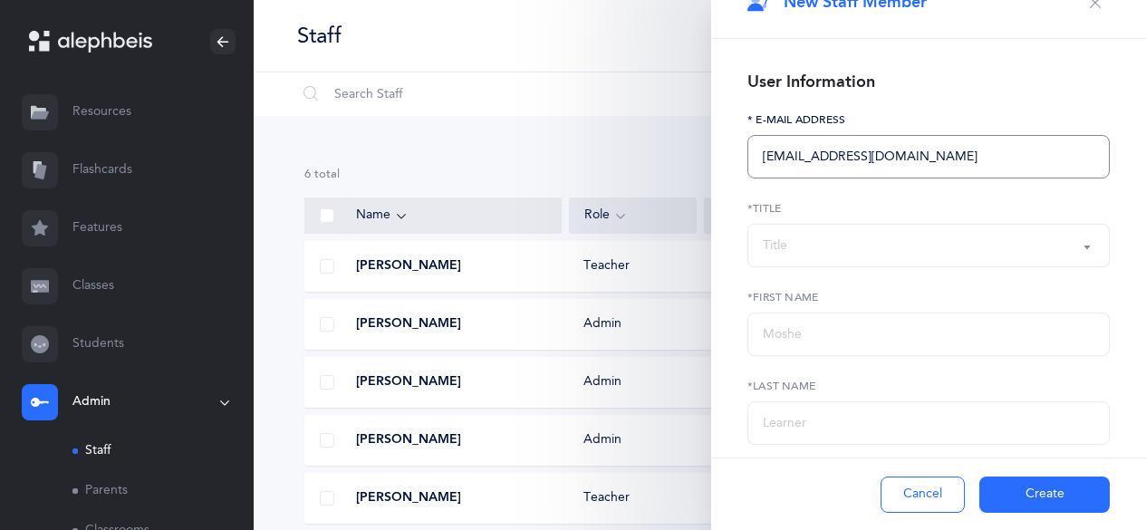
type input "[EMAIL_ADDRESS][DOMAIN_NAME]"
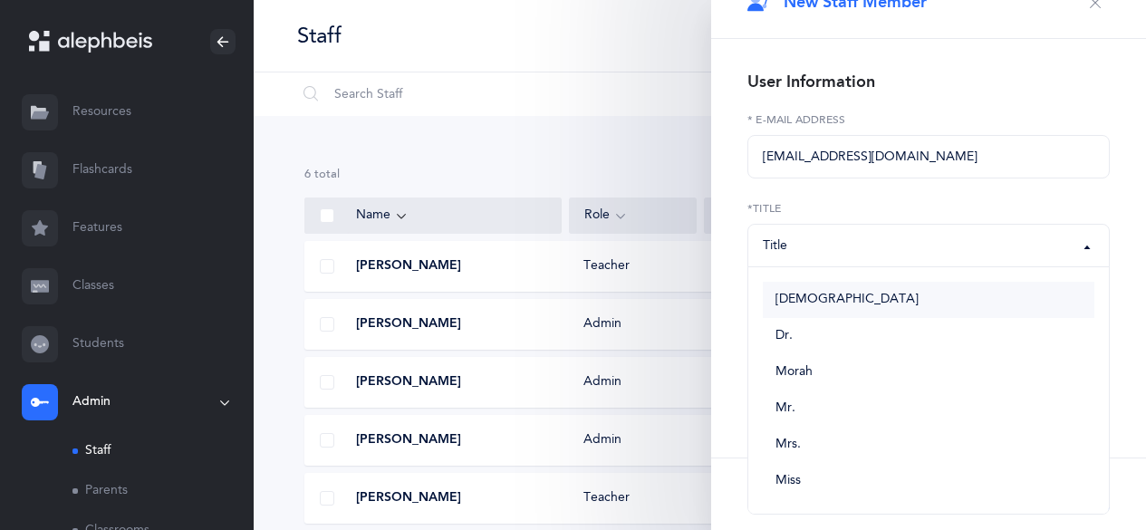
click at [560, 226] on link "[DEMOGRAPHIC_DATA]" at bounding box center [929, 300] width 332 height 36
select select "1"
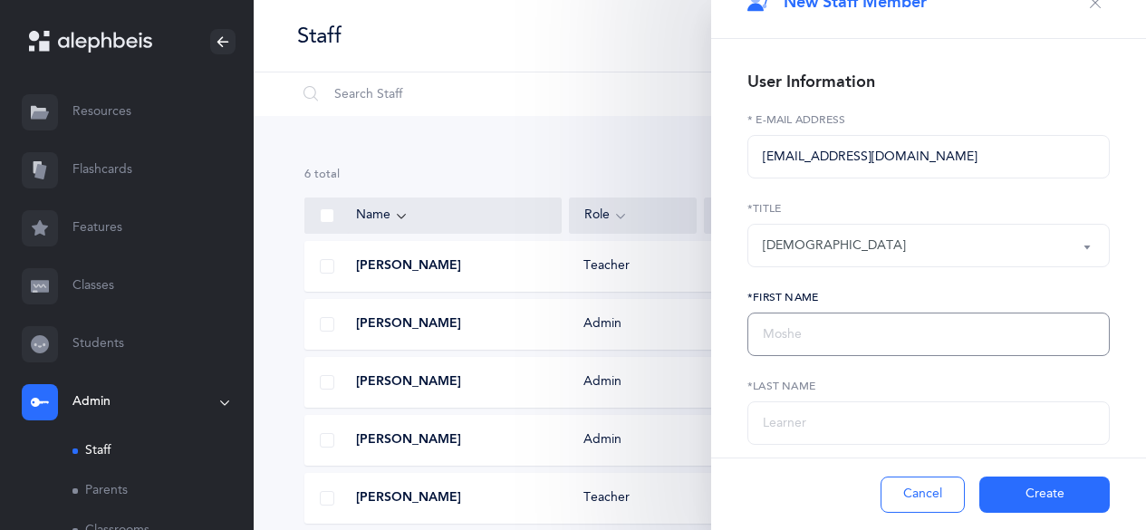
click at [560, 226] on input "text" at bounding box center [929, 334] width 362 height 43
type input "Barak"
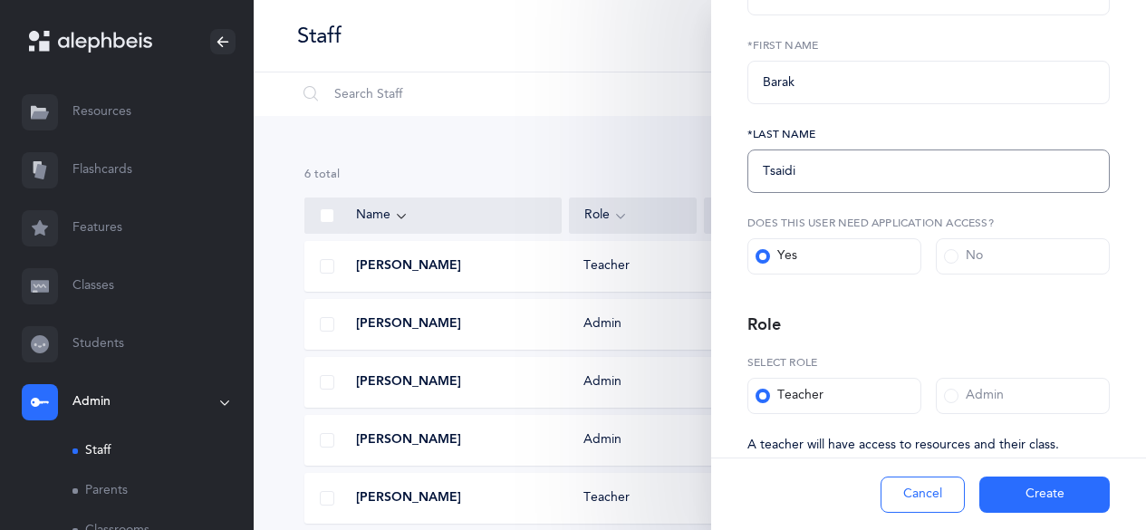
scroll to position [326, 0]
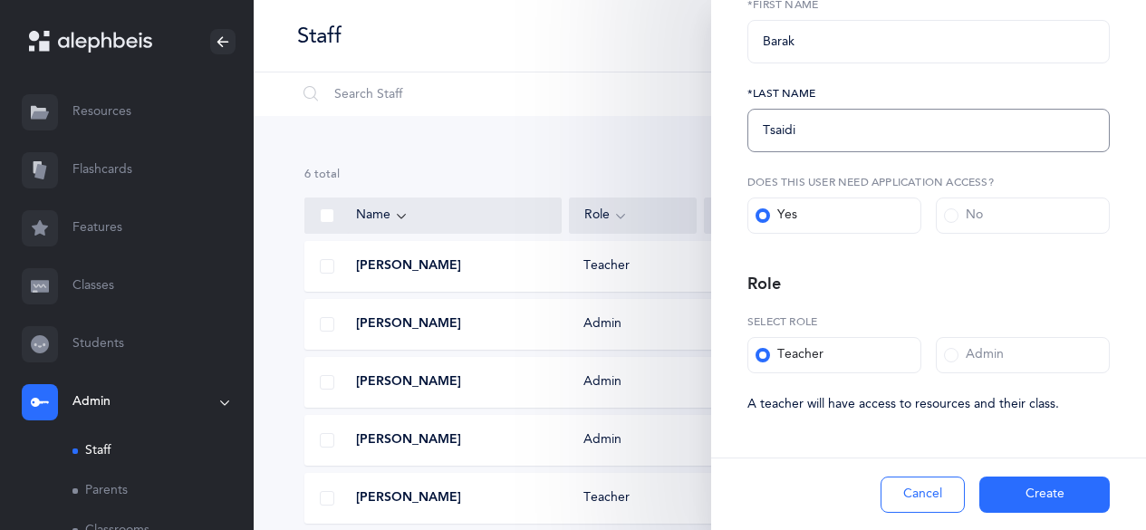
type input "Tsaidi"
click at [560, 226] on button "Create" at bounding box center [1044, 495] width 130 height 36
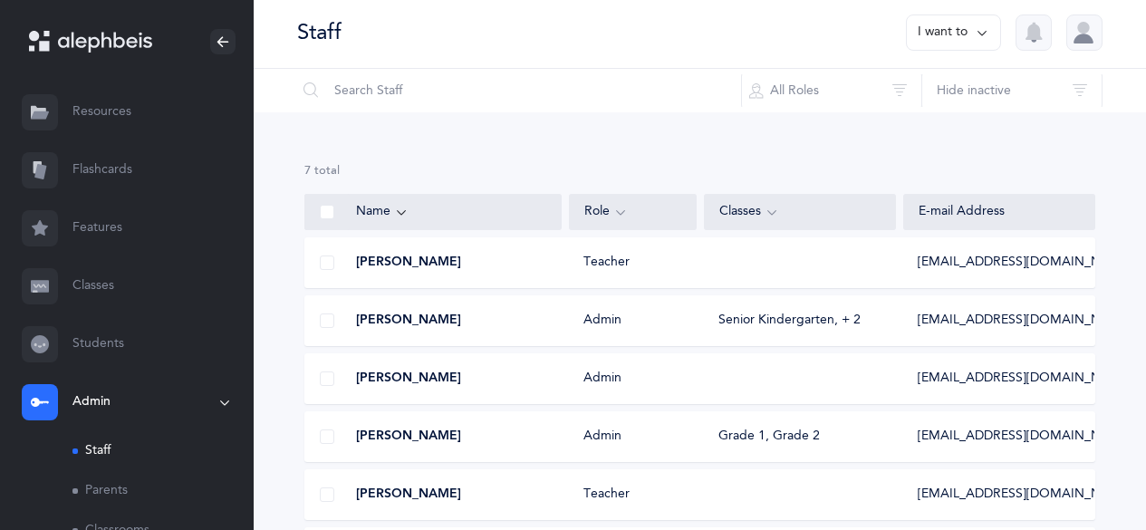
scroll to position [0, 0]
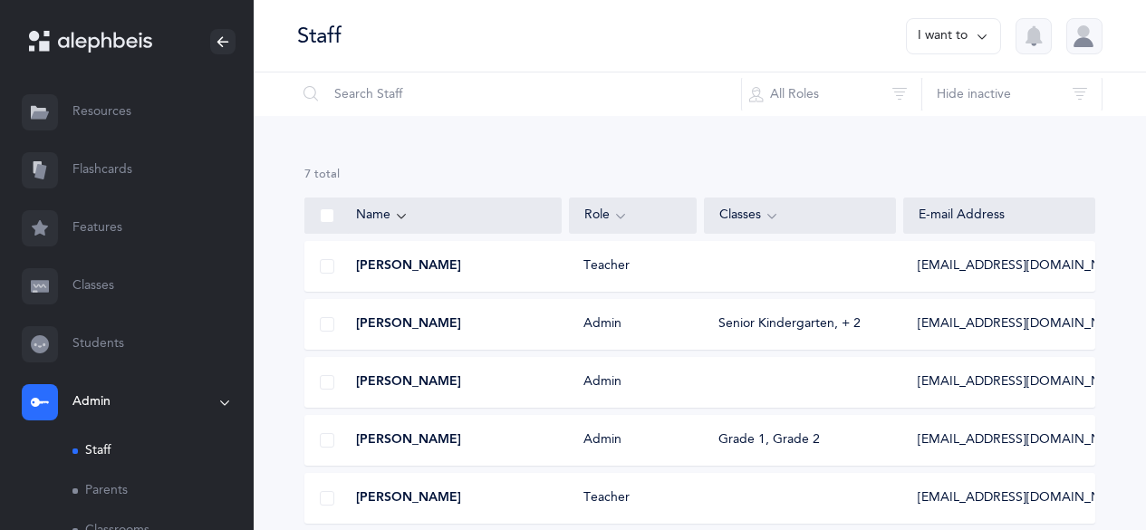
click at [85, 226] on link "Classes" at bounding box center [127, 286] width 254 height 58
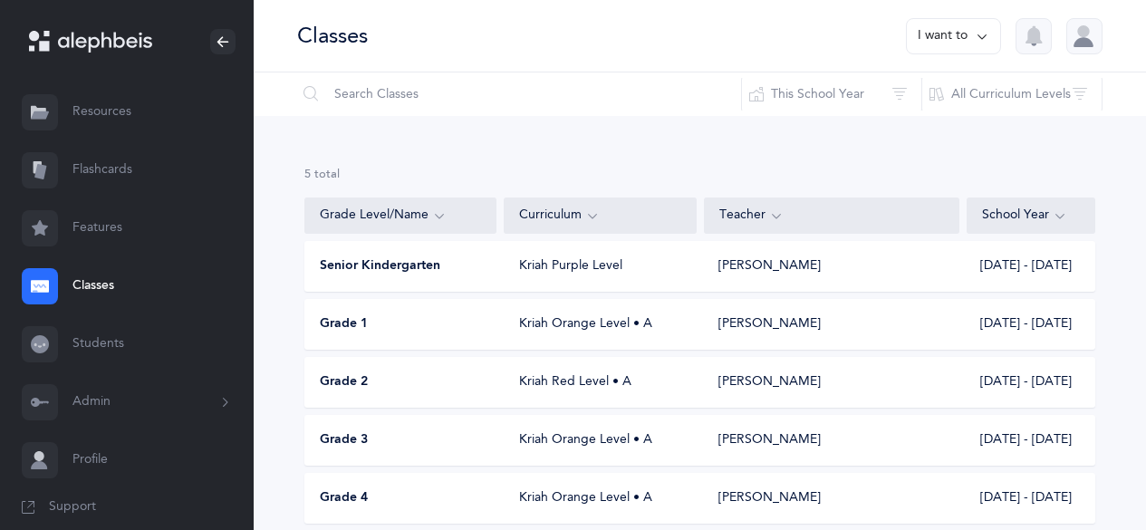
click at [560, 226] on div "Kriah Purple Level" at bounding box center [601, 266] width 192 height 18
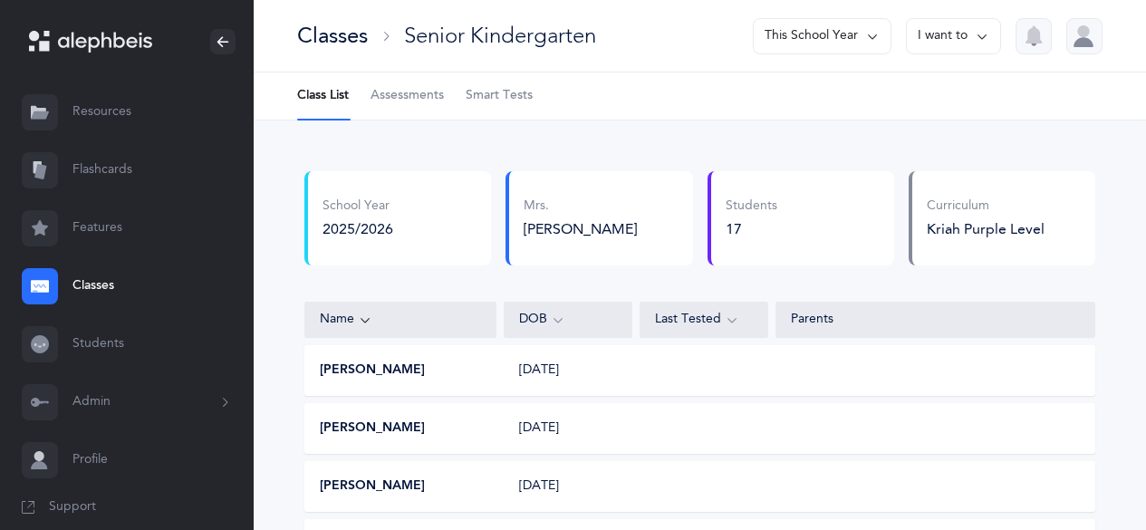
click at [560, 29] on button "I want to" at bounding box center [953, 36] width 95 height 36
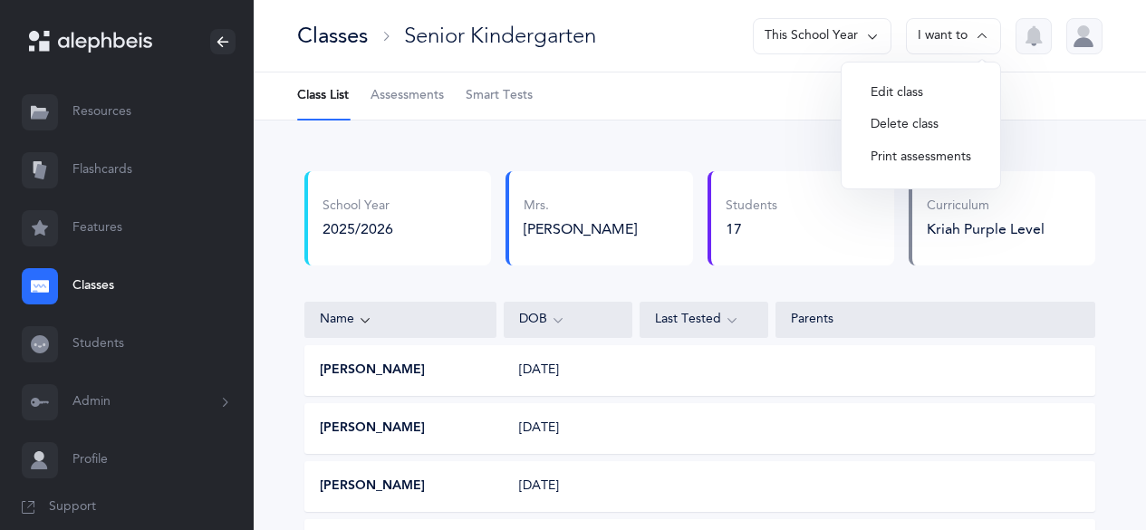
click at [560, 89] on button "Edit class" at bounding box center [921, 93] width 130 height 33
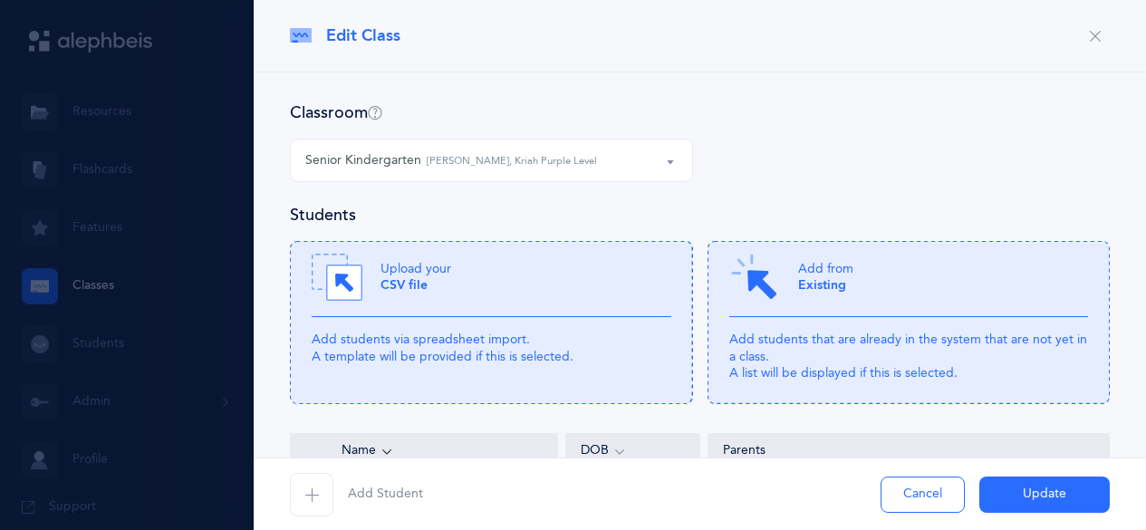
select select "1305"
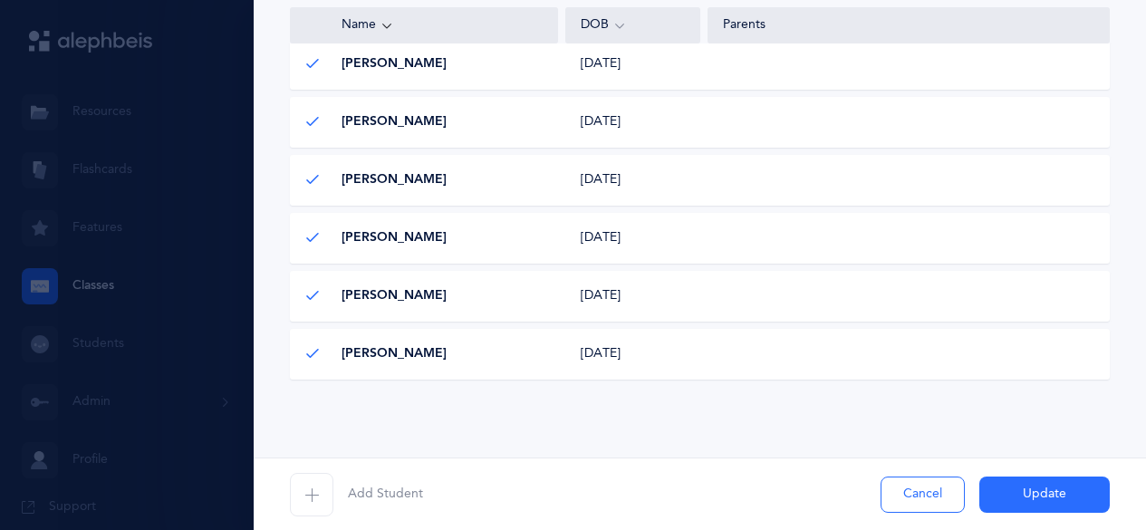
scroll to position [1092, 0]
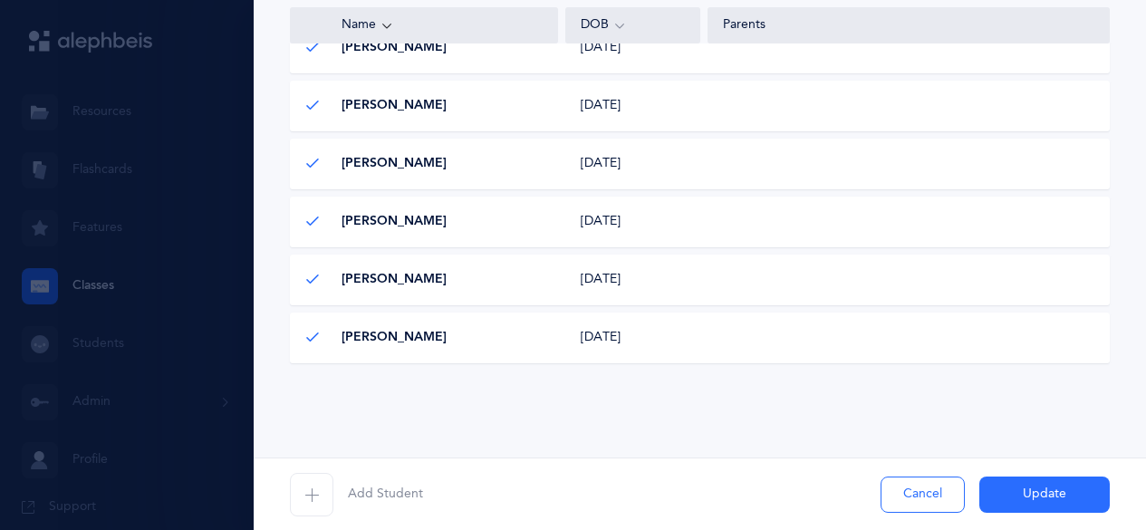
click at [560, 226] on button "Cancel" at bounding box center [923, 495] width 84 height 36
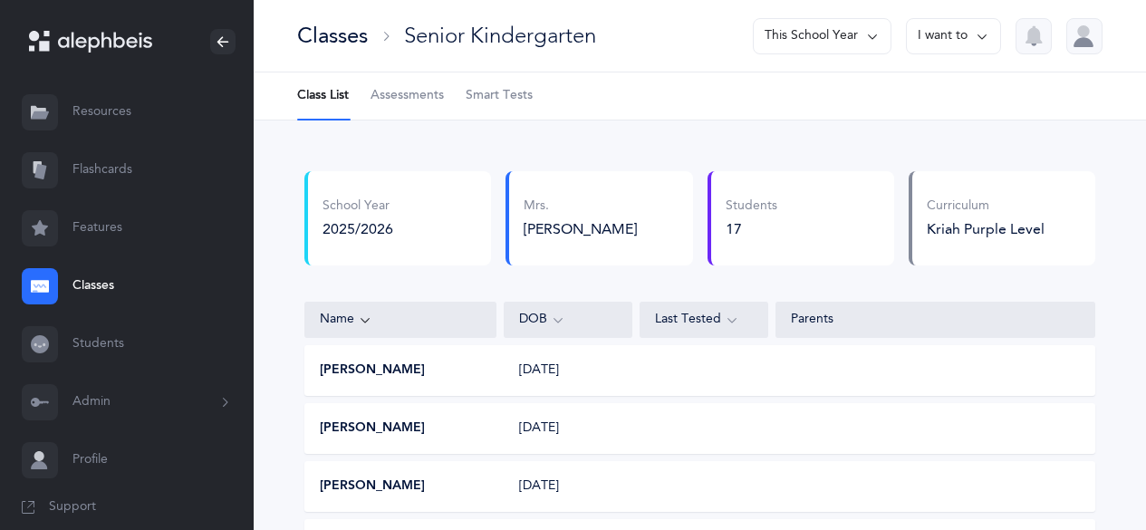
click at [198, 226] on button "Admin" at bounding box center [127, 402] width 254 height 58
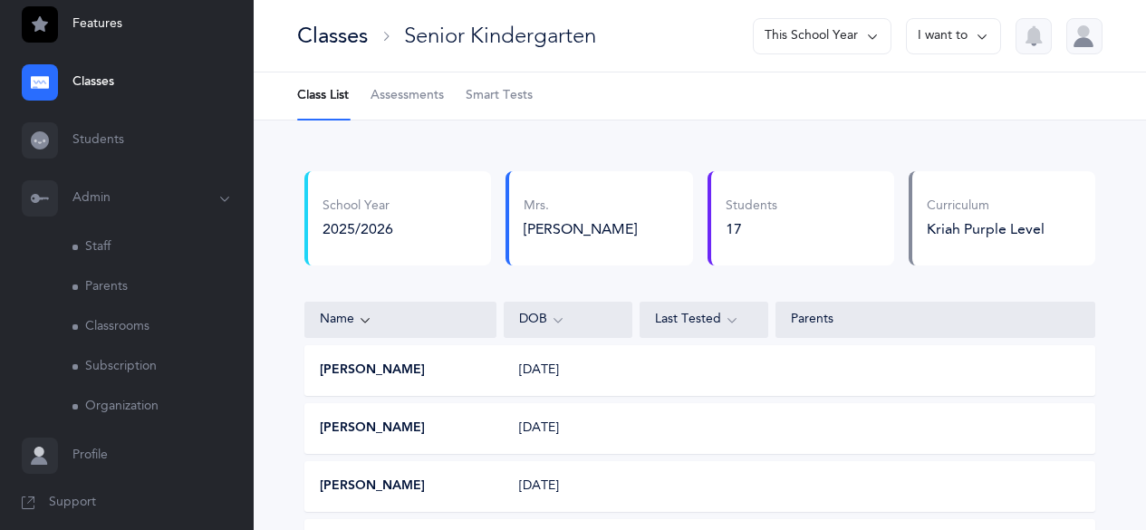
scroll to position [217, 0]
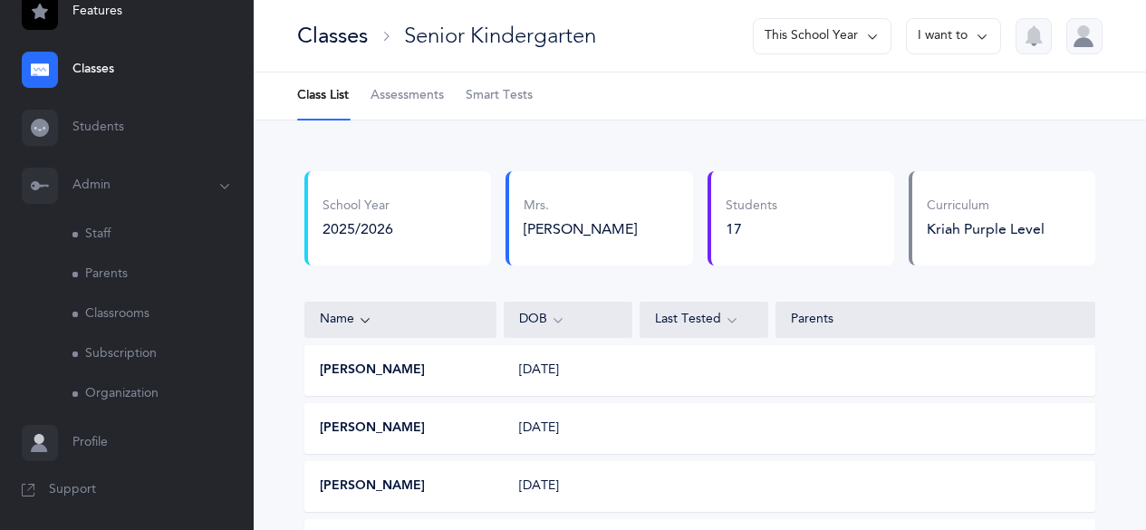
click at [121, 226] on link "Classrooms" at bounding box center [162, 314] width 181 height 40
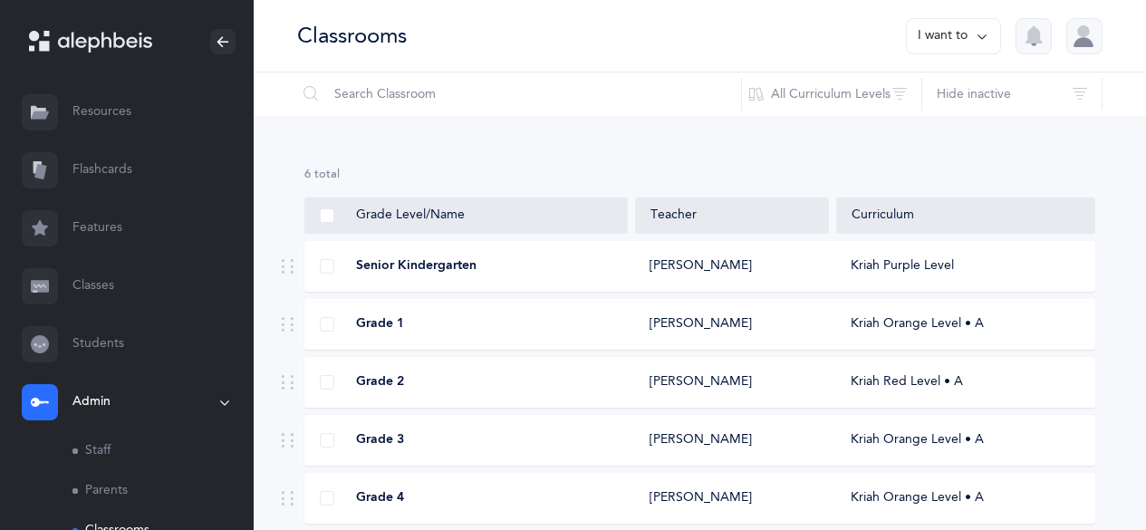
scroll to position [33, 0]
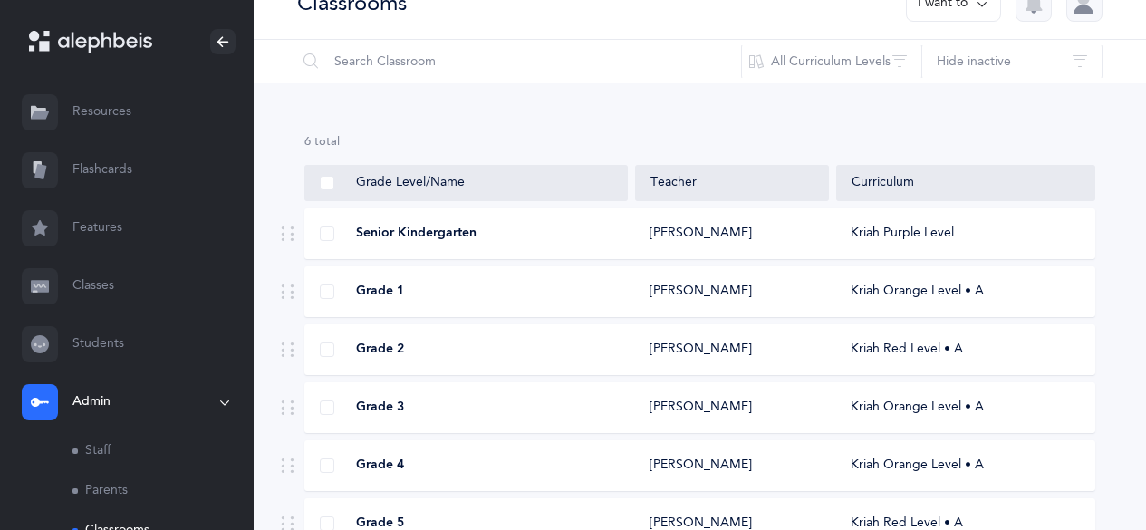
click at [560, 226] on div "[PERSON_NAME]" at bounding box center [701, 234] width 102 height 18
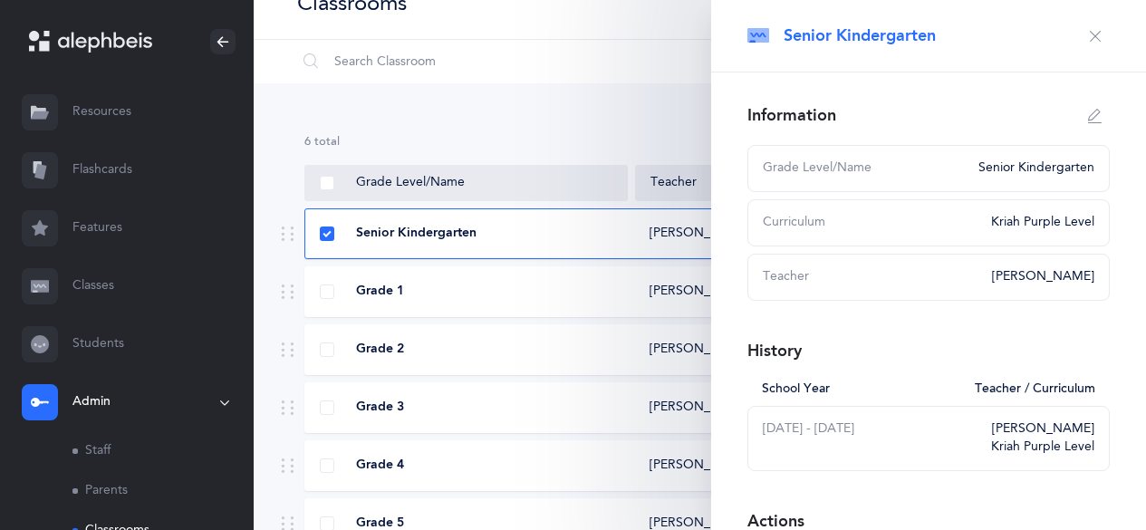
select select
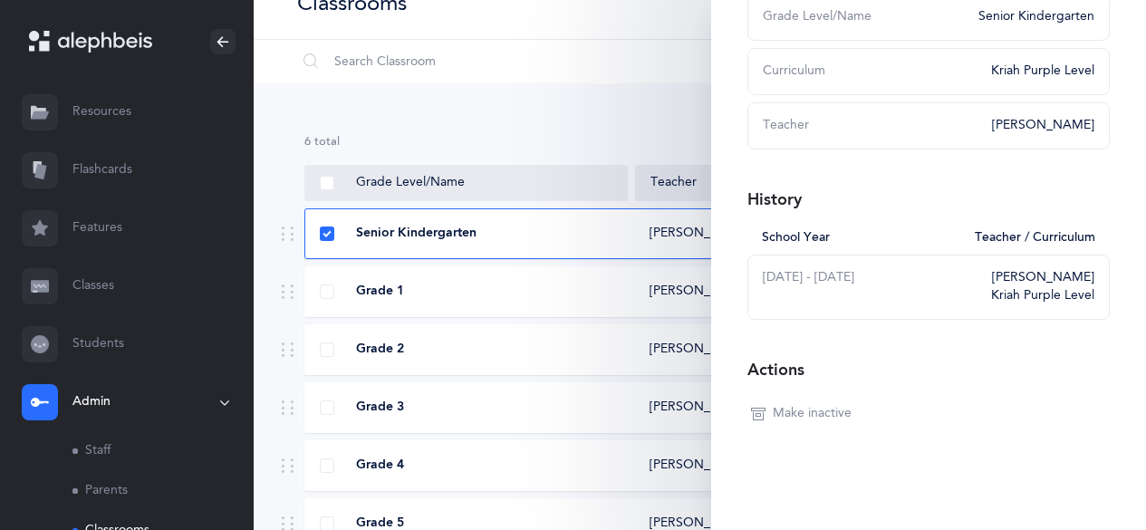
scroll to position [0, 0]
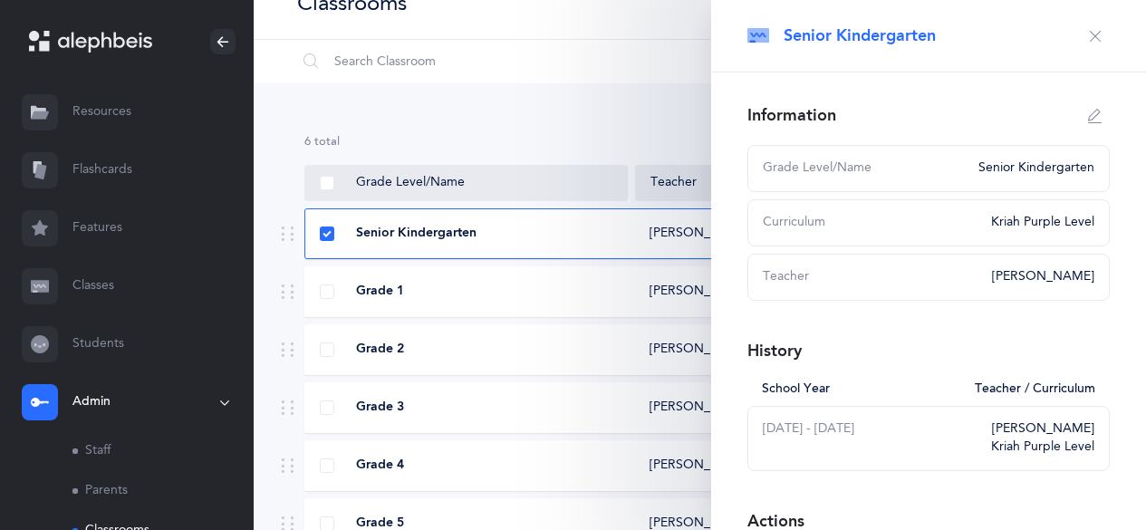
click at [560, 120] on icon "button" at bounding box center [1095, 116] width 14 height 14
type input "Senior Kindergarten"
select select "1"
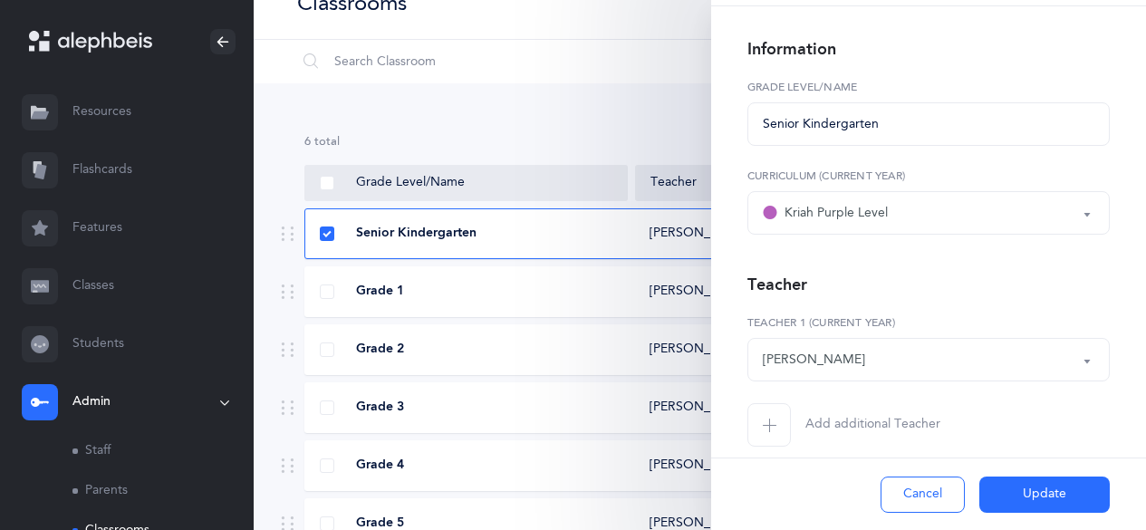
scroll to position [67, 0]
click at [560, 226] on div "[PERSON_NAME]" at bounding box center [929, 358] width 332 height 31
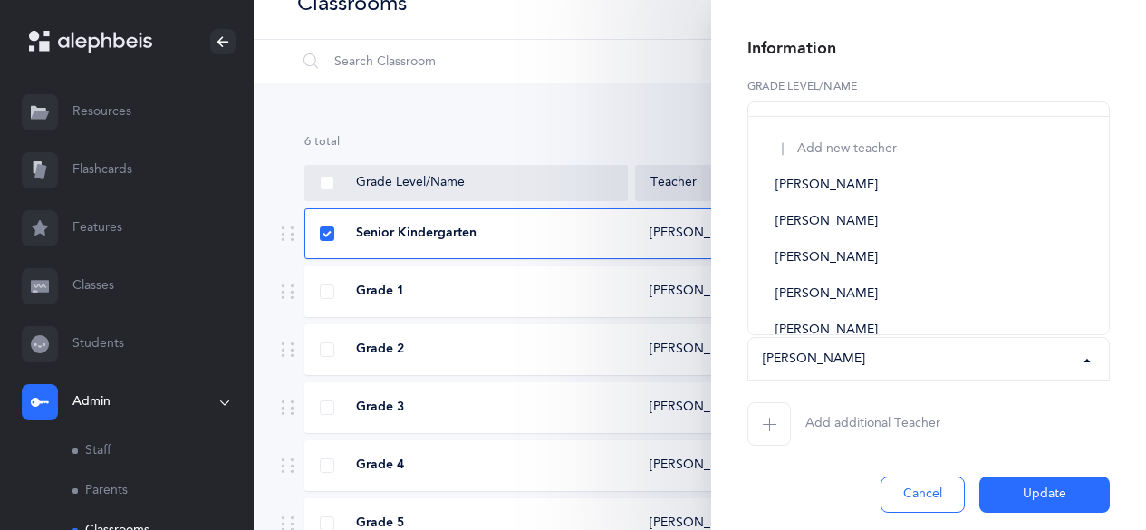
scroll to position [101, 0]
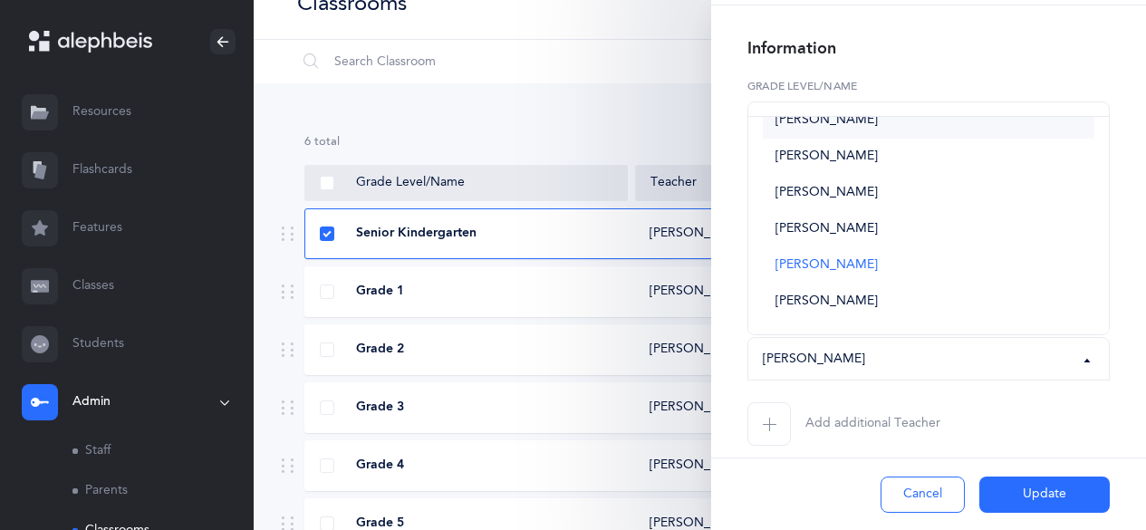
click at [560, 128] on span "[PERSON_NAME]" at bounding box center [827, 120] width 102 height 16
select select "2710"
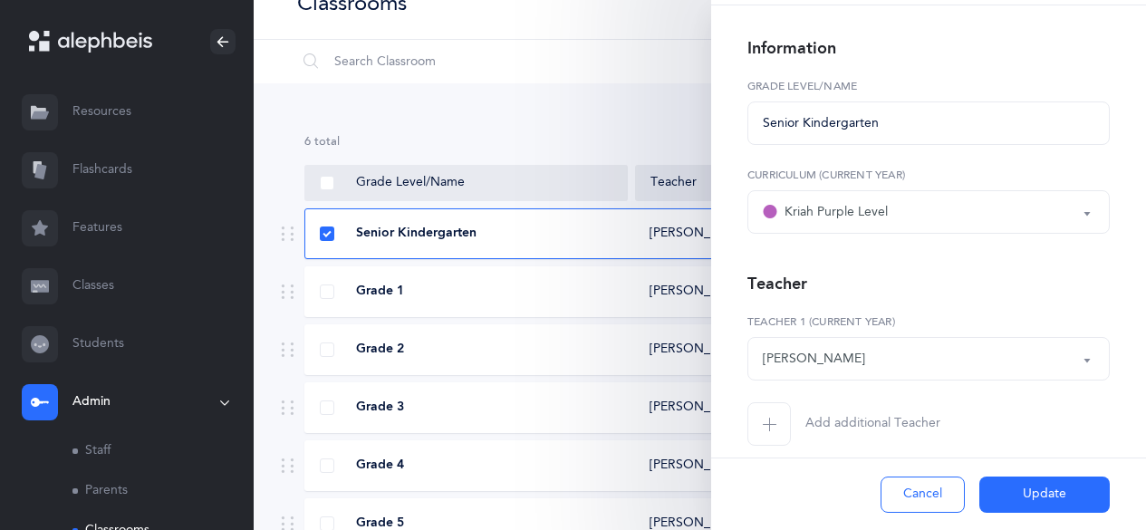
scroll to position [84, 0]
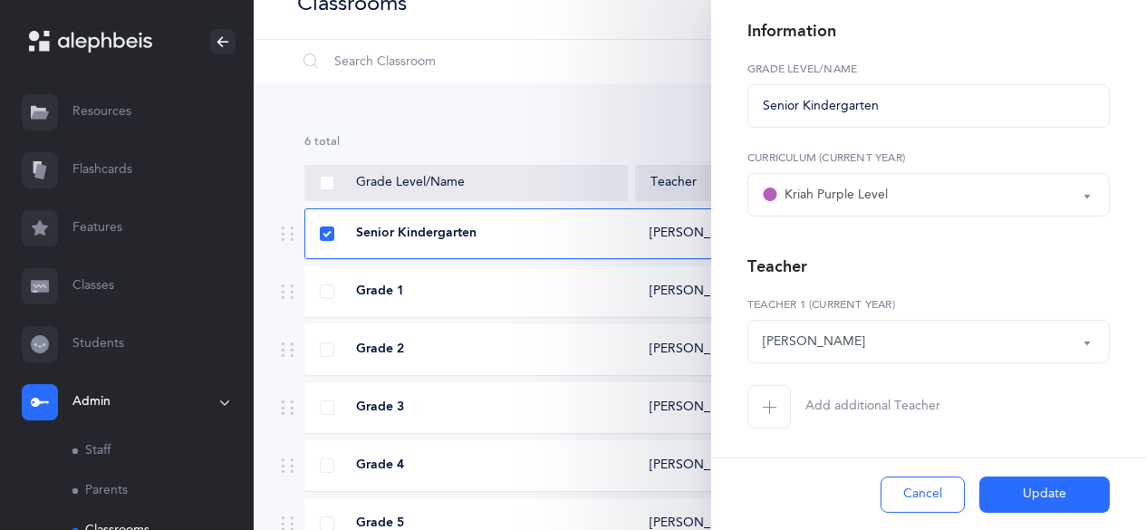
click at [560, 226] on button "Update" at bounding box center [1044, 495] width 130 height 36
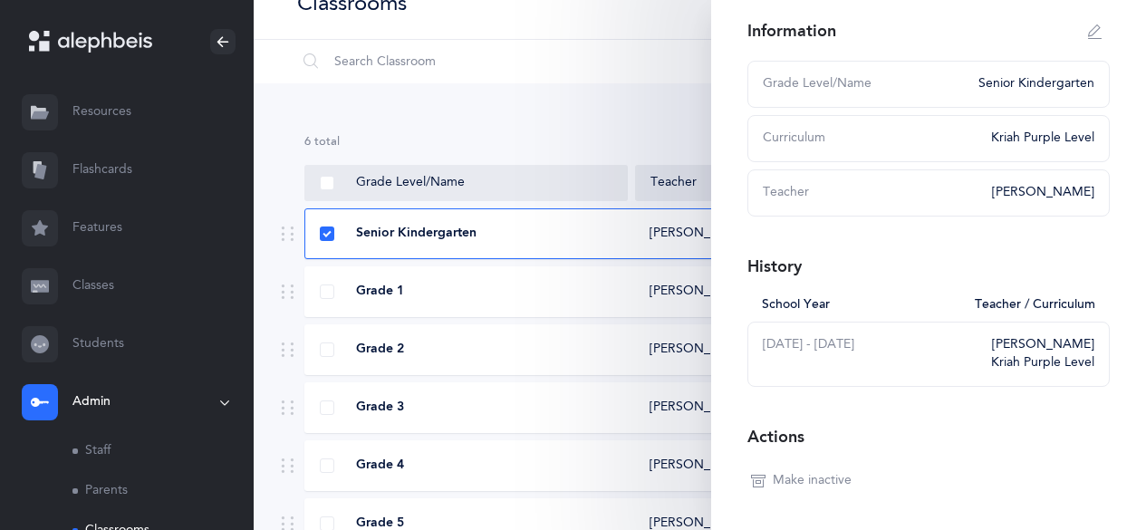
click at [535, 226] on div "Grade 1" at bounding box center [466, 292] width 323 height 18
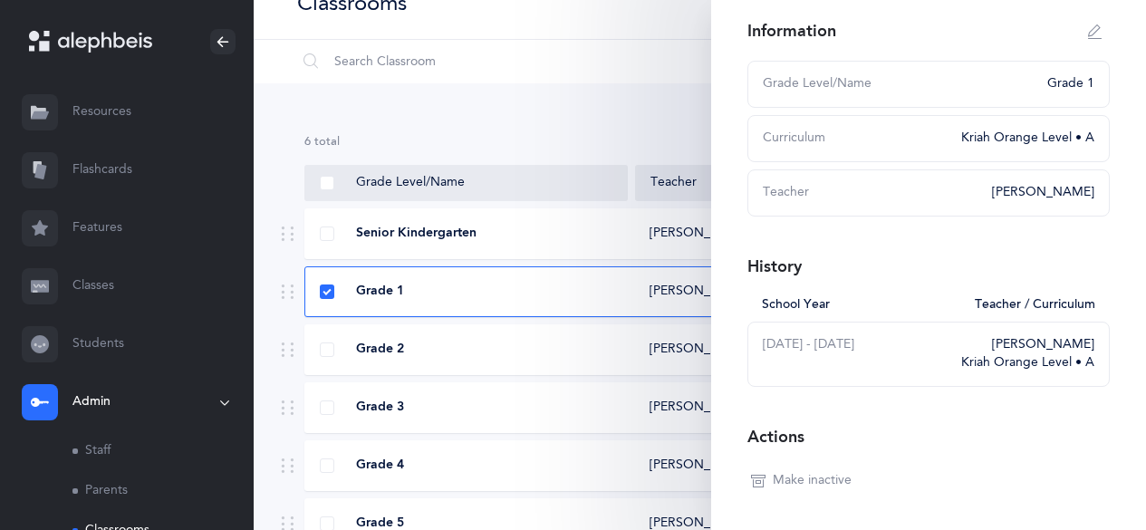
click at [560, 193] on div "[PERSON_NAME]" at bounding box center [1043, 193] width 102 height 18
click at [560, 34] on icon "button" at bounding box center [1095, 31] width 14 height 14
type input "Grade 1"
select select "3"
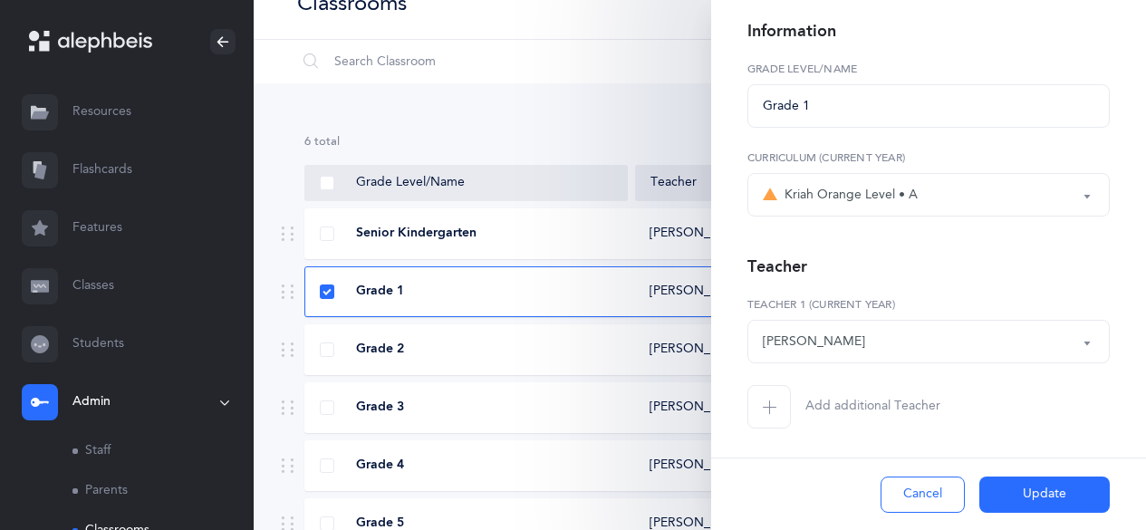
click at [560, 226] on div "[PERSON_NAME]" at bounding box center [929, 341] width 332 height 31
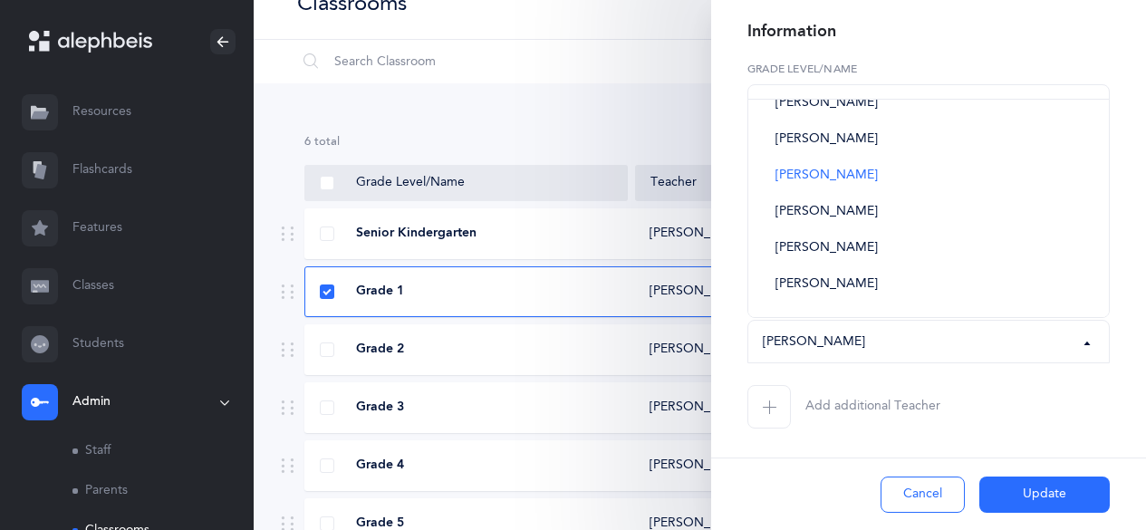
scroll to position [54, 0]
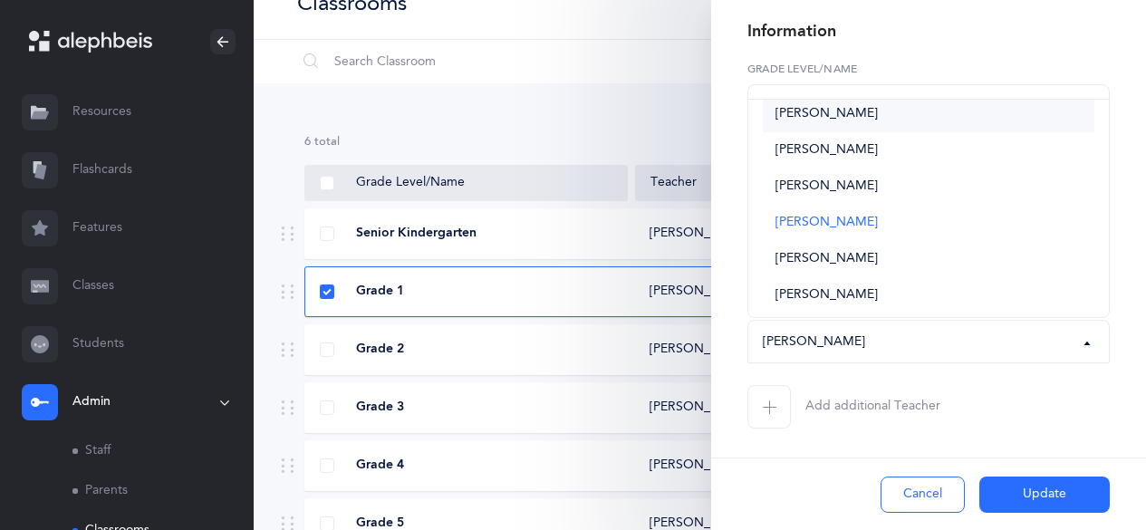
click at [560, 116] on span "[PERSON_NAME]" at bounding box center [827, 114] width 102 height 16
select select "2711"
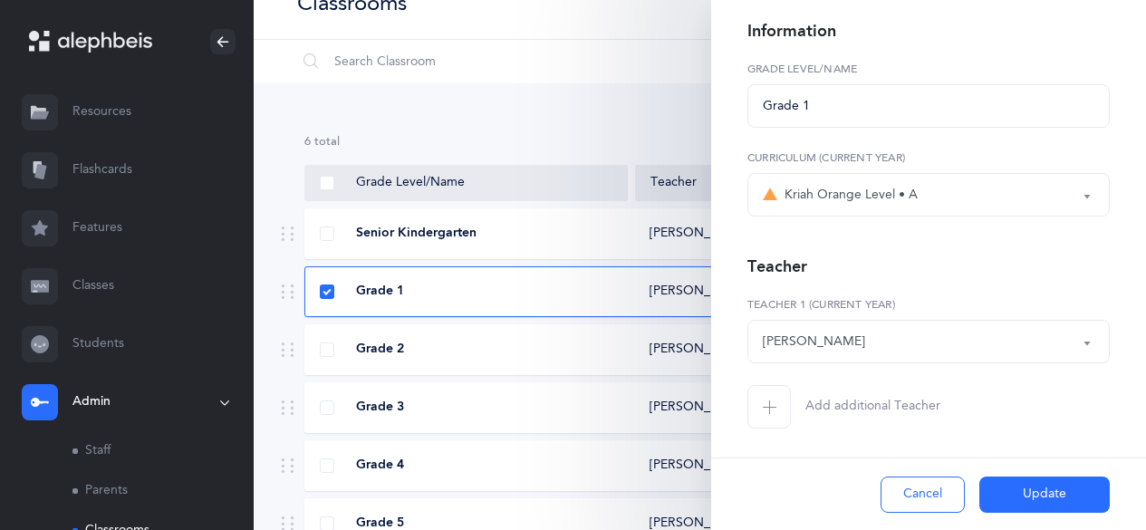
click at [560, 226] on button "Update" at bounding box center [1044, 495] width 130 height 36
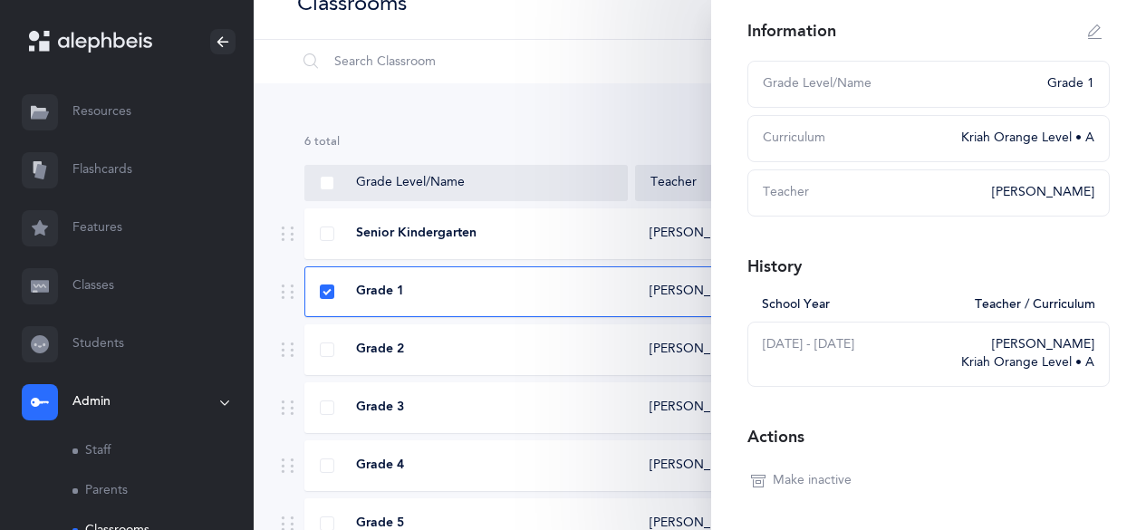
click at [560, 96] on div "6 results total Grade Level/Name Teacher Curriculum Senior Kindergarten [PERSON…" at bounding box center [700, 355] width 893 height 545
click at [489, 226] on div "Grade 2 [PERSON_NAME] Kriah Red Level • A" at bounding box center [699, 349] width 791 height 51
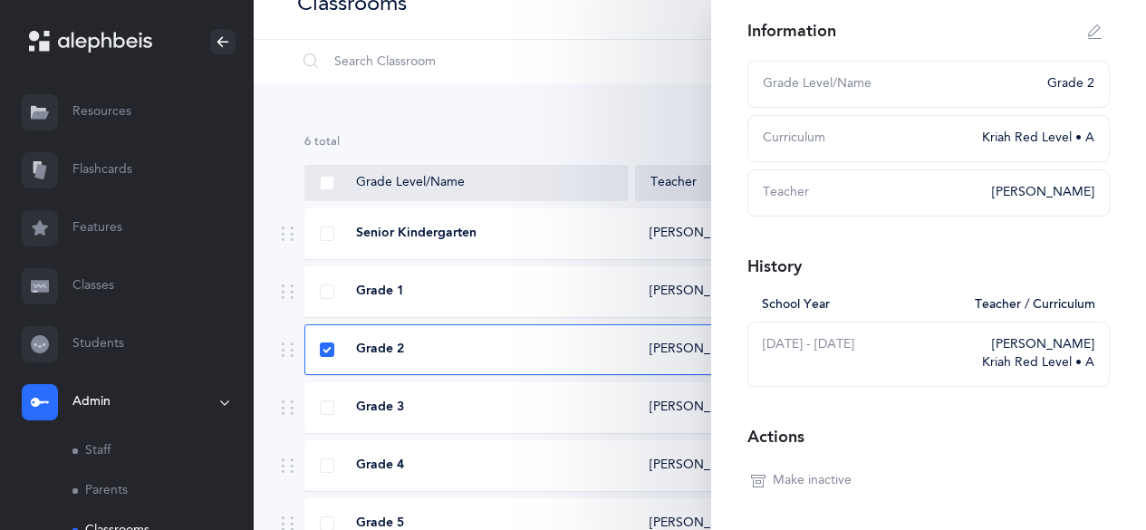
click at [560, 33] on icon "button" at bounding box center [1095, 31] width 14 height 14
type input "Grade 2"
select select "2"
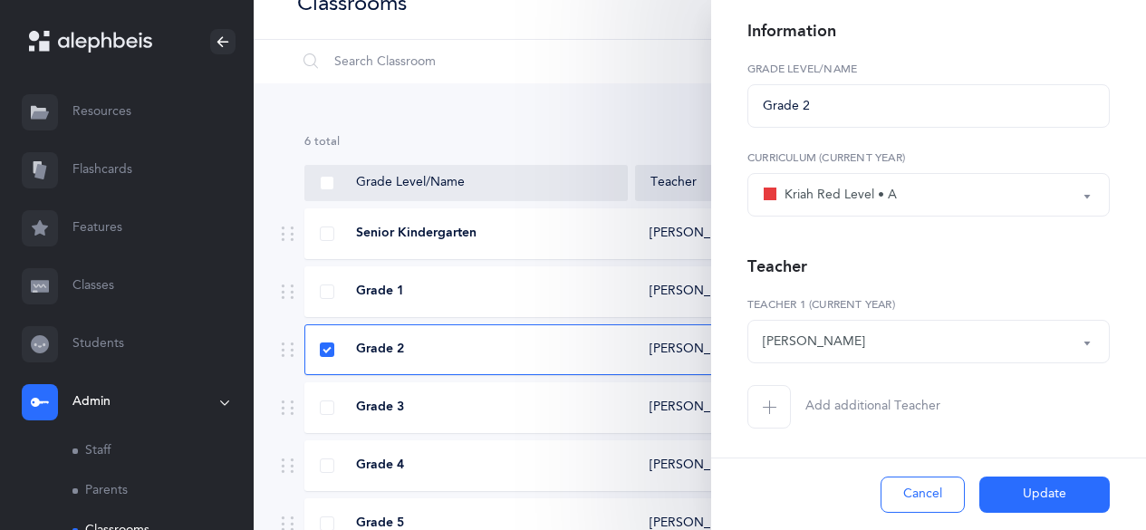
click at [560, 226] on div "[PERSON_NAME]" at bounding box center [929, 341] width 332 height 31
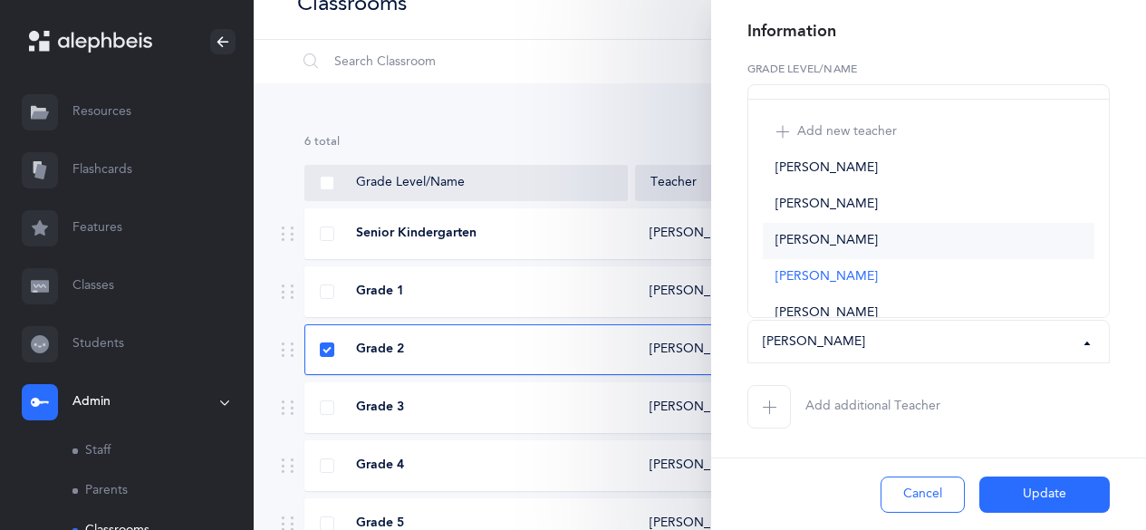
scroll to position [101, 0]
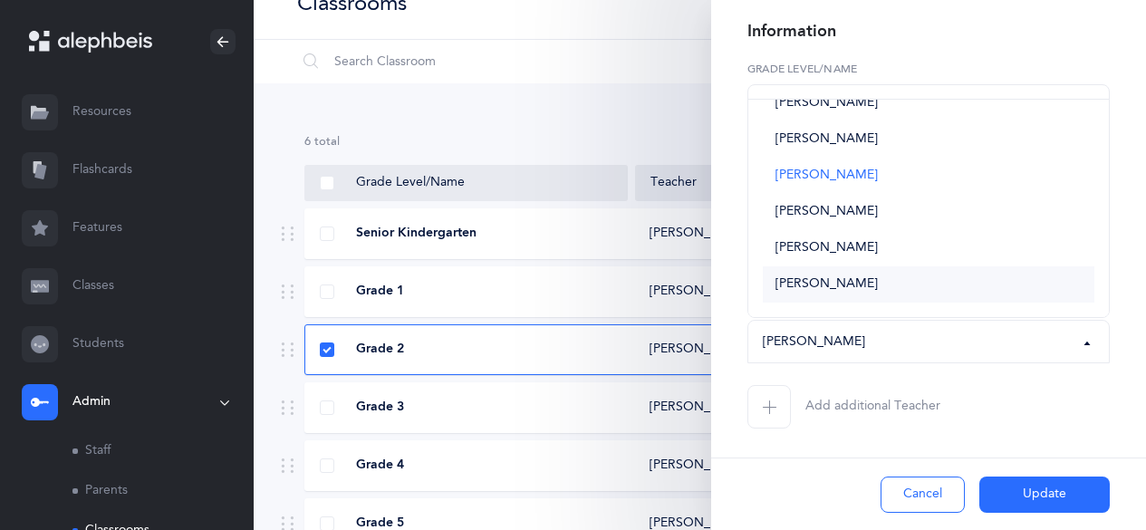
click at [560, 226] on span "[PERSON_NAME]" at bounding box center [827, 284] width 102 height 16
select select "2712"
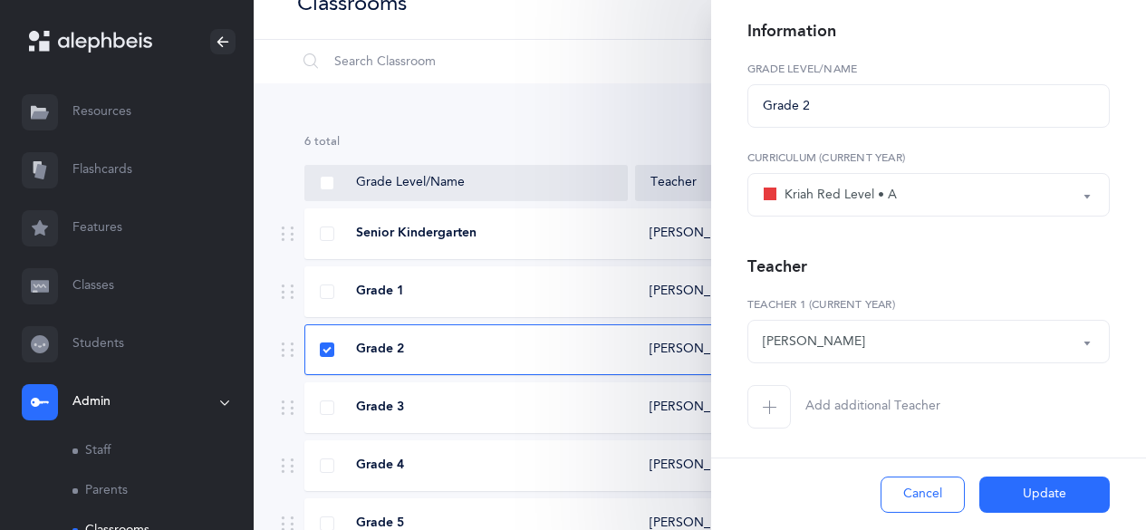
click at [560, 226] on button "Update" at bounding box center [1044, 495] width 130 height 36
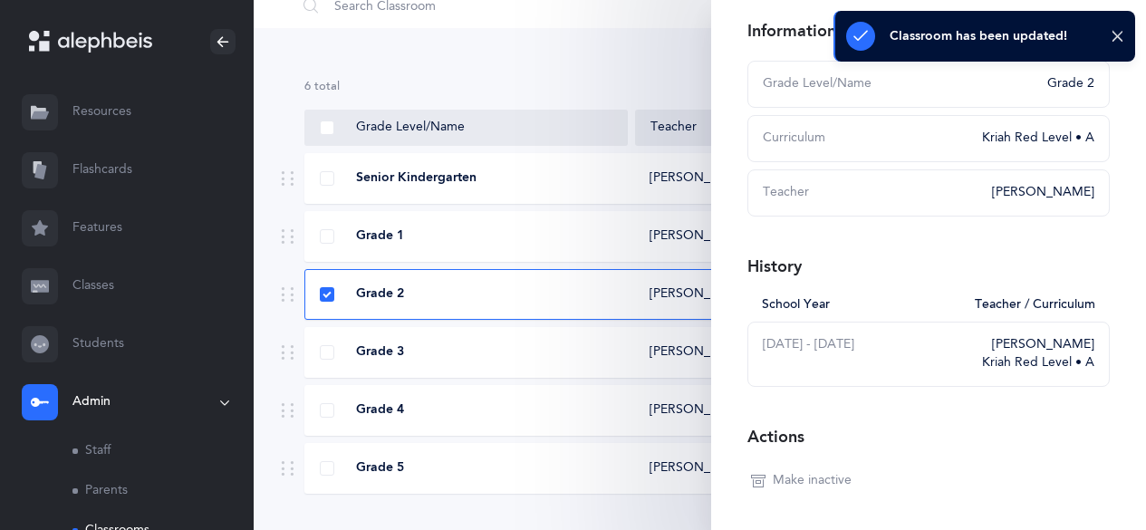
scroll to position [92, 0]
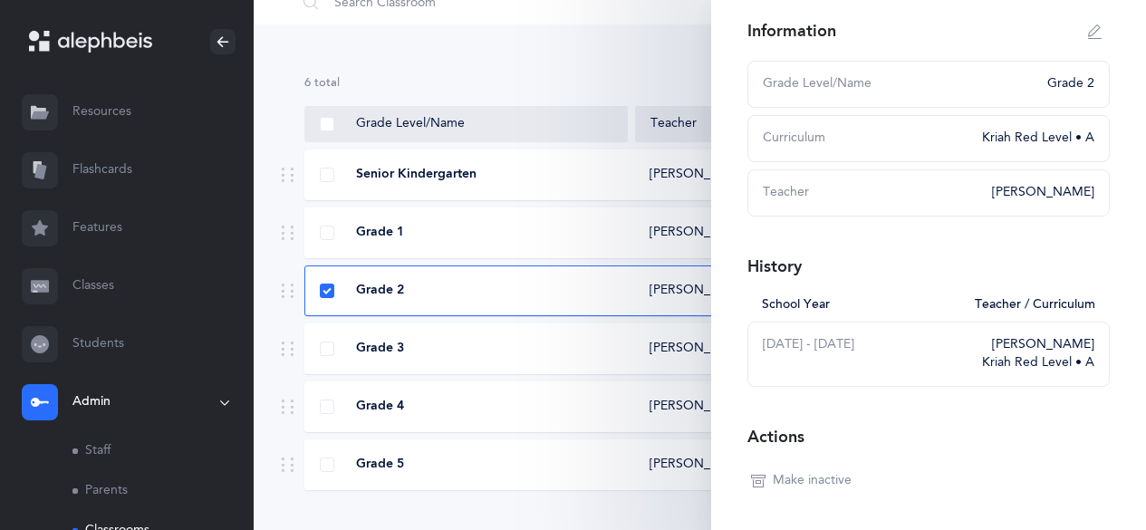
click at [543, 226] on div "Grade 3" at bounding box center [466, 349] width 323 height 18
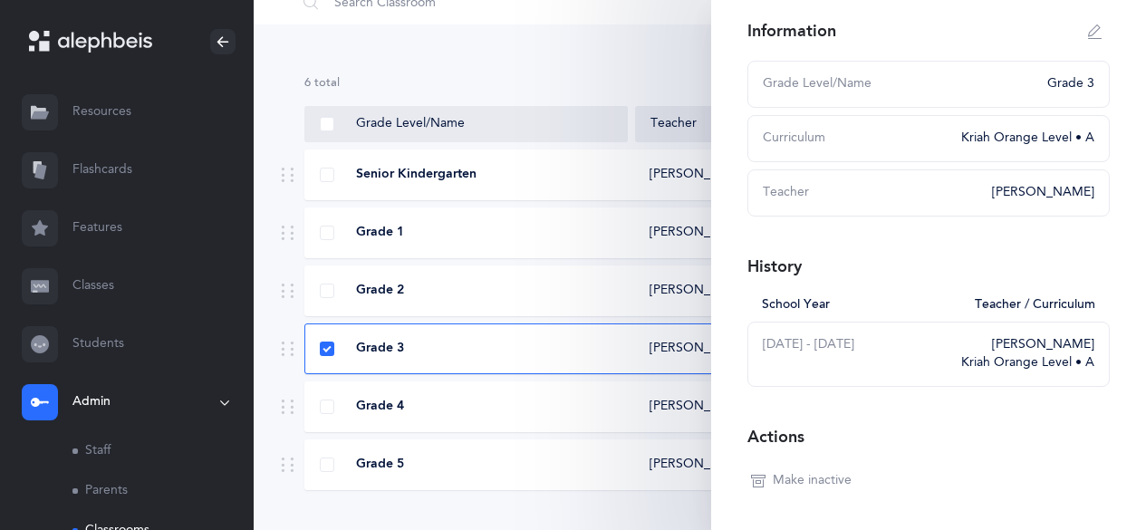
click at [560, 199] on div "[PERSON_NAME]" at bounding box center [1043, 193] width 102 height 18
click at [560, 34] on icon "button" at bounding box center [1095, 31] width 14 height 14
type input "Grade 3"
select select "3"
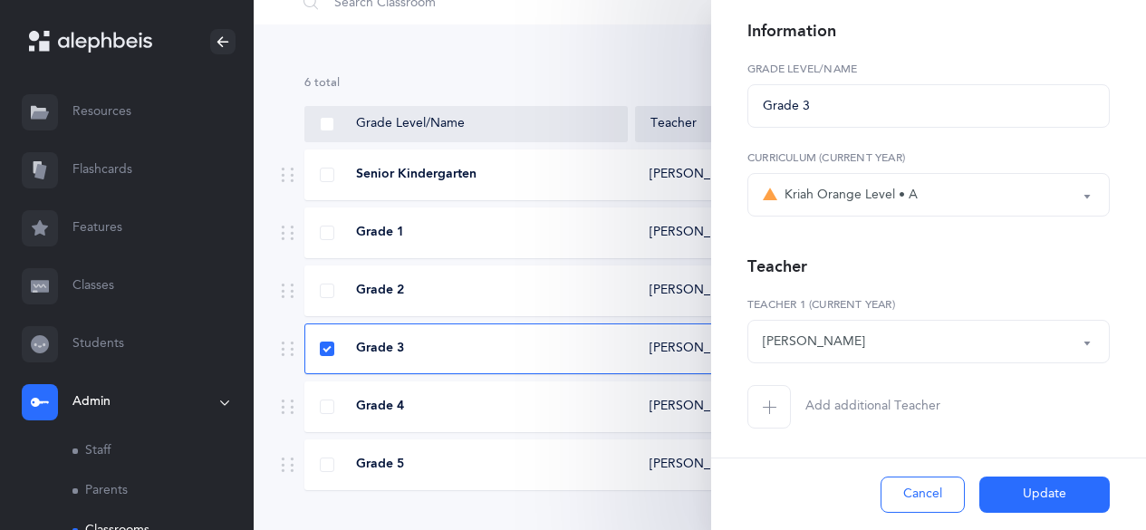
click at [560, 226] on div "[PERSON_NAME]" at bounding box center [929, 341] width 332 height 31
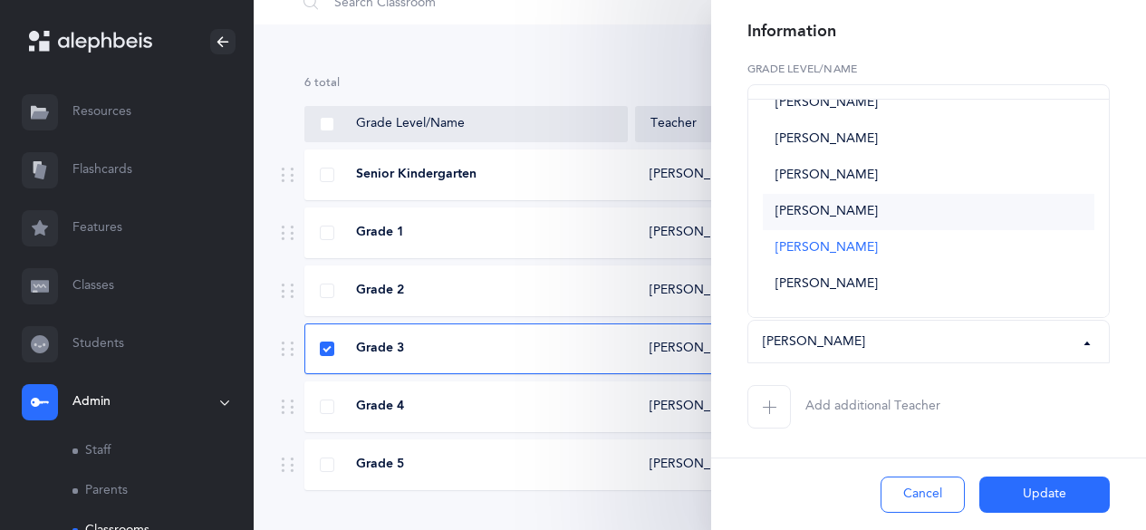
scroll to position [0, 0]
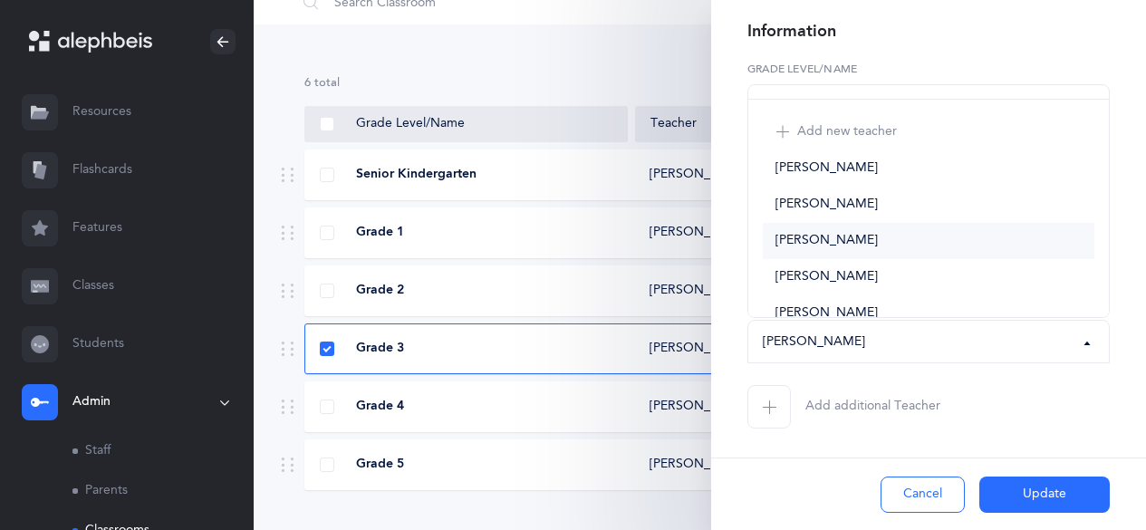
click at [560, 226] on span "[PERSON_NAME]" at bounding box center [827, 241] width 102 height 16
select select "2713"
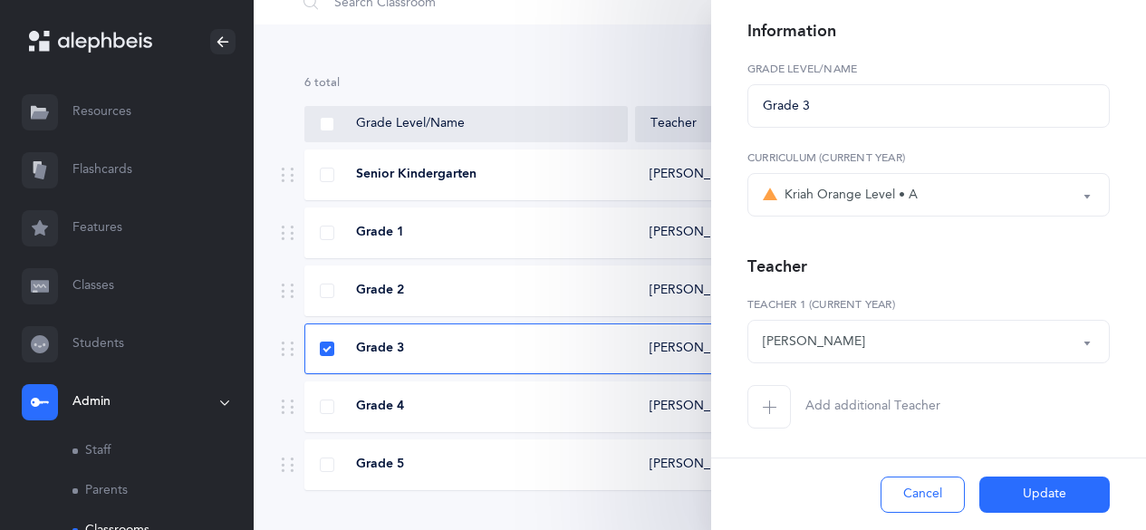
click at [560, 226] on button "Update" at bounding box center [1044, 495] width 130 height 36
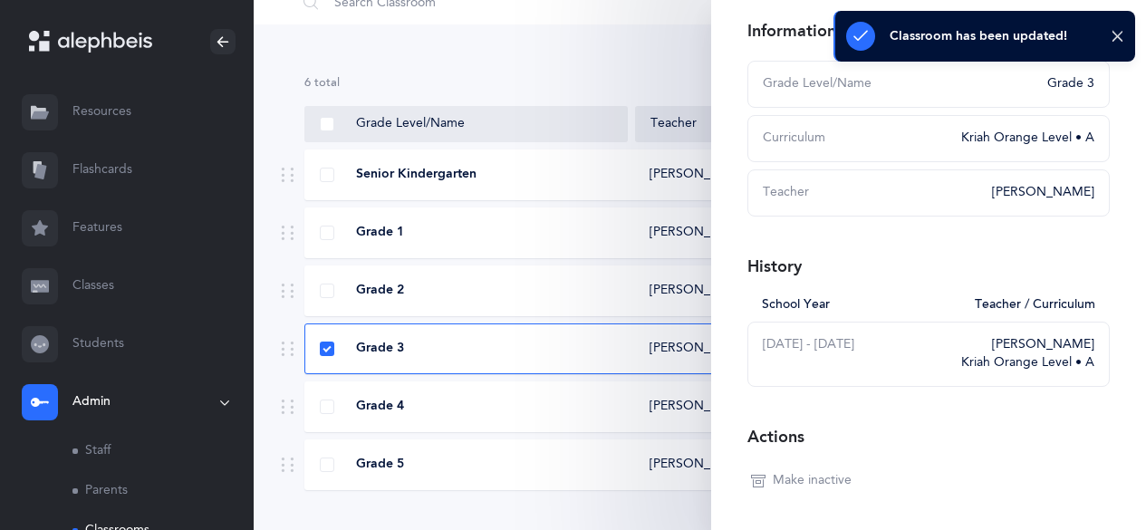
click at [560, 226] on div "Grade 4 [PERSON_NAME] Kriah Orange Level • A" at bounding box center [699, 406] width 791 height 51
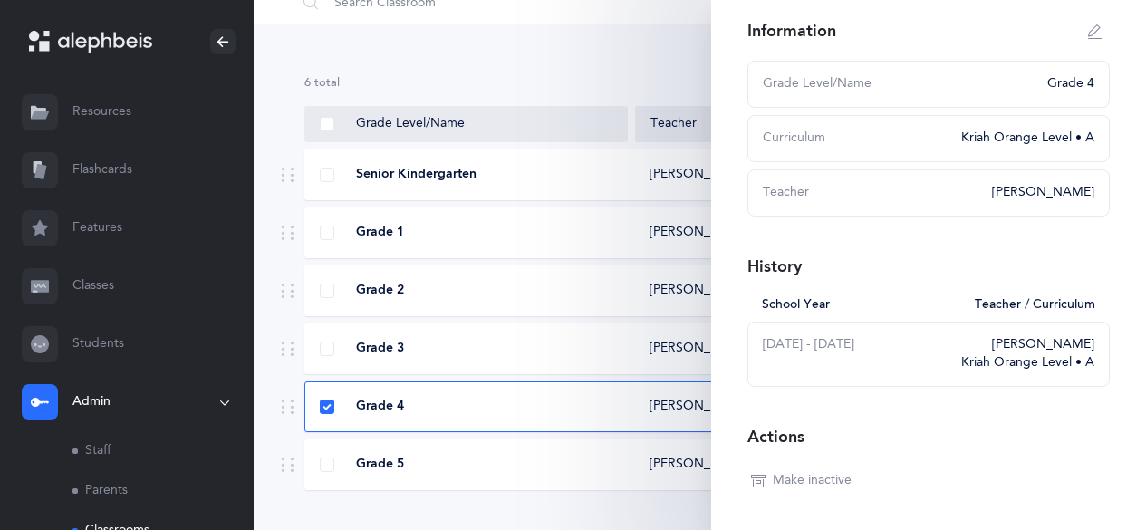
click at [560, 38] on icon "button" at bounding box center [1095, 31] width 14 height 14
type input "Grade 4"
select select "3"
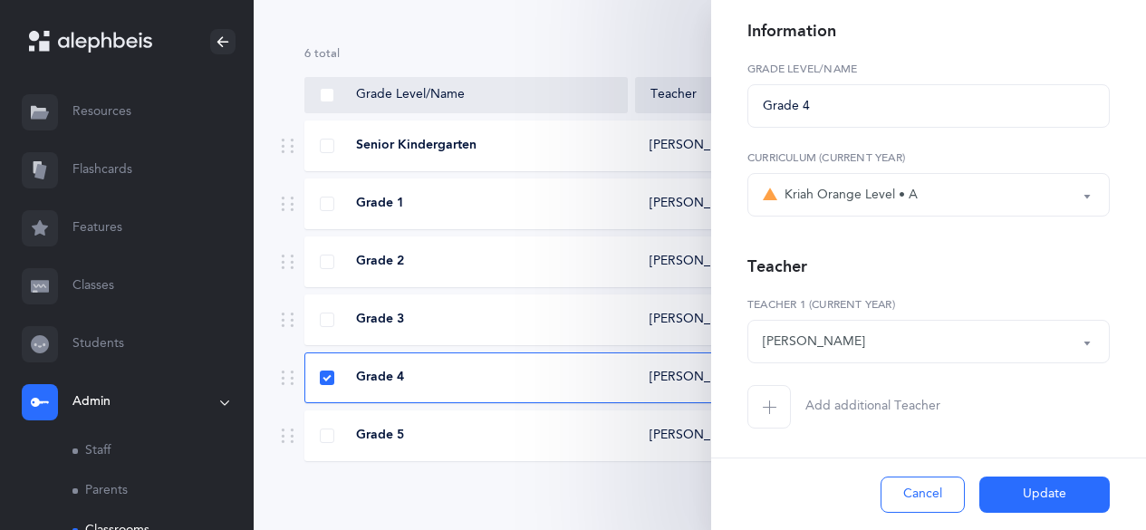
scroll to position [131, 0]
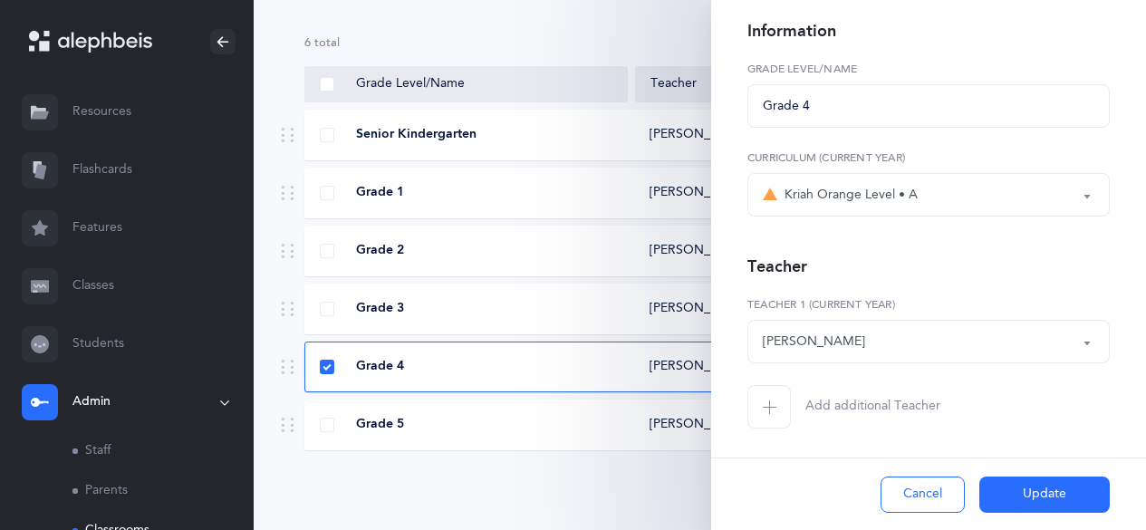
click at [560, 226] on div "[PERSON_NAME]" at bounding box center [929, 341] width 332 height 31
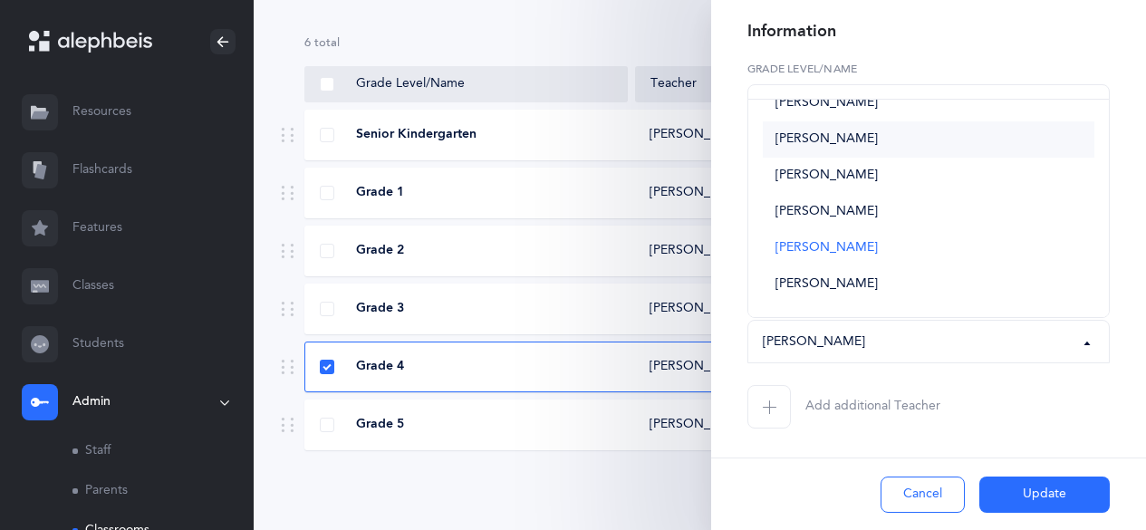
click at [560, 142] on span "[PERSON_NAME]" at bounding box center [827, 139] width 102 height 16
select select "2713"
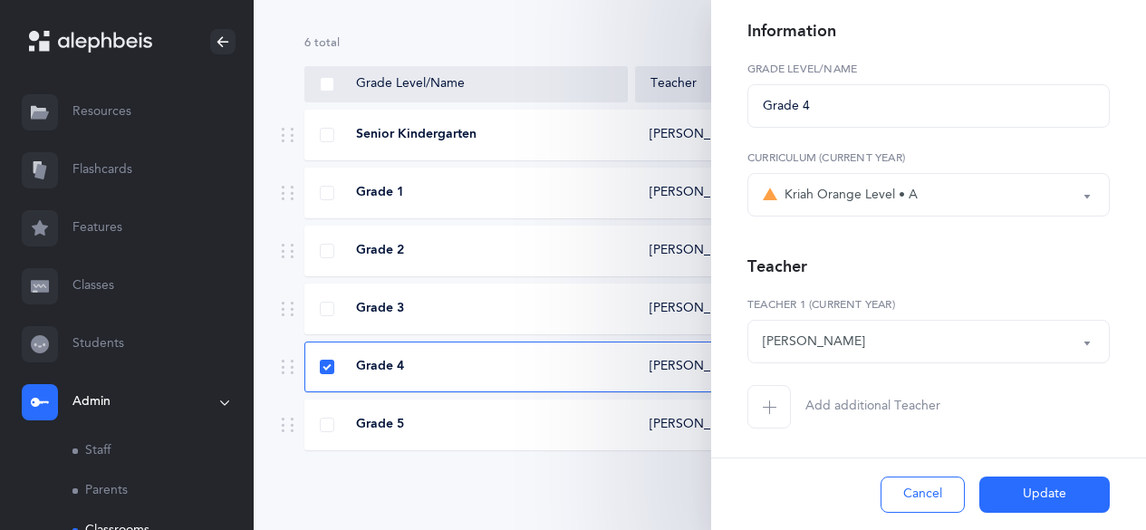
click at [560, 226] on button "Update" at bounding box center [1044, 495] width 130 height 36
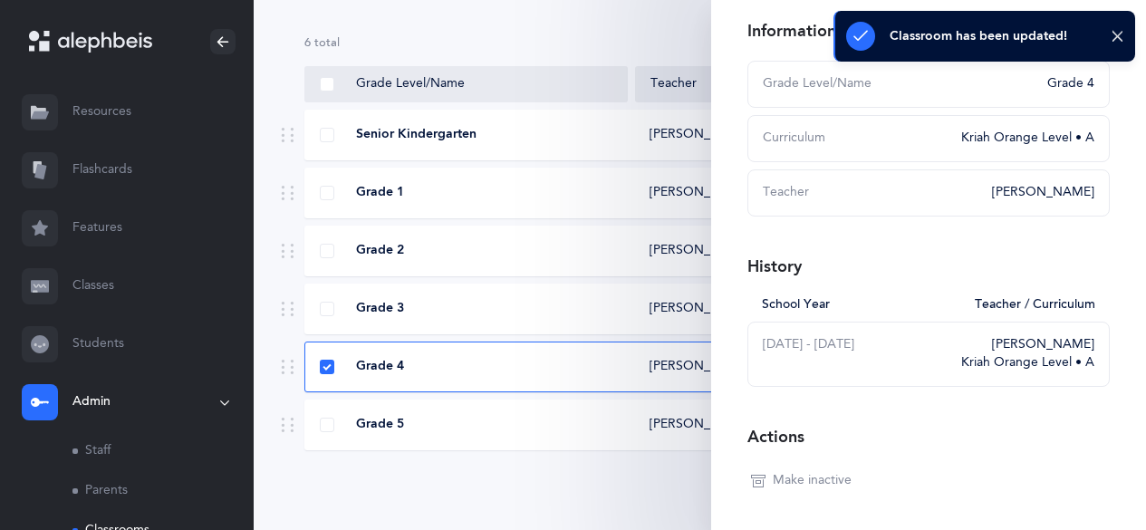
scroll to position [92, 0]
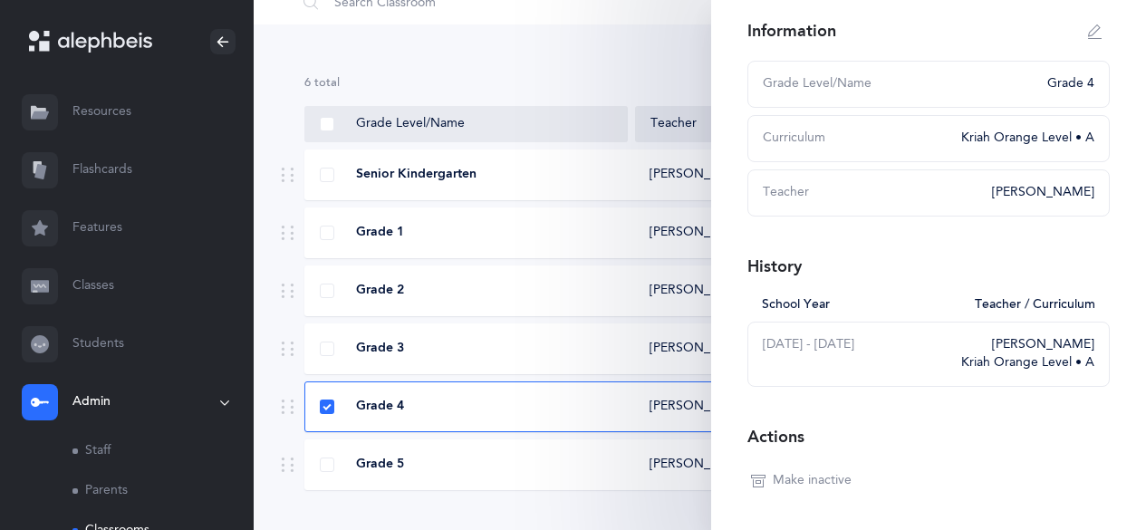
click at [459, 226] on div "Grade 5" at bounding box center [466, 465] width 323 height 18
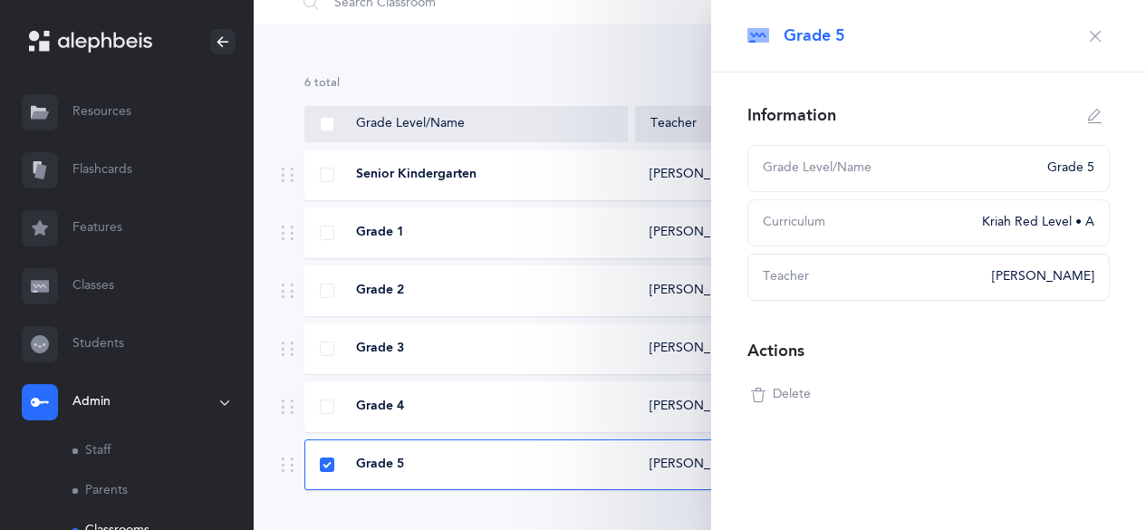
scroll to position [0, 0]
click at [560, 226] on span "Delete" at bounding box center [792, 395] width 38 height 18
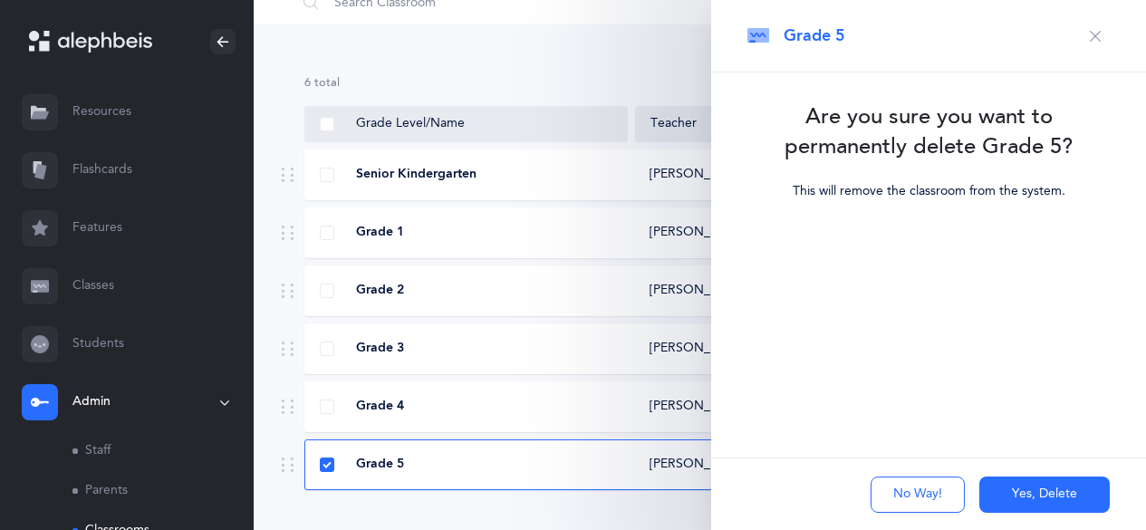
click at [560, 226] on button "Yes, Delete" at bounding box center [1044, 495] width 130 height 36
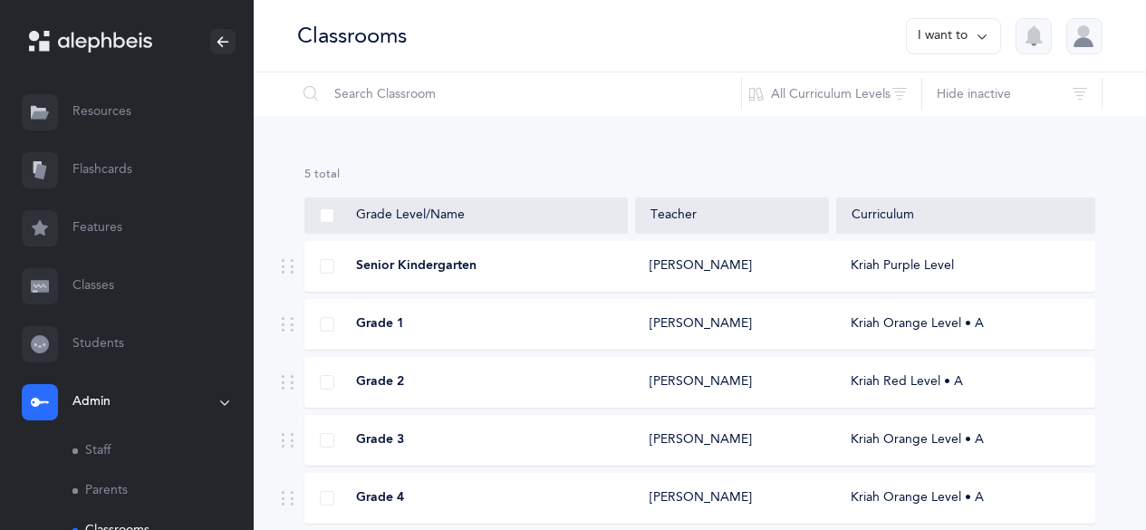
click at [87, 226] on link "Classes" at bounding box center [127, 286] width 254 height 58
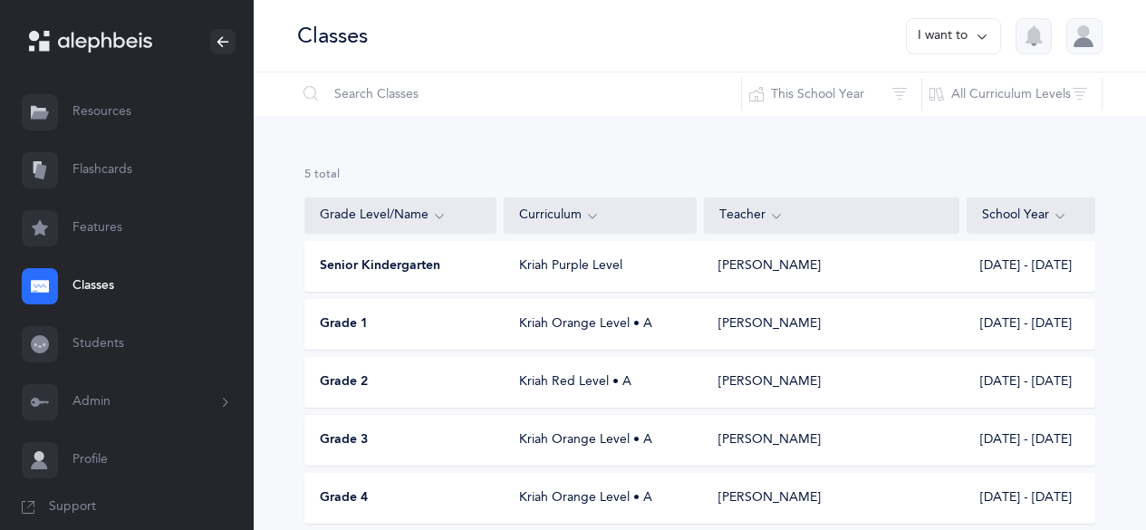
scroll to position [73, 0]
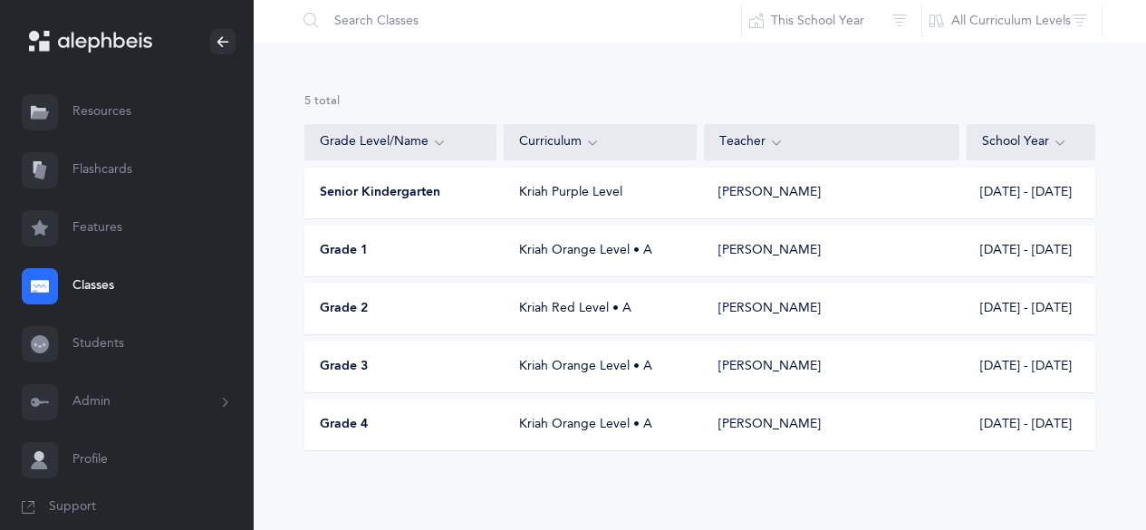
click at [432, 226] on div "Grade 4" at bounding box center [401, 425] width 192 height 18
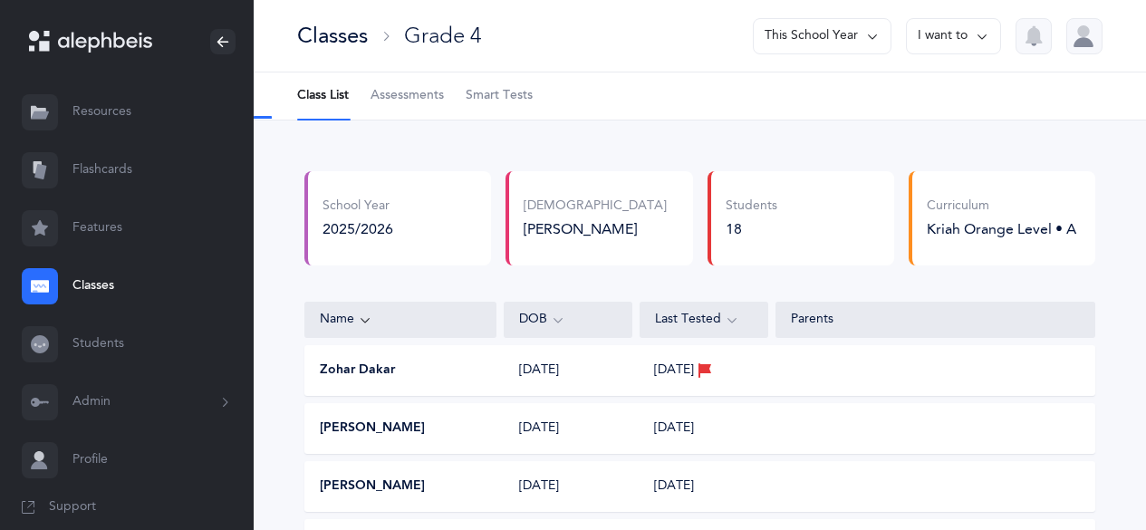
select select "9"
click at [406, 104] on span "Assessments" at bounding box center [407, 96] width 73 height 18
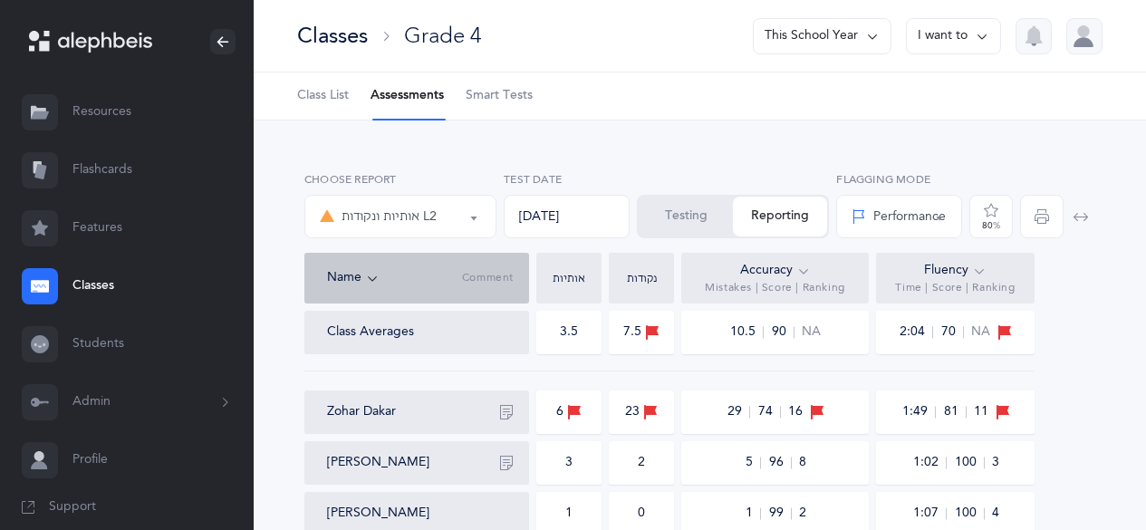
click at [560, 221] on div "Performance" at bounding box center [899, 216] width 94 height 19
click at [560, 226] on link "Percentile" at bounding box center [899, 307] width 95 height 36
select select "2"
click at [560, 226] on icon at bounding box center [803, 271] width 14 height 20
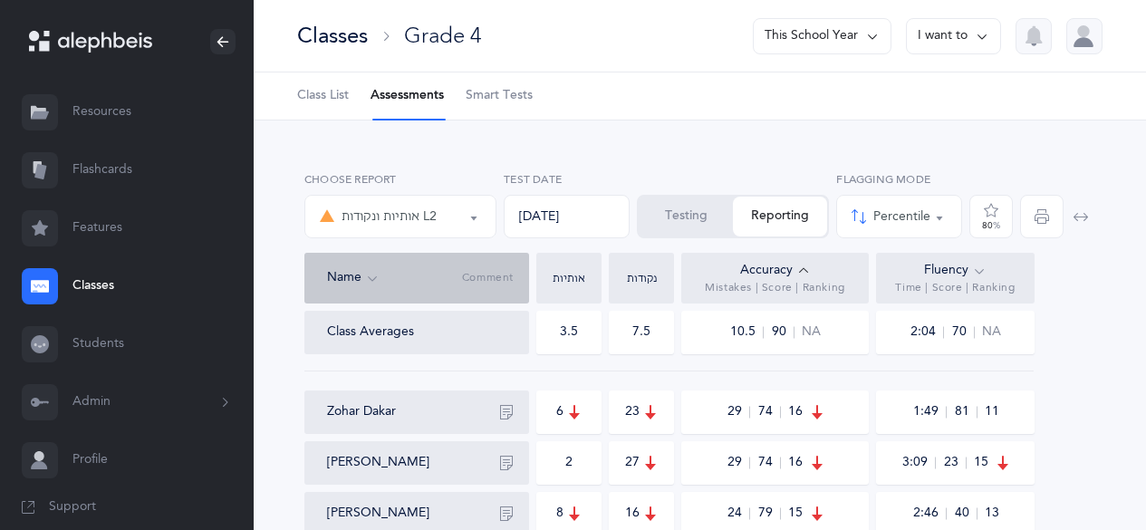
click at [560, 226] on icon at bounding box center [803, 271] width 14 height 20
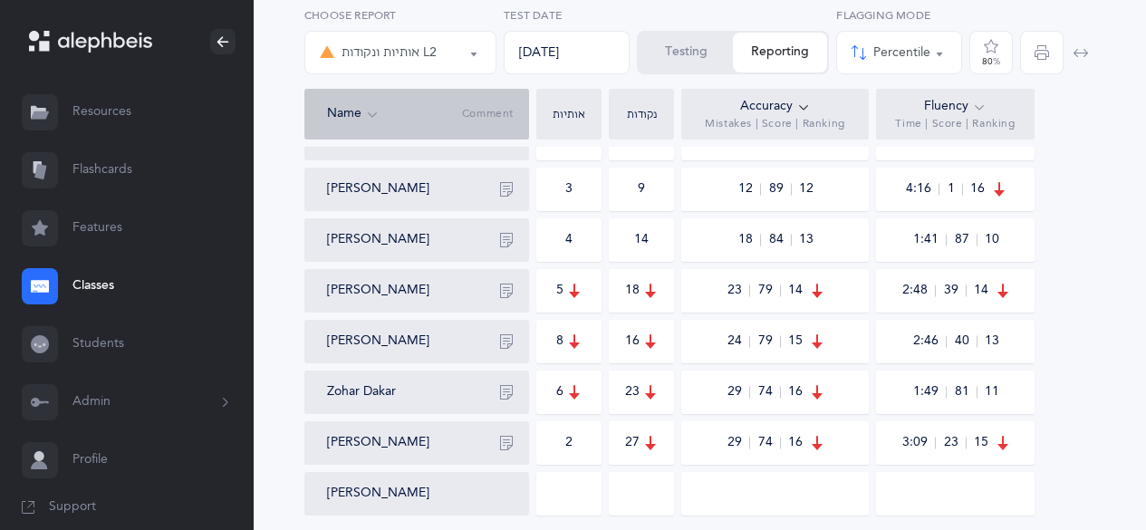
scroll to position [780, 0]
